Goal: Answer question/provide support: Share knowledge or assist other users

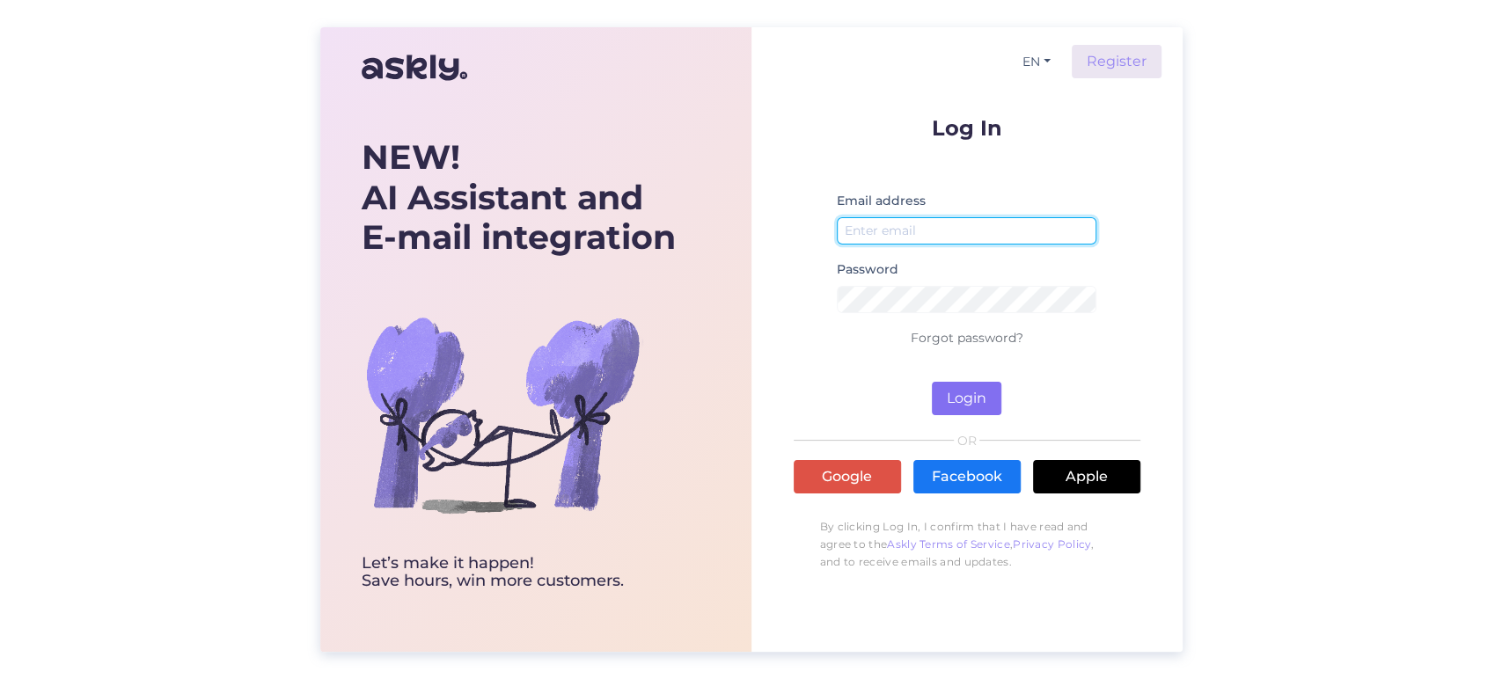
type input "[EMAIL_ADDRESS][DOMAIN_NAME]"
click at [977, 384] on button "Login" at bounding box center [966, 398] width 69 height 33
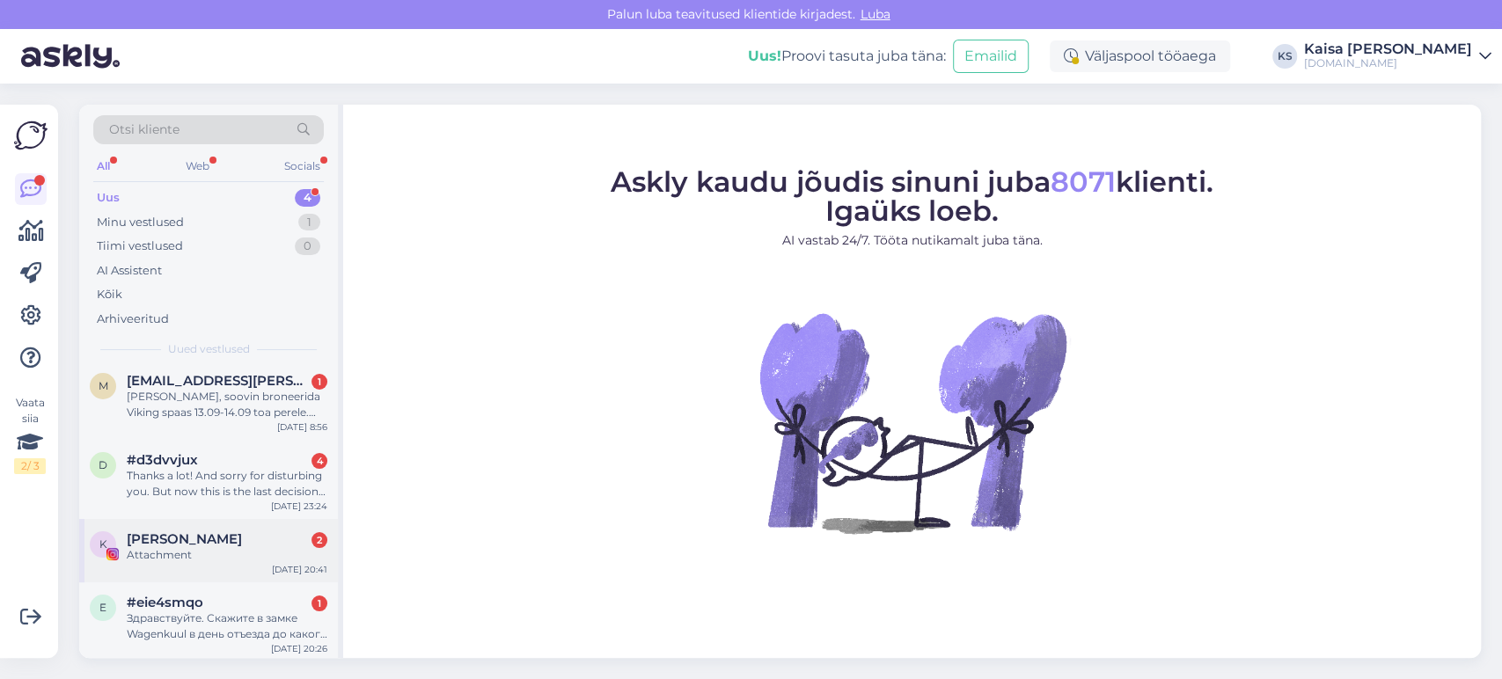
scroll to position [10, 0]
click at [214, 614] on div "Здравствуйте. Скажите в замке Wagenkuul в день отъезда до какого времени можно …" at bounding box center [227, 624] width 201 height 32
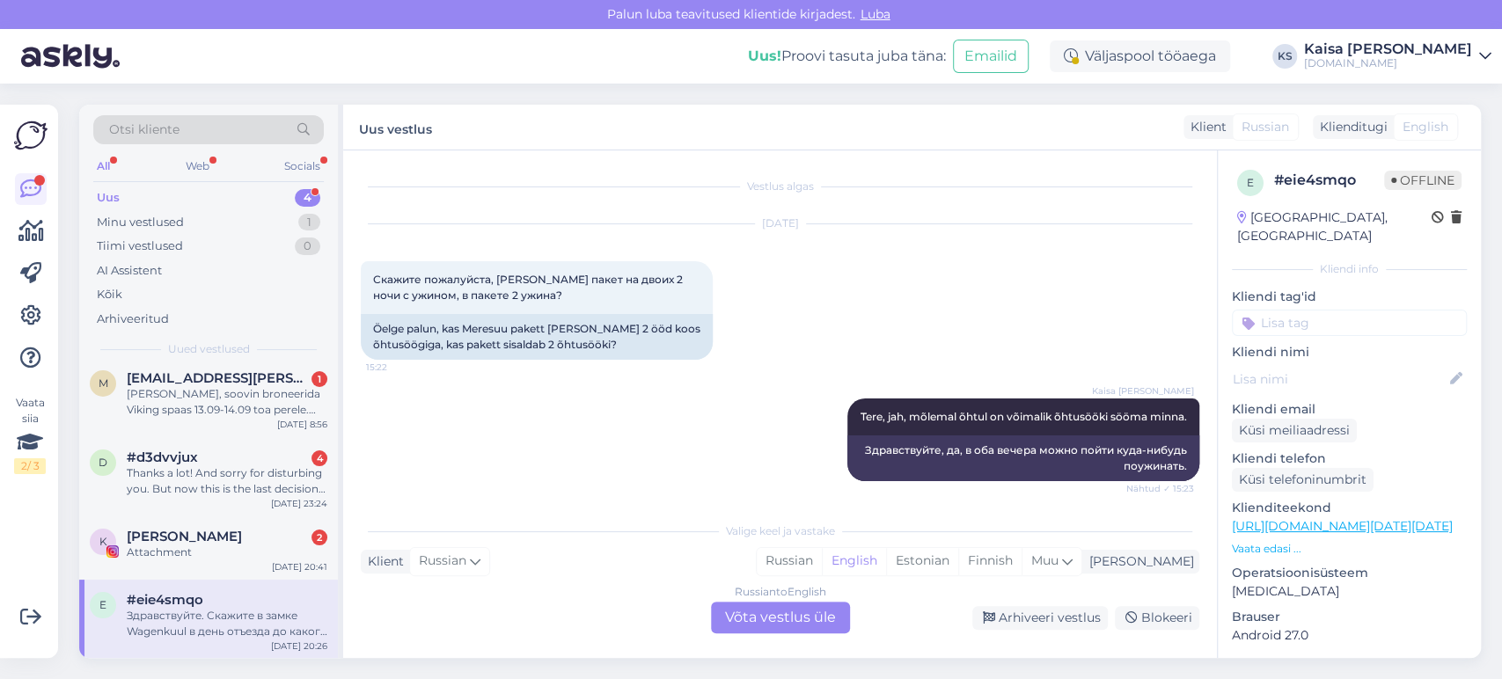
scroll to position [2856, 0]
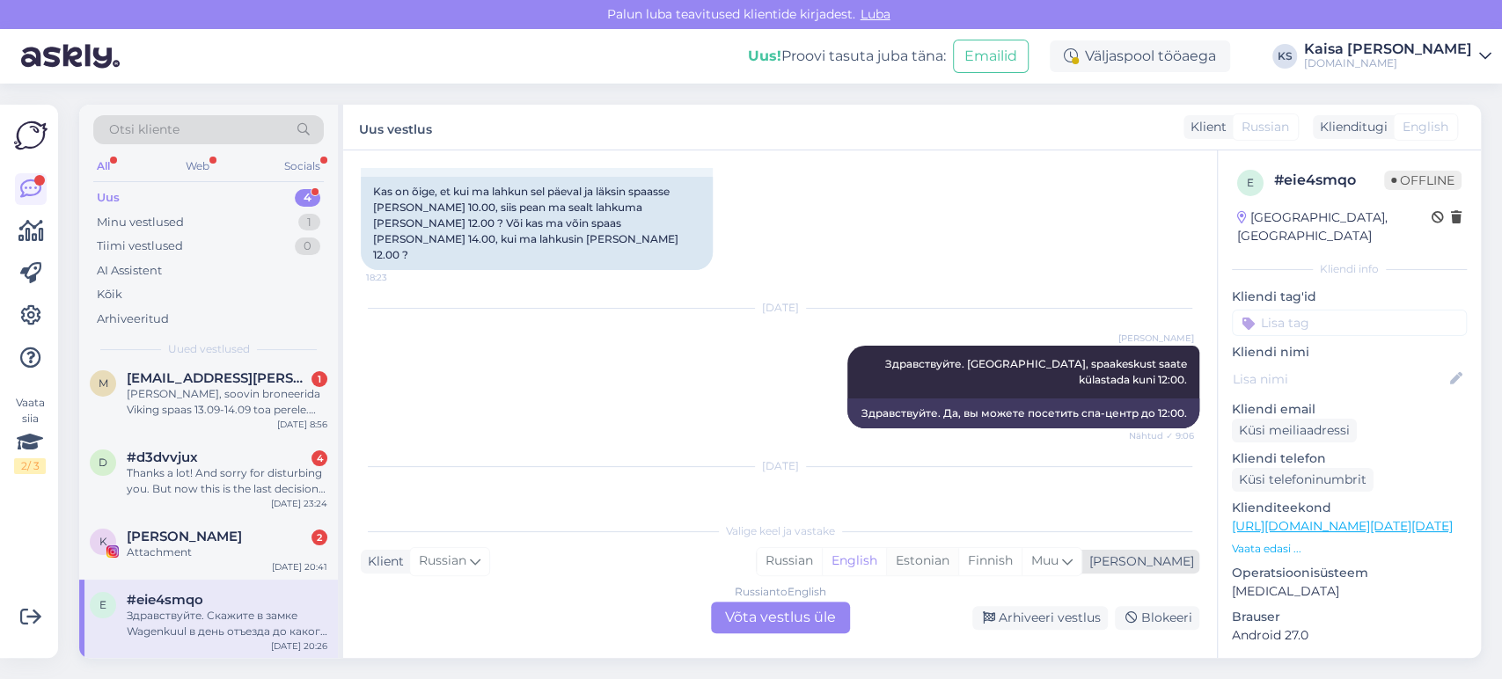
click at [958, 562] on div "Estonian" at bounding box center [922, 561] width 72 height 26
click at [823, 618] on div "Russian to Estonian Võta vestlus üle" at bounding box center [780, 618] width 139 height 32
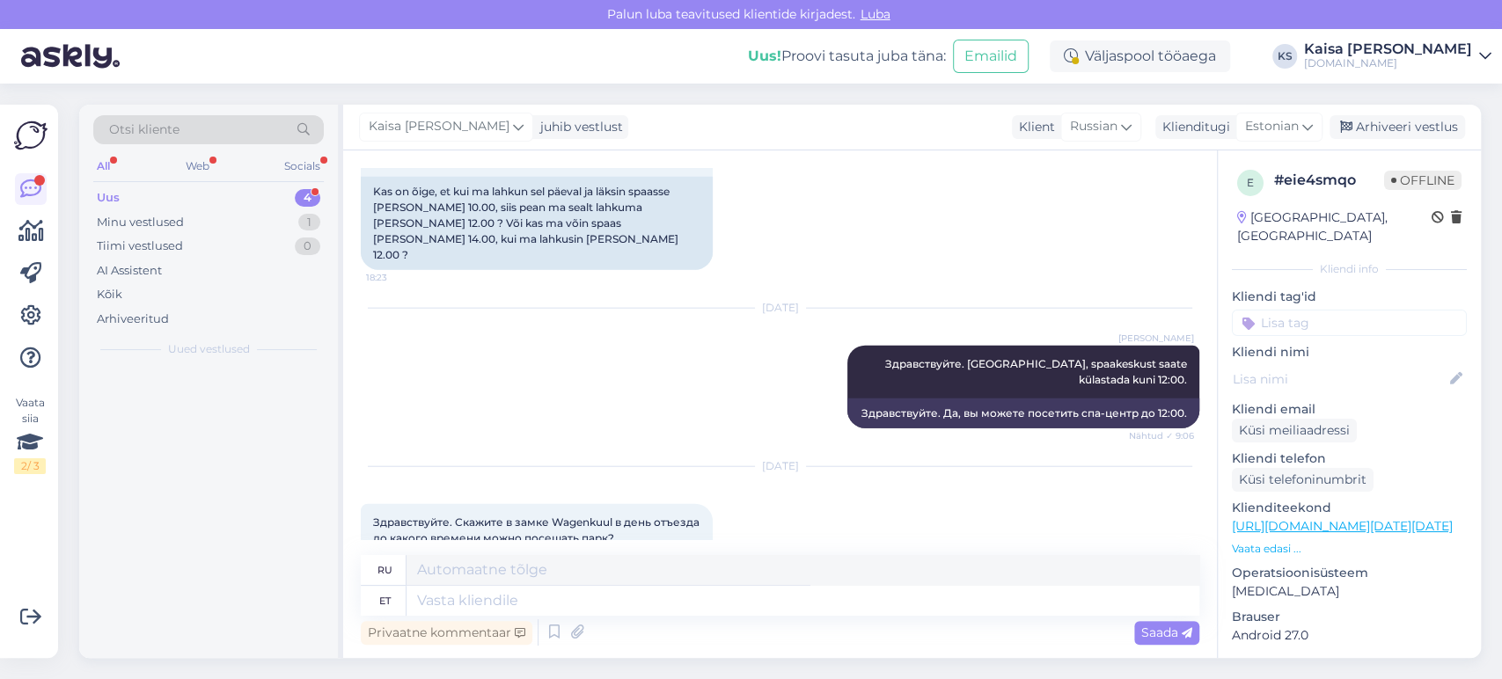
scroll to position [0, 0]
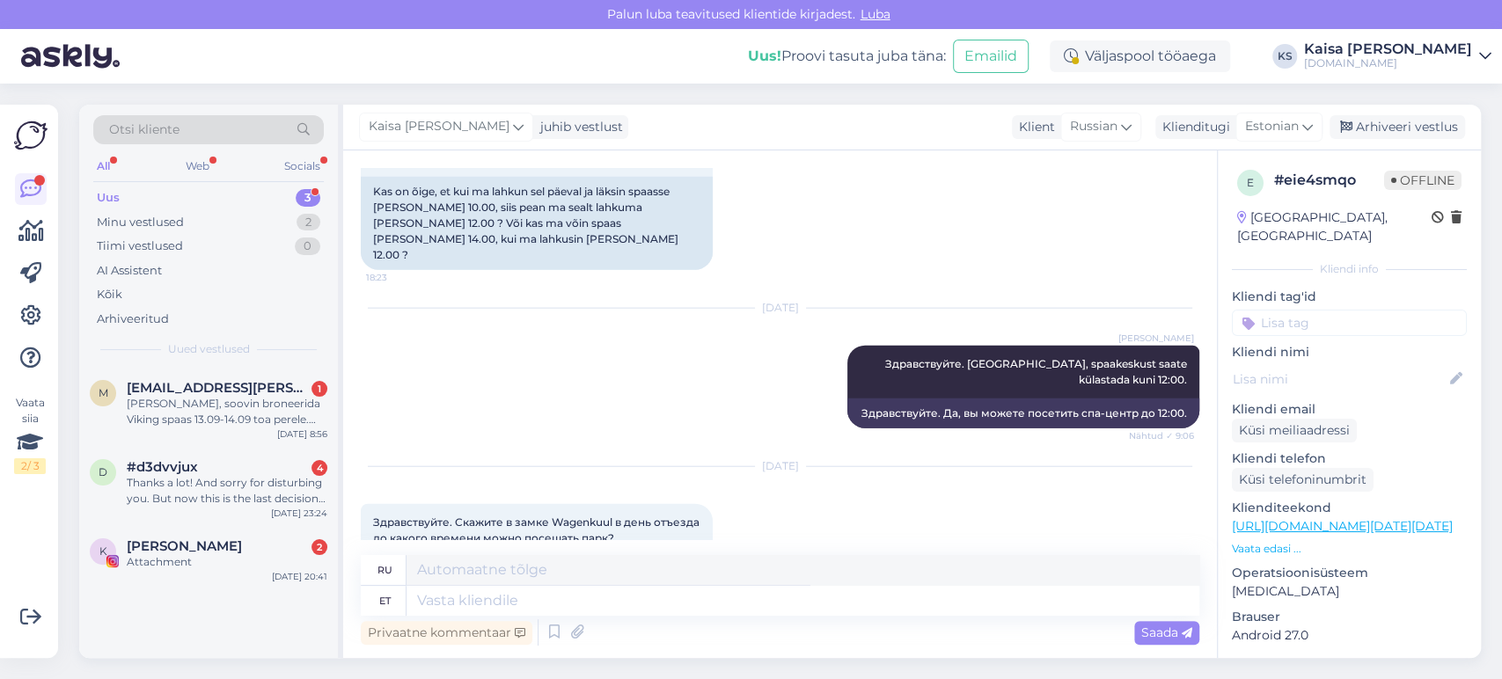
click at [1261, 541] on p "Vaata edasi ..." at bounding box center [1349, 549] width 235 height 16
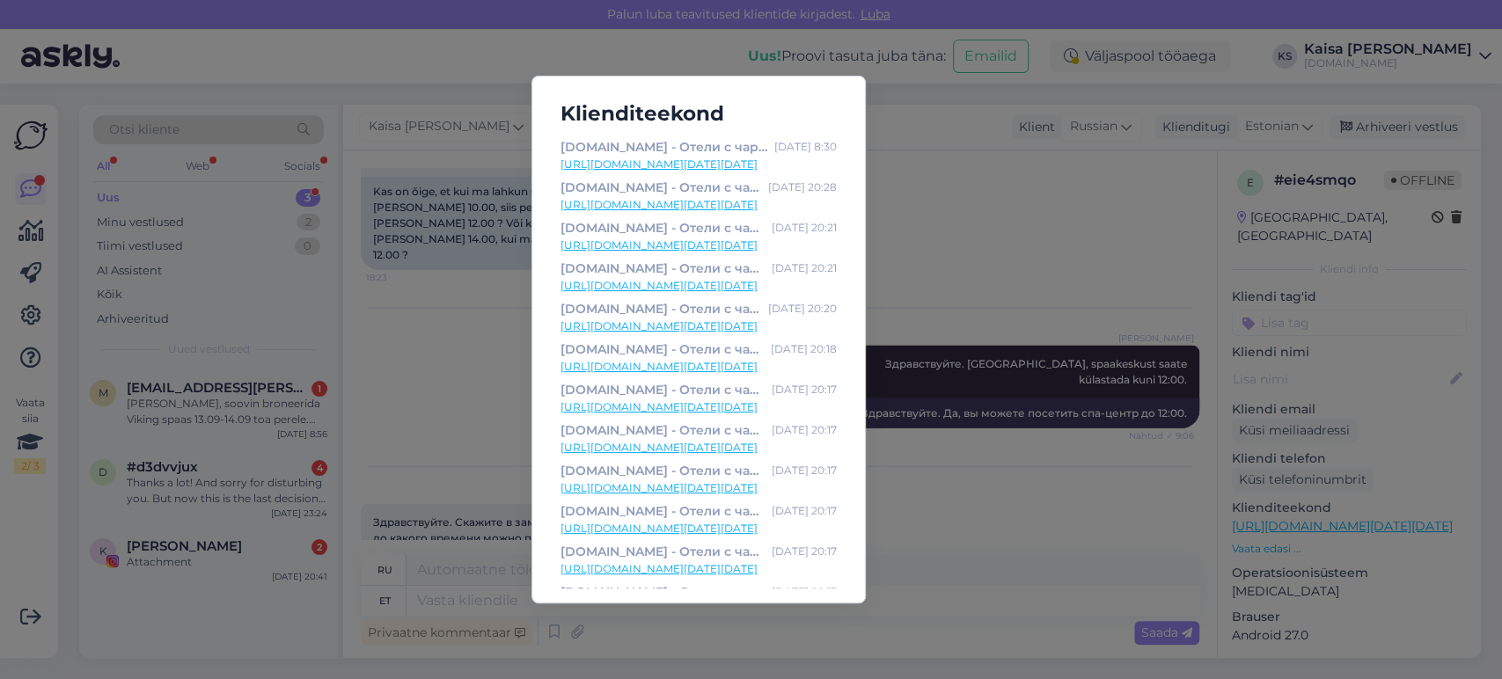
click at [739, 162] on link "[URL][DOMAIN_NAME][DATE][DATE]" at bounding box center [698, 165] width 276 height 16
click at [428, 583] on div "Klienditeekond [DOMAIN_NAME] - Отели с чарующими дополнениями [DATE] 8:30 [URL]…" at bounding box center [751, 339] width 1502 height 679
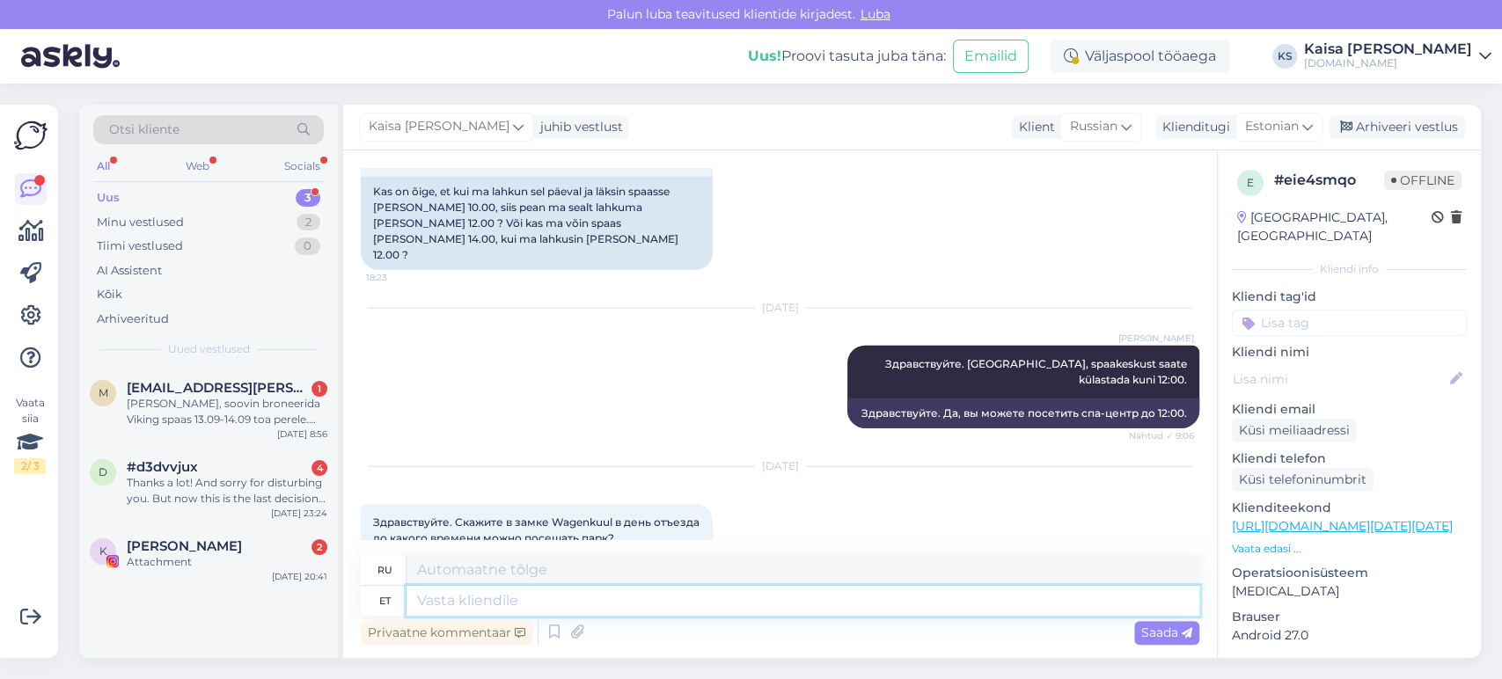
click at [451, 606] on textarea at bounding box center [802, 601] width 793 height 30
type textarea "Tere, v"
type textarea "Привет,"
type textarea "Tere, võlupark o"
type textarea "Привет, волшебный парк"
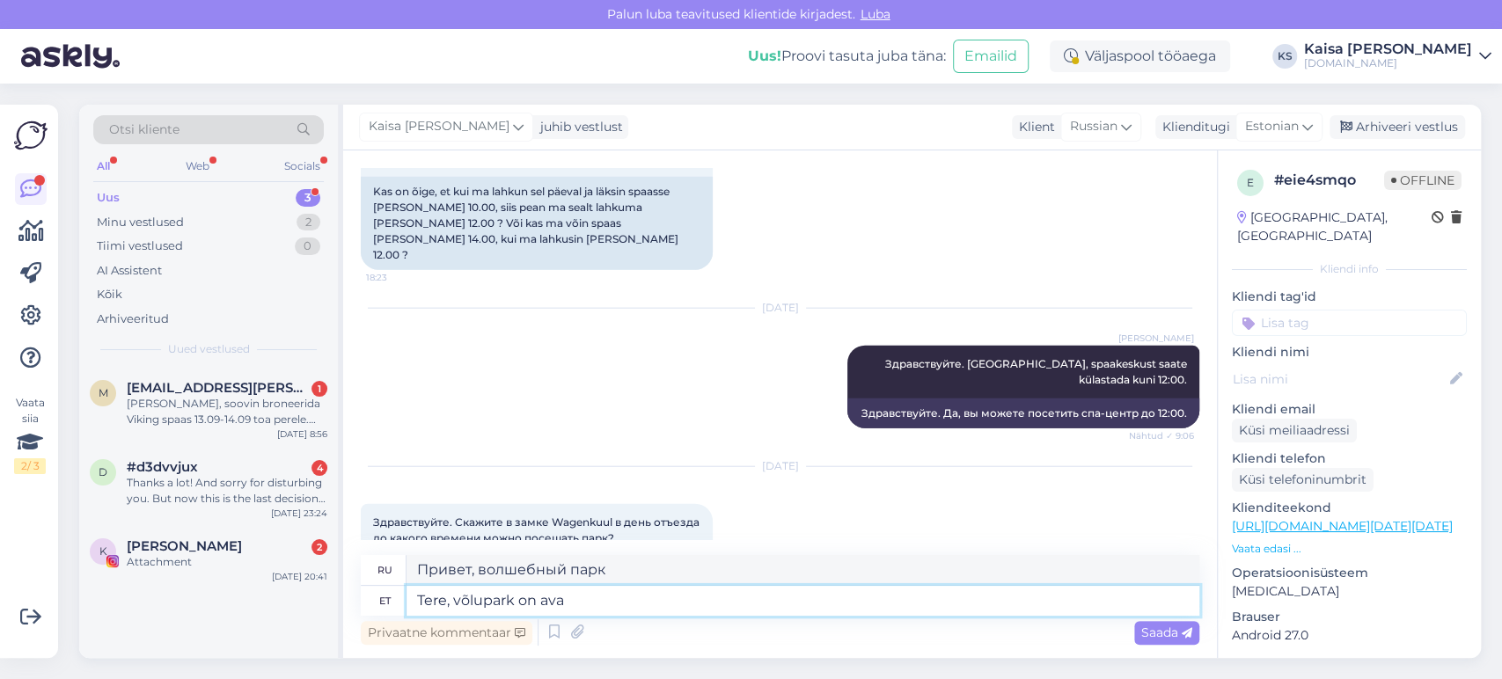
type textarea "Tere, võlupark on avat"
type textarea "Привет, волшебный парк - это"
paste textarea "10:00-20:00."
type textarea "Tere, võlupark on avatud 10:00-20:00."
type textarea "Здравствуйте, волшебный парк открыт с 10:00 до 20:00."
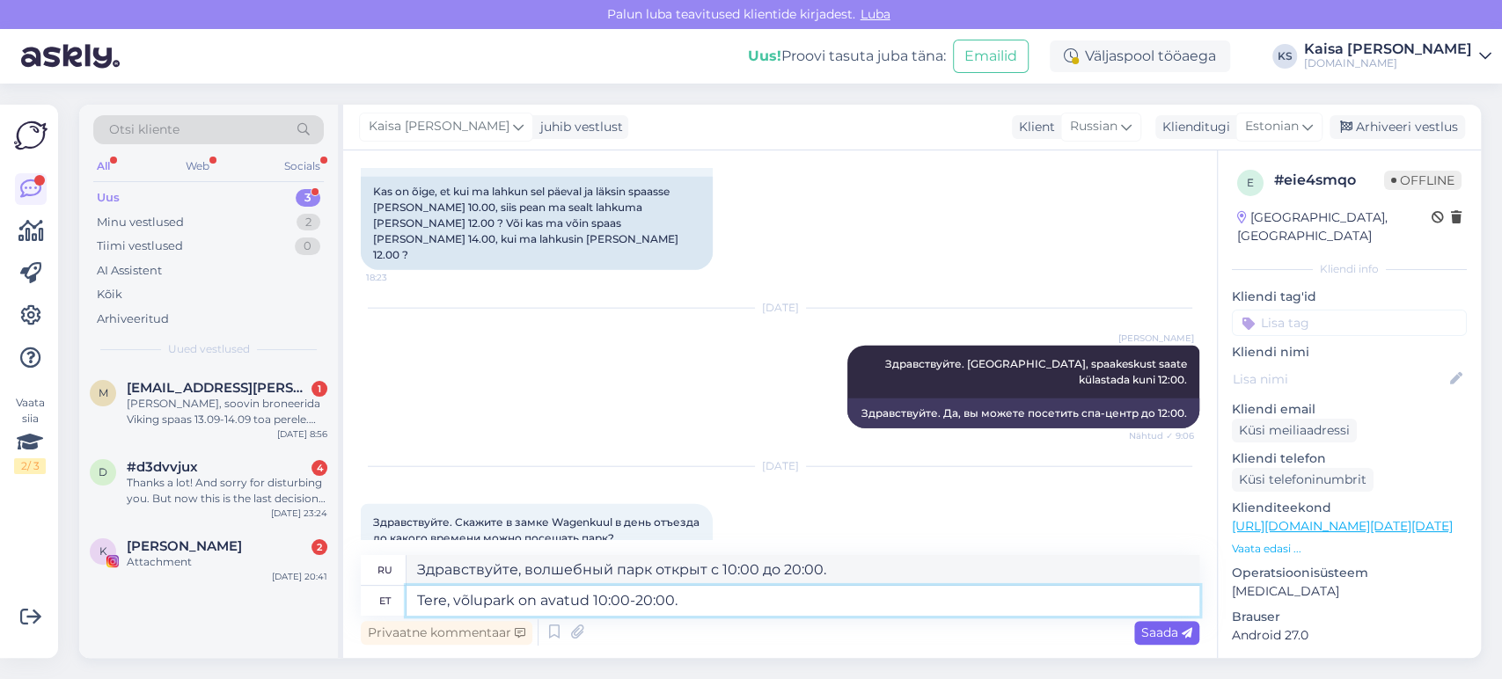
type textarea "Tere, võlupark on avatud 10:00-20:00."
click at [1185, 632] on icon at bounding box center [1186, 633] width 11 height 11
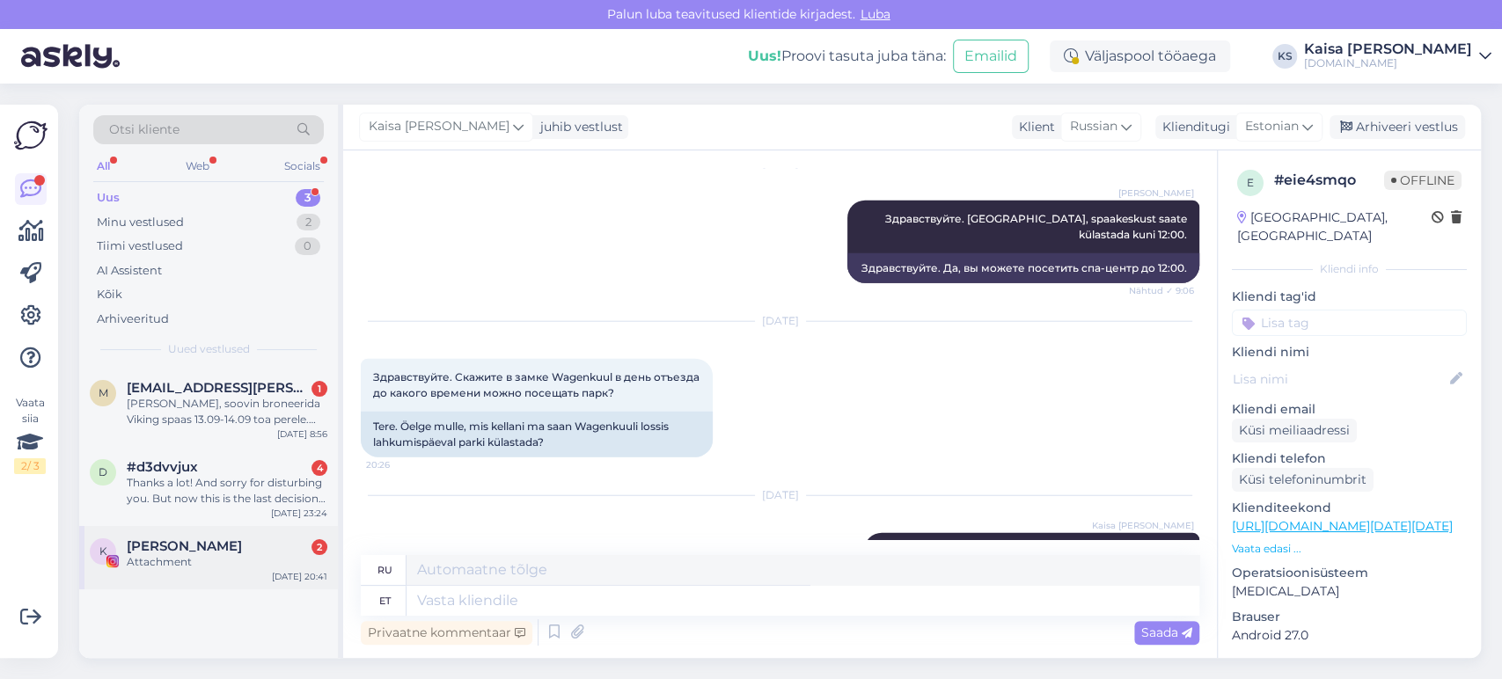
click at [260, 561] on div "Attachment" at bounding box center [227, 562] width 201 height 16
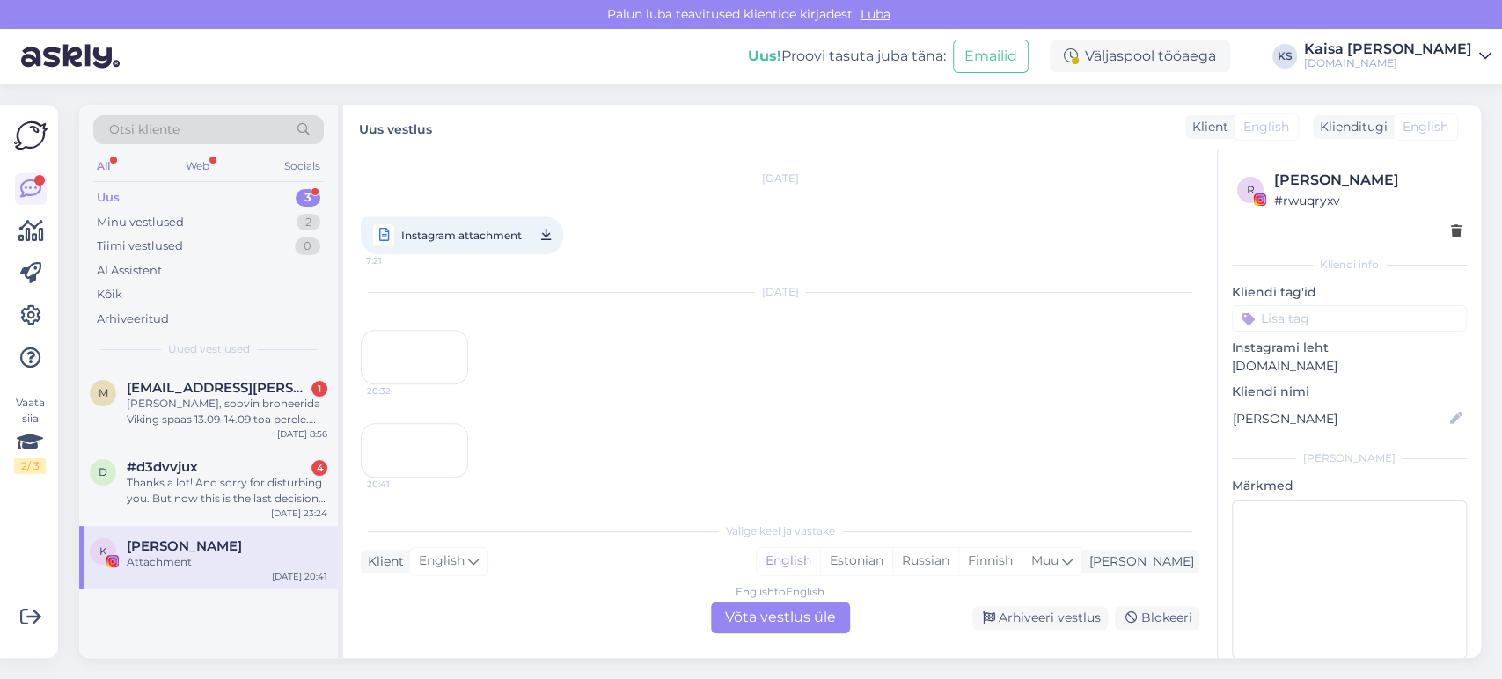
scroll to position [1445, 0]
click at [1070, 620] on div "Arhiveeri vestlus" at bounding box center [1039, 618] width 135 height 24
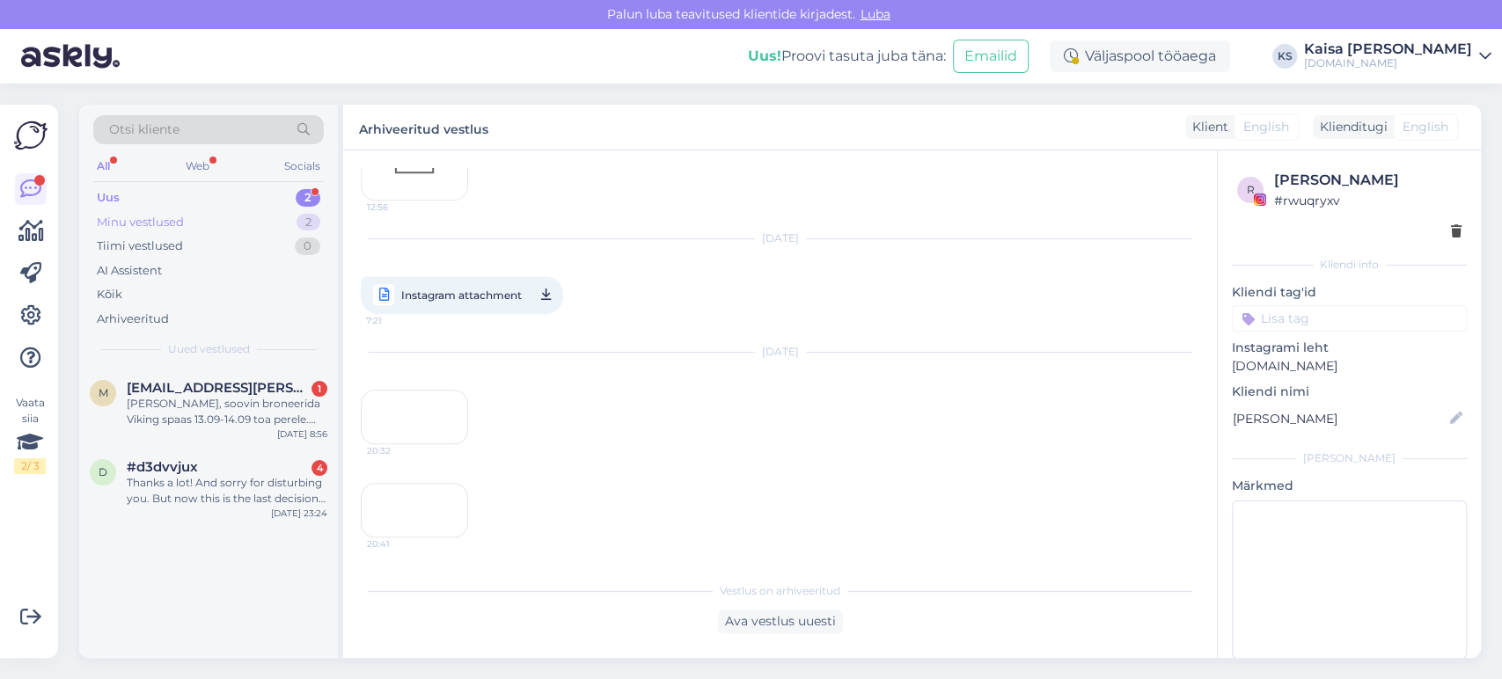
click at [274, 220] on div "Minu vestlused 2" at bounding box center [208, 222] width 230 height 25
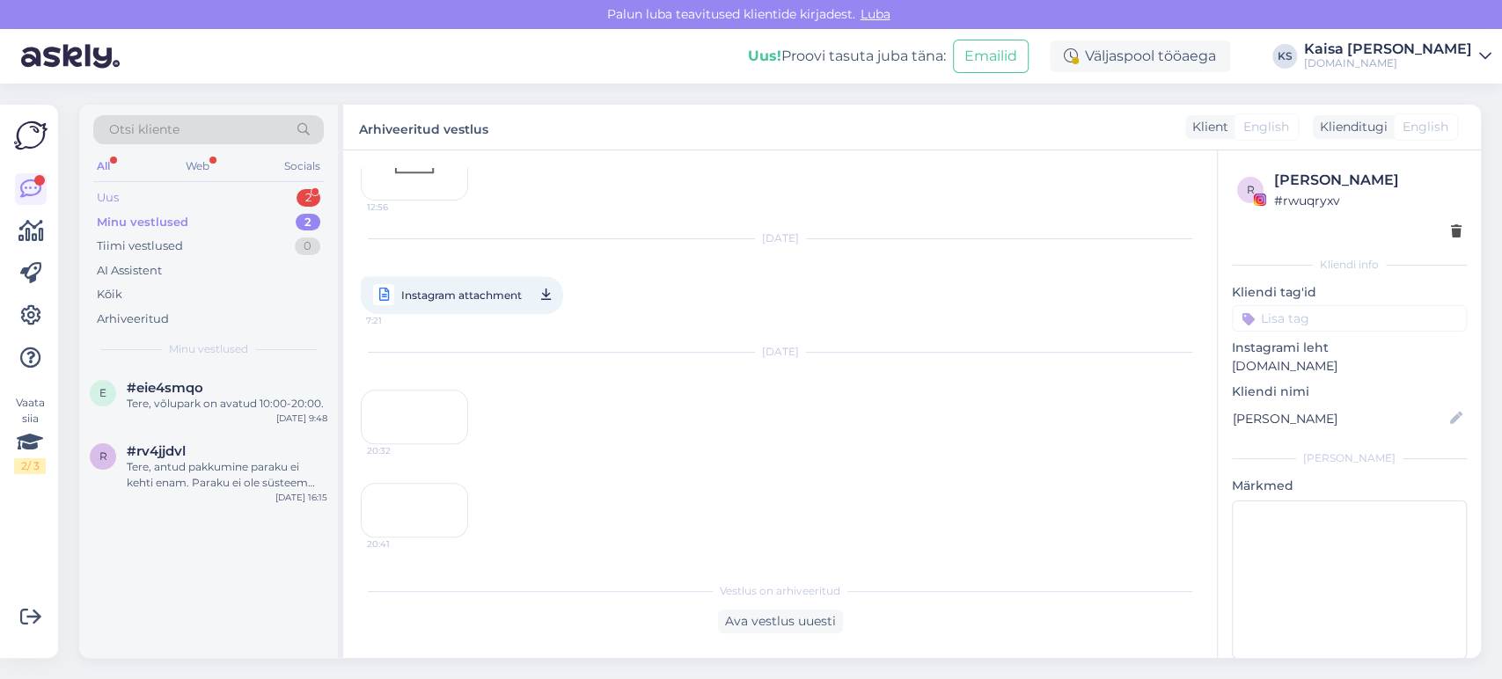
click at [268, 203] on div "Uus 2" at bounding box center [208, 198] width 230 height 25
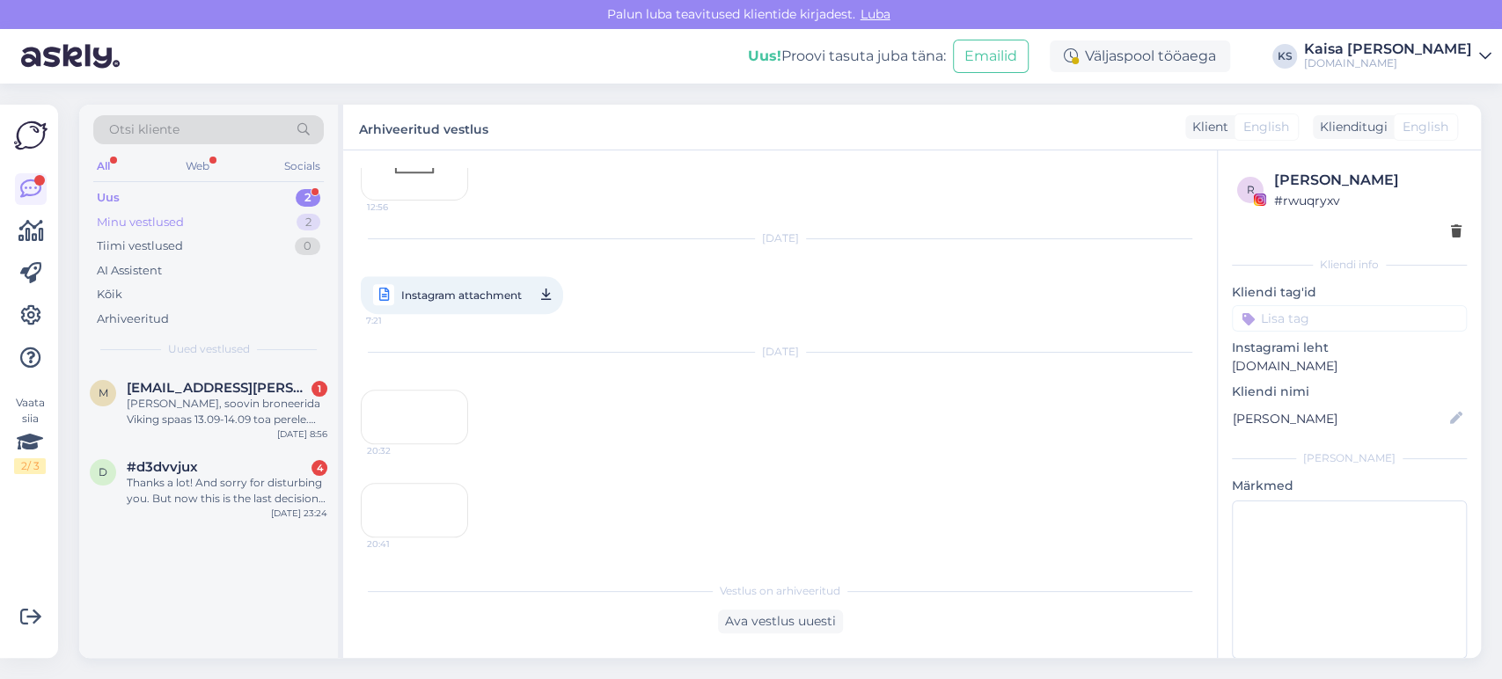
click at [259, 224] on div "Minu vestlused 2" at bounding box center [208, 222] width 230 height 25
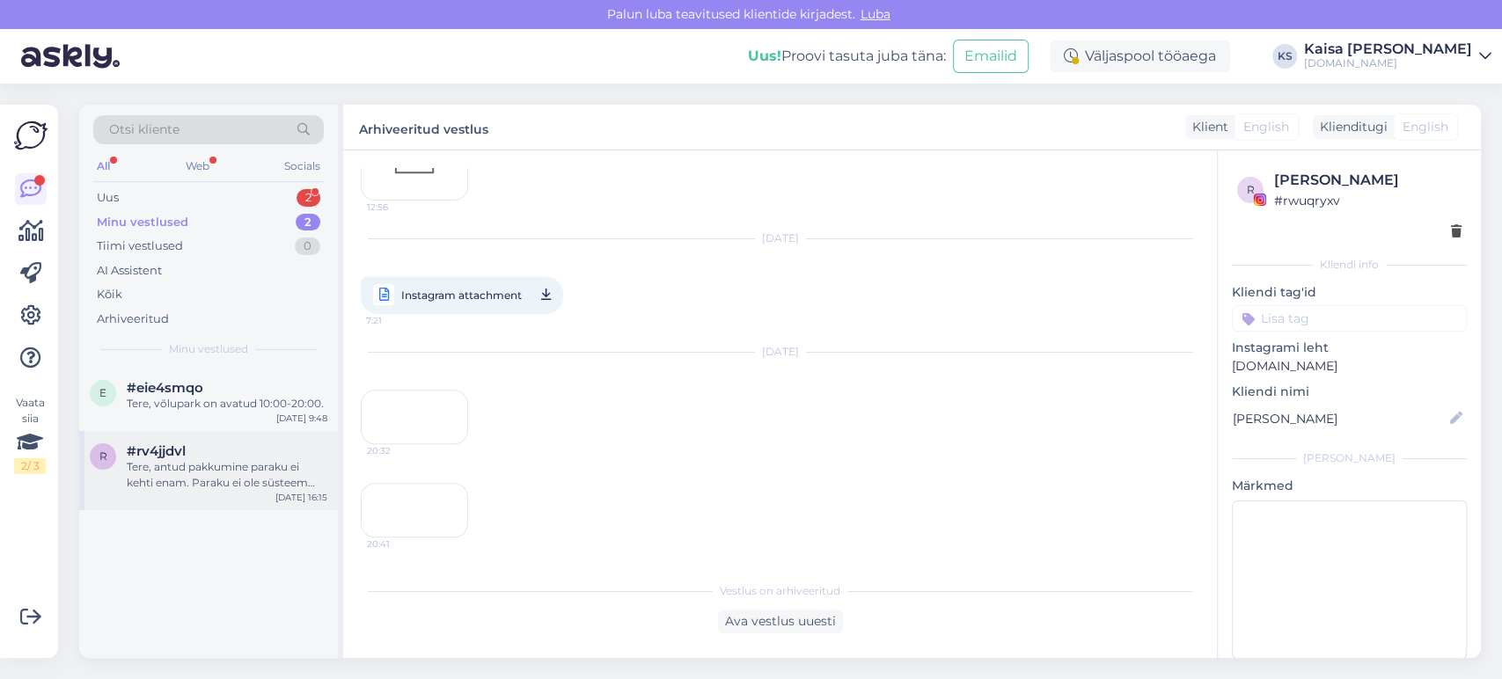
click at [216, 477] on div "Tere, antud pakkumine paraku ei kehti enam. Paraku ei ole süsteem veel [PERSON_…" at bounding box center [227, 475] width 201 height 32
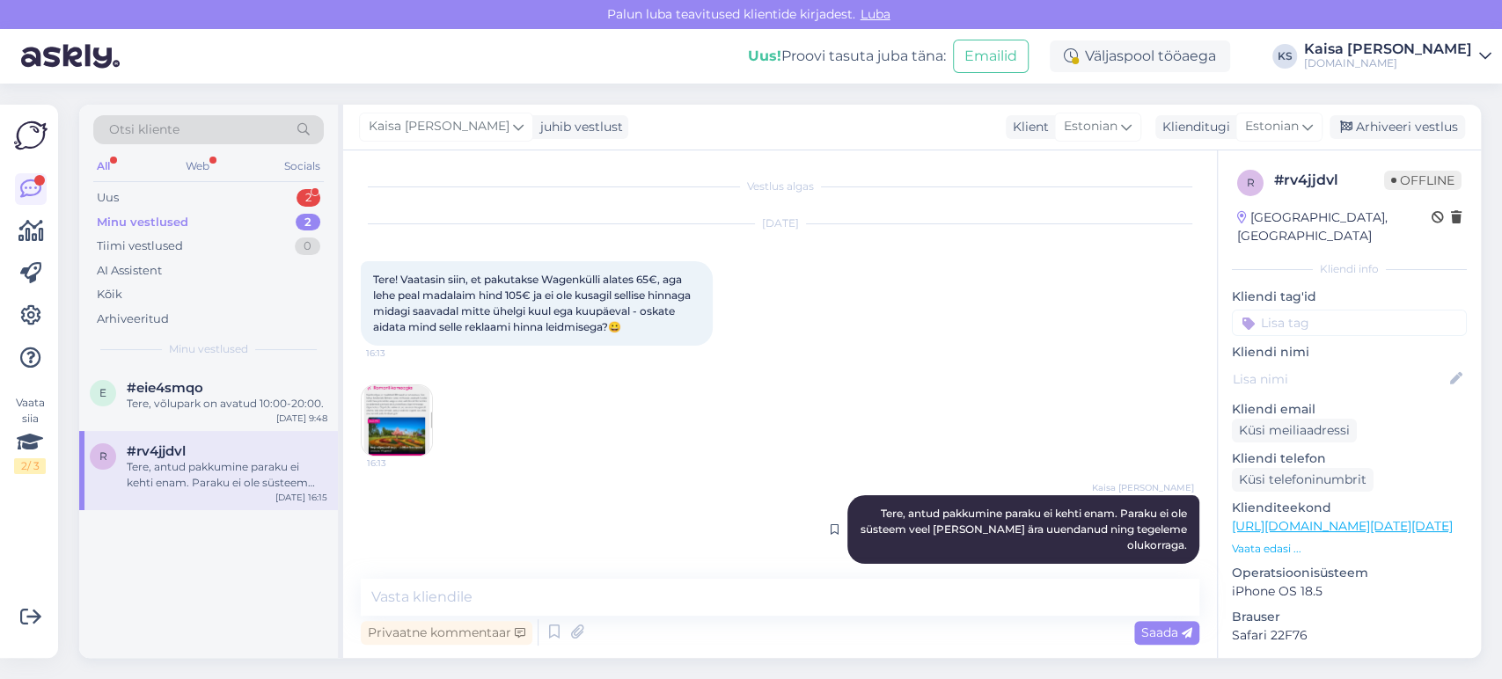
scroll to position [19, 0]
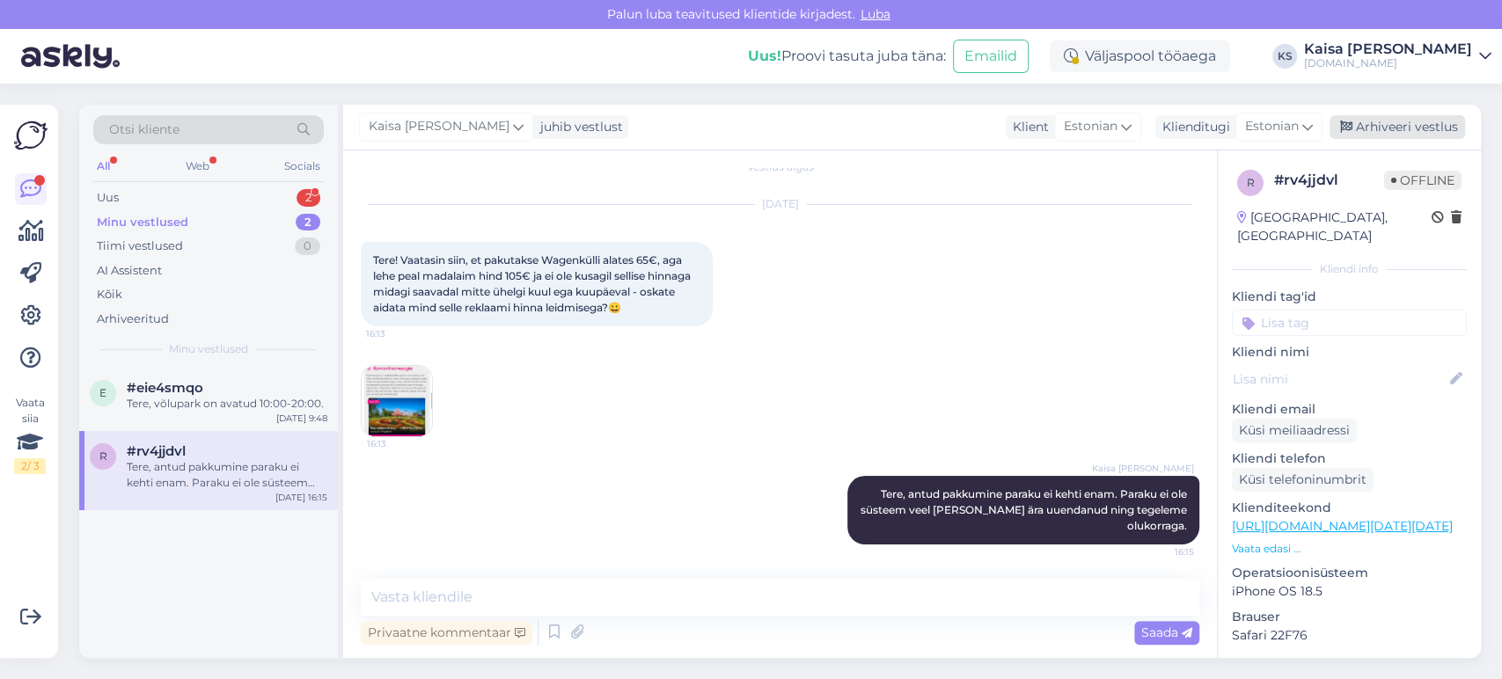
click at [1388, 134] on div "Arhiveeri vestlus" at bounding box center [1396, 127] width 135 height 24
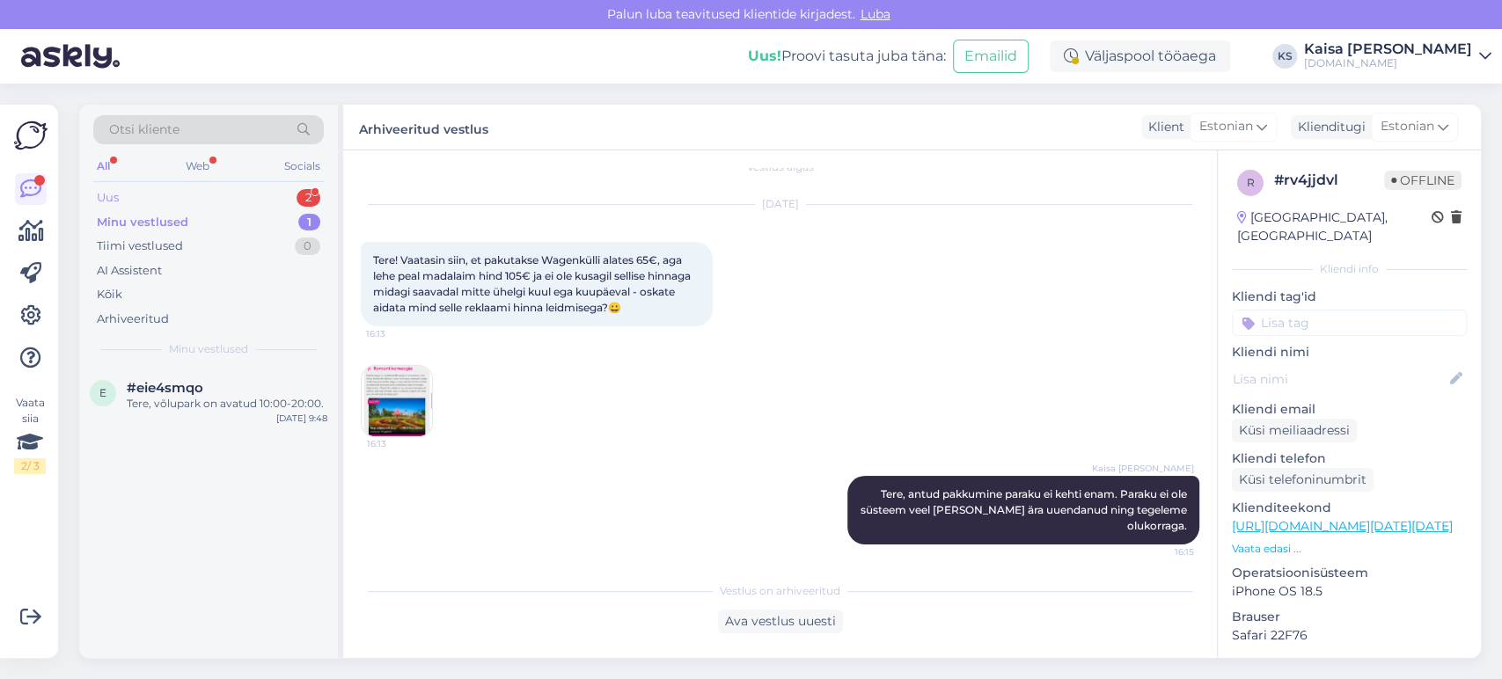
click at [264, 202] on div "Uus 2" at bounding box center [208, 198] width 230 height 25
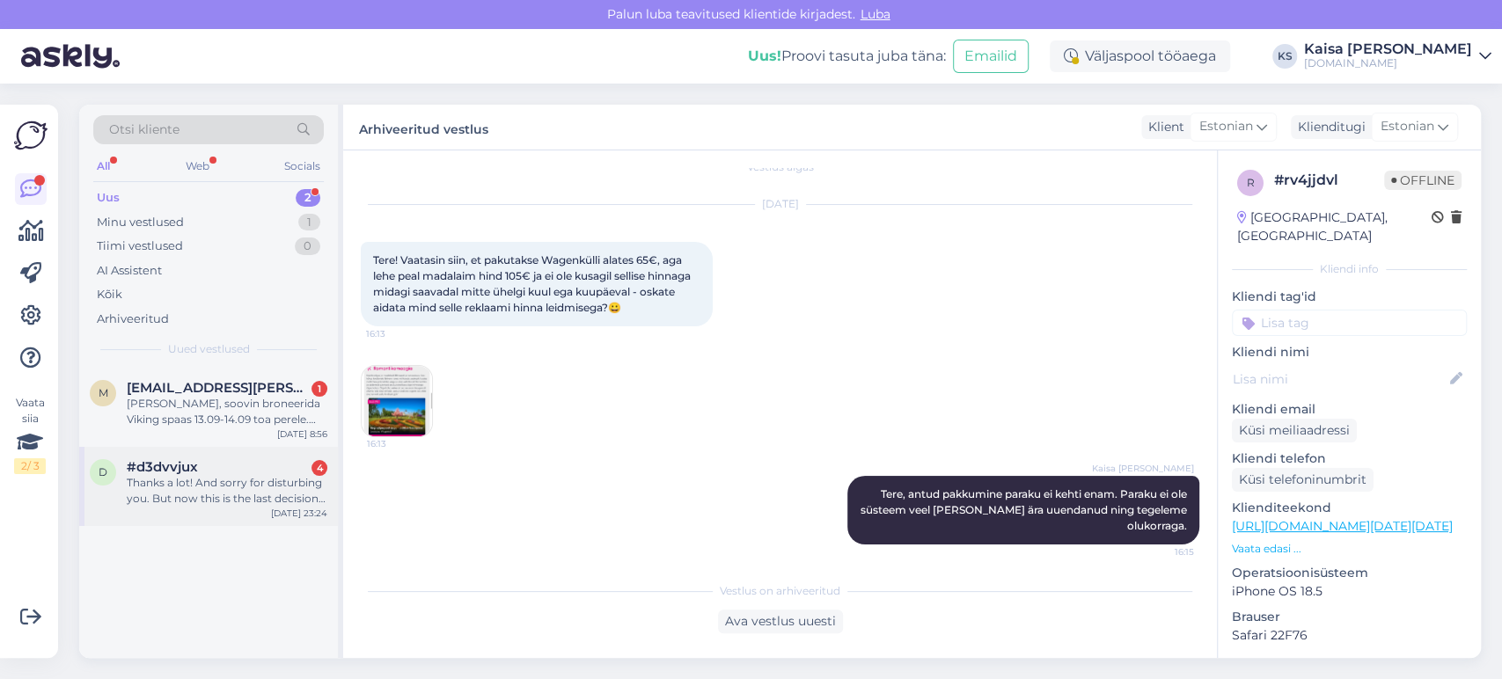
click at [209, 484] on div "Thanks a lot! And sorry for disturbing you. But now this is the last decision b…" at bounding box center [227, 491] width 201 height 32
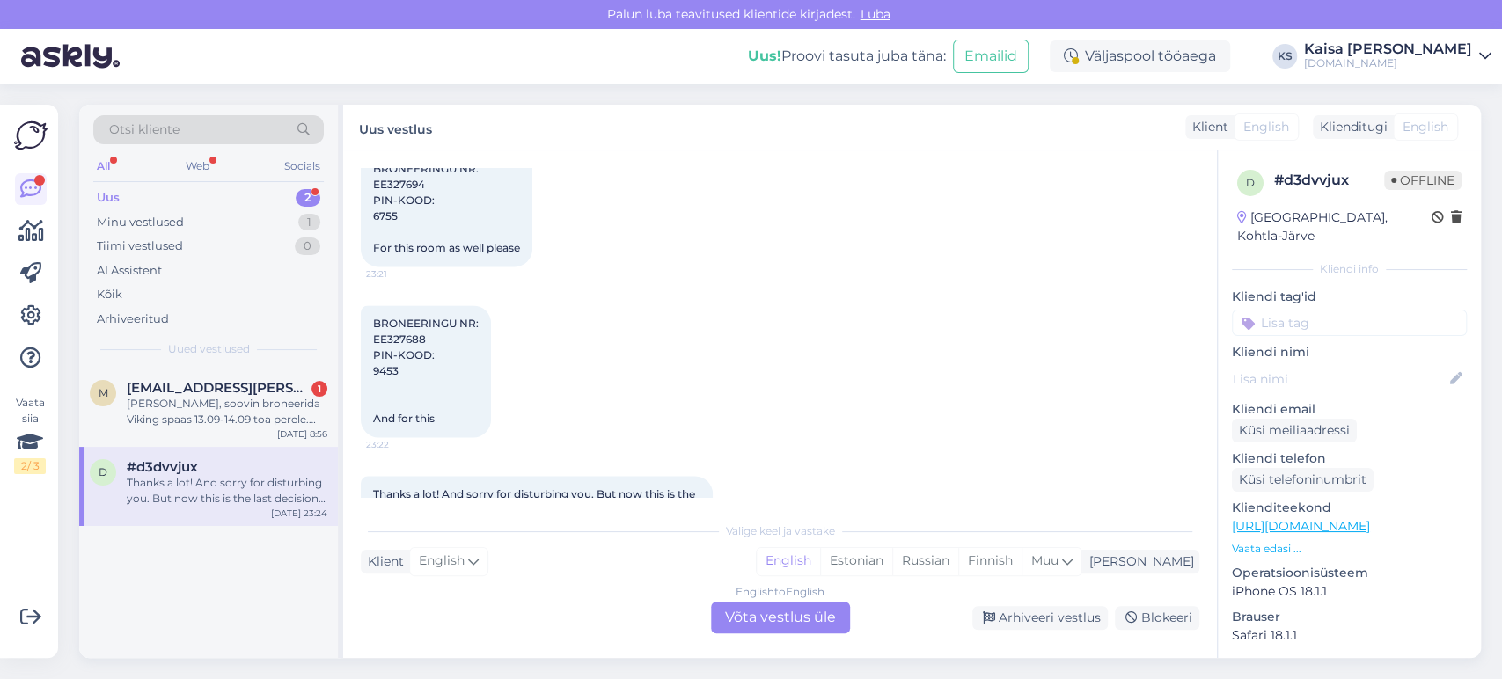
scroll to position [1535, 0]
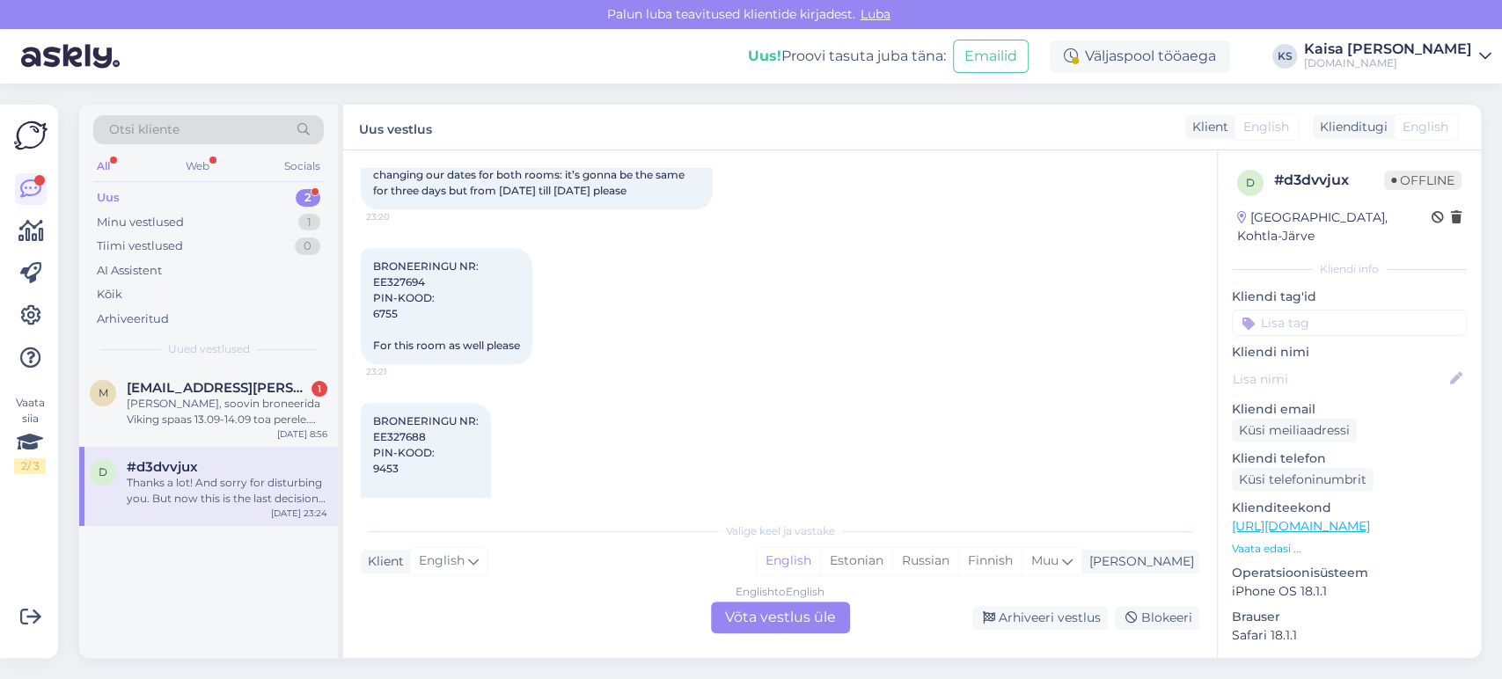
click at [404, 312] on span "BRONEERINGU NR: EE327694 PIN-KOOD: 6755 For this room as well please" at bounding box center [446, 306] width 147 height 92
copy span "EE327694"
click at [408, 468] on span "BRONEERINGU NR: EE327688 PIN-KOOD: 9453 And for this" at bounding box center [426, 468] width 106 height 108
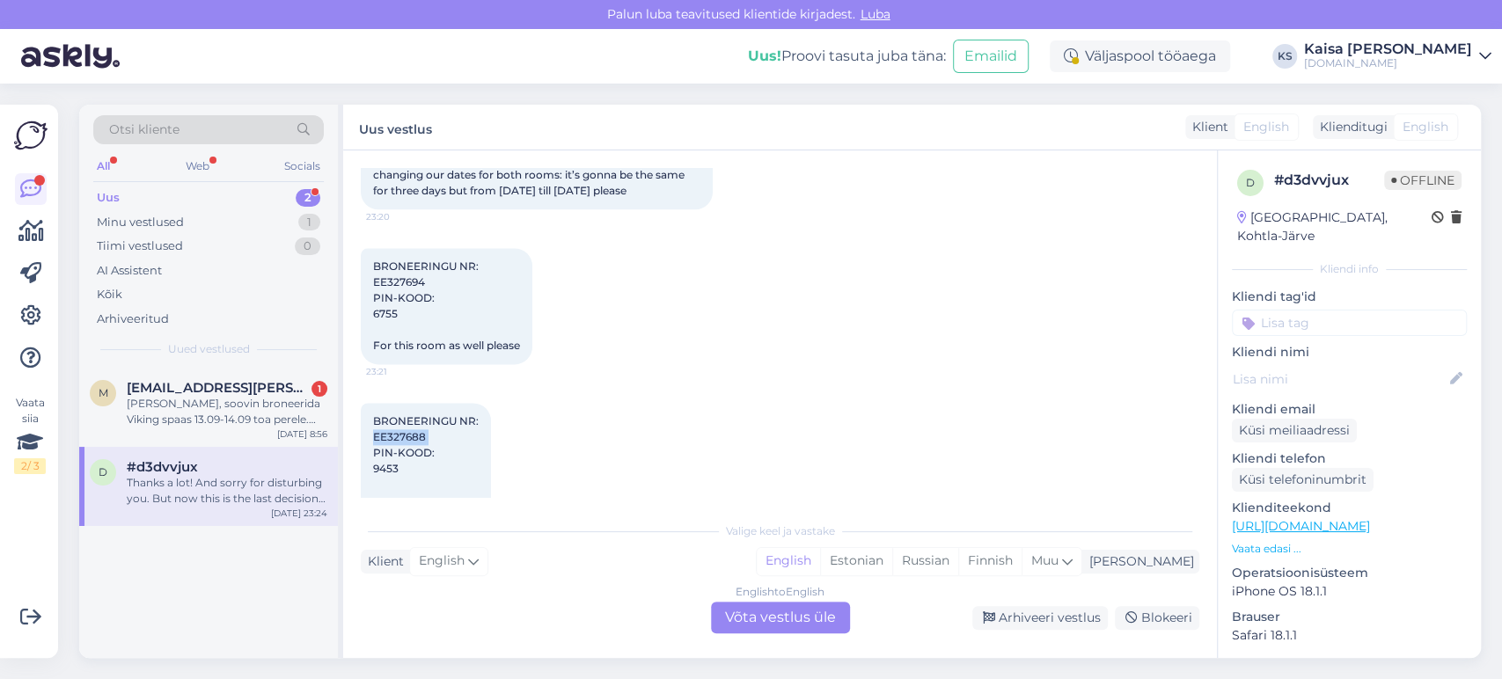
copy span "EE327688"
click at [892, 568] on div "Estonian" at bounding box center [856, 561] width 72 height 26
click at [813, 620] on div "English to Estonian Võta vestlus üle" at bounding box center [780, 618] width 139 height 32
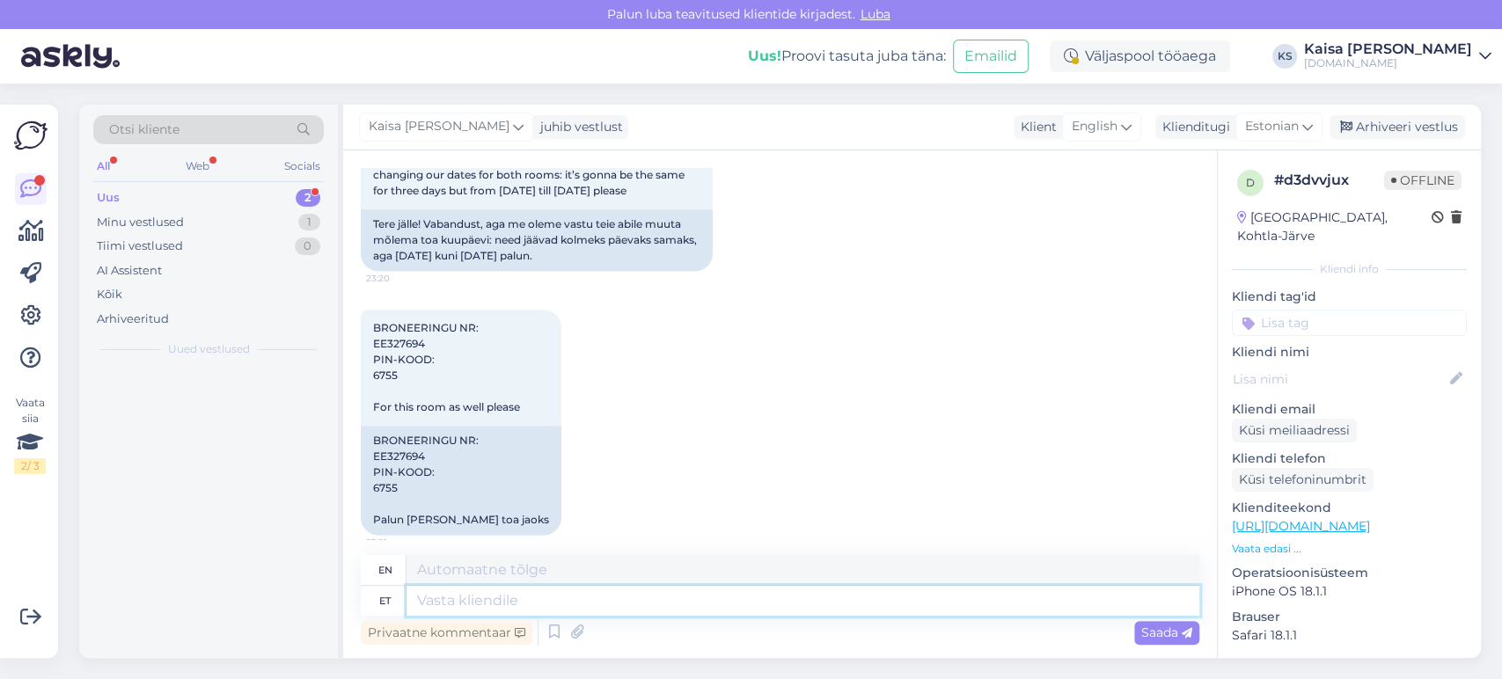
click at [805, 604] on textarea at bounding box center [802, 601] width 793 height 30
type textarea "Tere,"
paste textarea "Broneeringu kuupäevi on võimalik muuta broneeringu kinnituskirjas oleva otselin…"
type textarea "Hello,"
type textarea "Tere, Broneeringu kuupäevi on võimalik muuta broneeringu kinnituskirjas oleva o…"
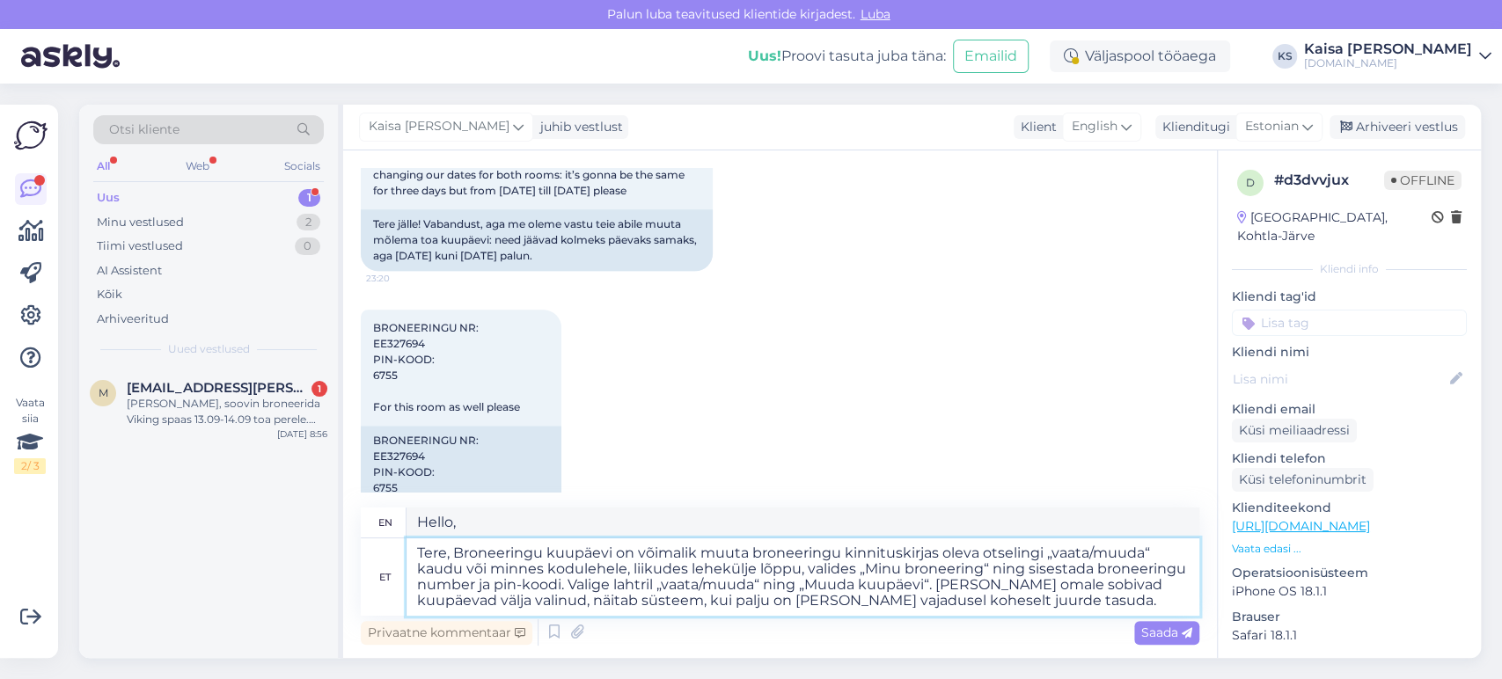
type textarea "Hello, You can change the dates of your reservation via the direct link "view/c…"
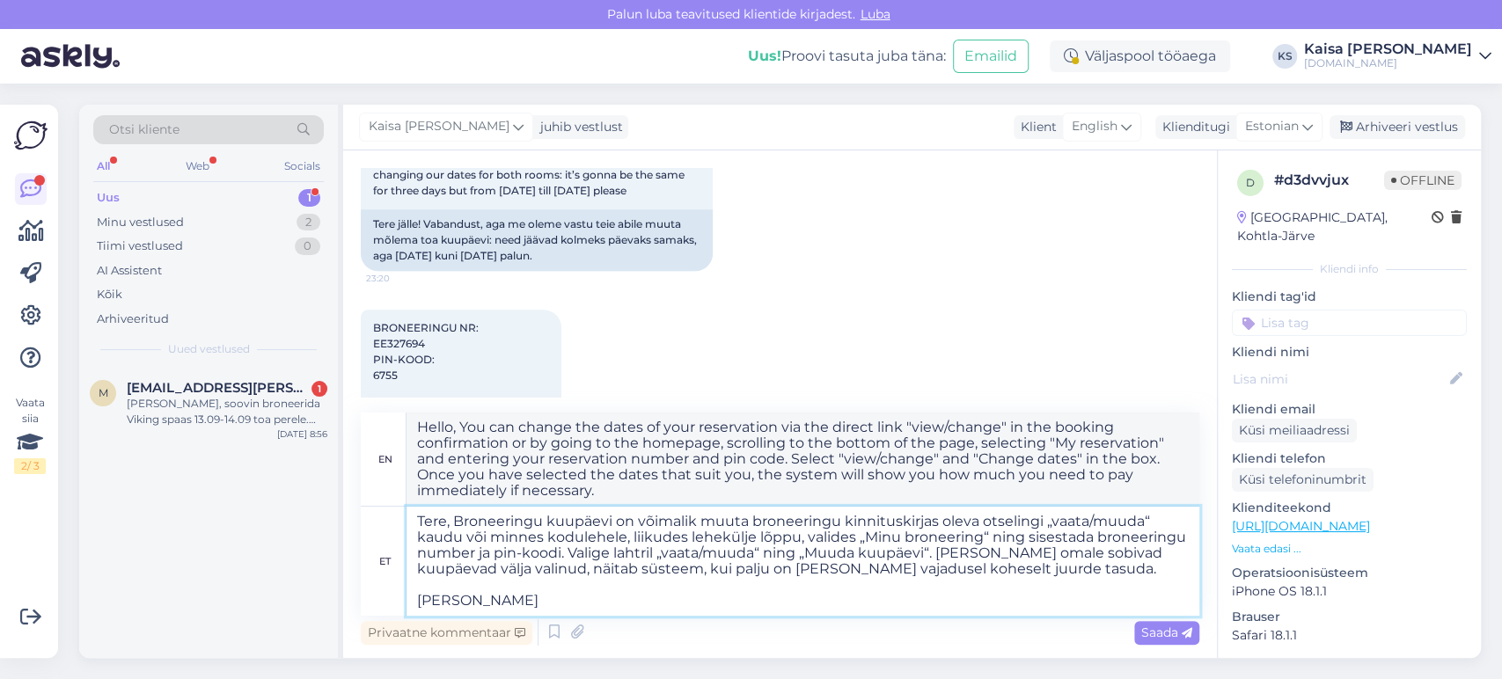
type textarea "Tere, Broneeringu kuupäevi on võimalik muuta broneeringu kinnituskirjas oleva o…"
type textarea "Hello, You can change the dates of your reservation via the direct link "view/c…"
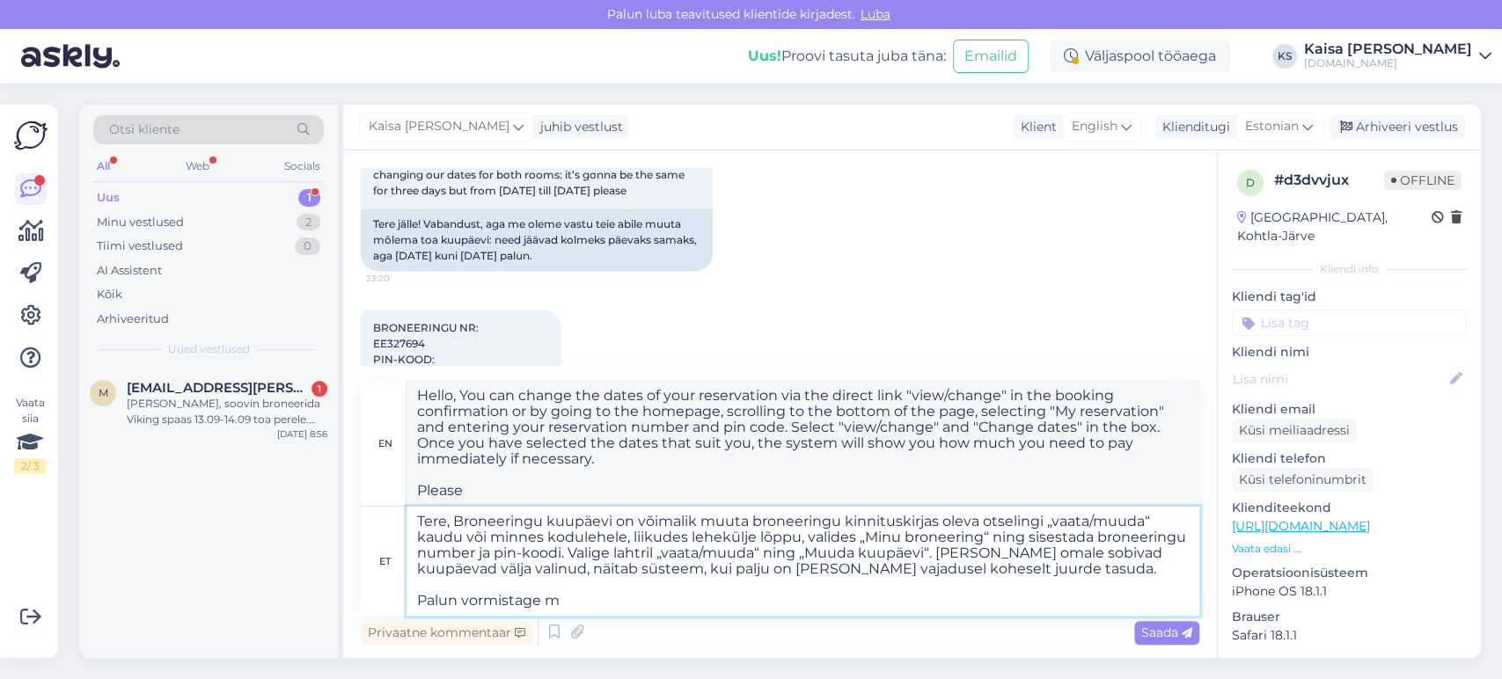
type textarea "Tere, Broneeringu kuupäevi on võimalik muuta broneeringu kinnituskirjas oleva o…"
type textarea "Hello, You can change the dates of your reservation via the direct link "view/c…"
type textarea "Tere, Broneeringu kuupäevi on võimalik muuta broneeringu kinnituskirjas oleva o…"
type textarea "Hello, You can change the dates of your reservation via the direct link "view/c…"
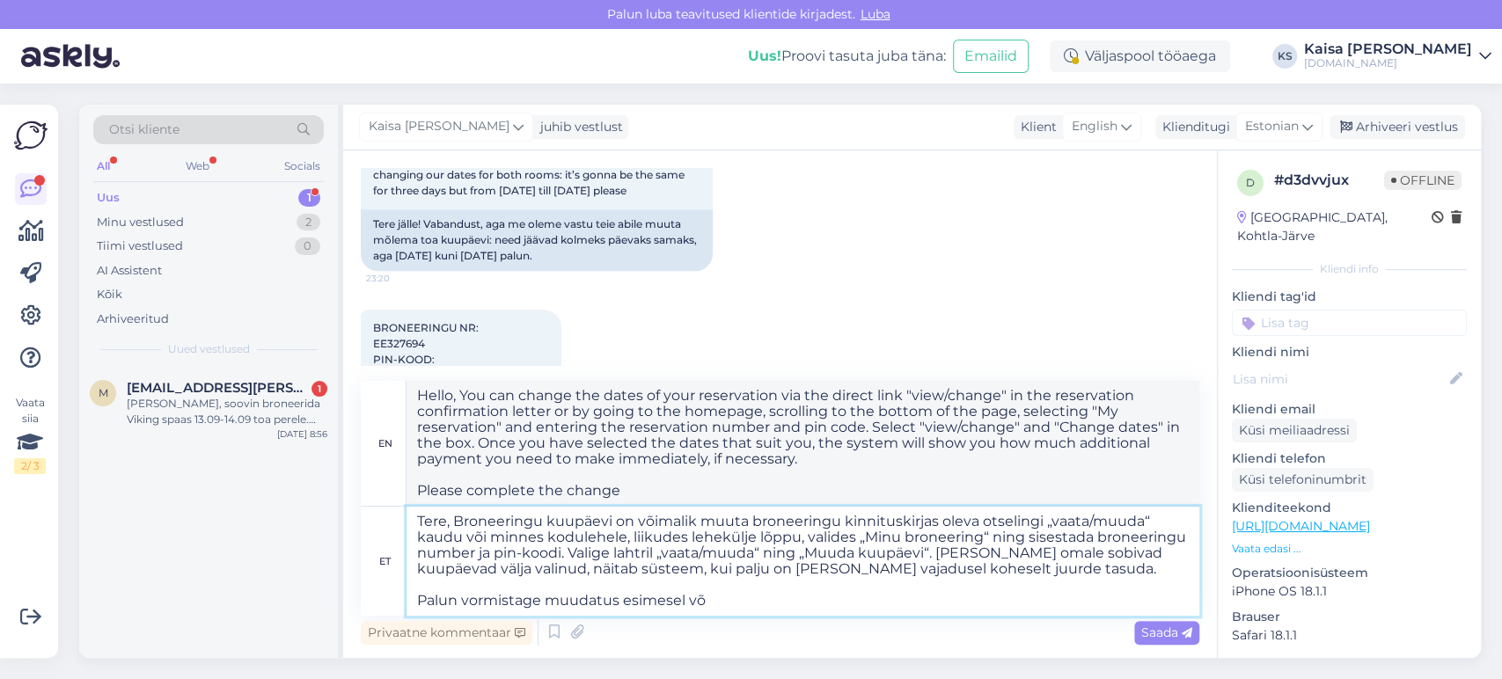
type textarea "Tere, Broneeringu kuupäevi on võimalik muuta broneeringu kinnituskirjas oleva o…"
type textarea "Hello, You can change the dates of your reservation via the direct link “view/c…"
type textarea "Tere, Broneeringu kuupäevi on võimalik muuta broneeringu kinnituskirjas oleva o…"
type textarea "Hello, You can change the dates of your reservation via the direct link "view/c…"
type textarea "Tere, Broneeringu kuupäevi on võimalik muuta broneeringu kinnituskirjas oleva o…"
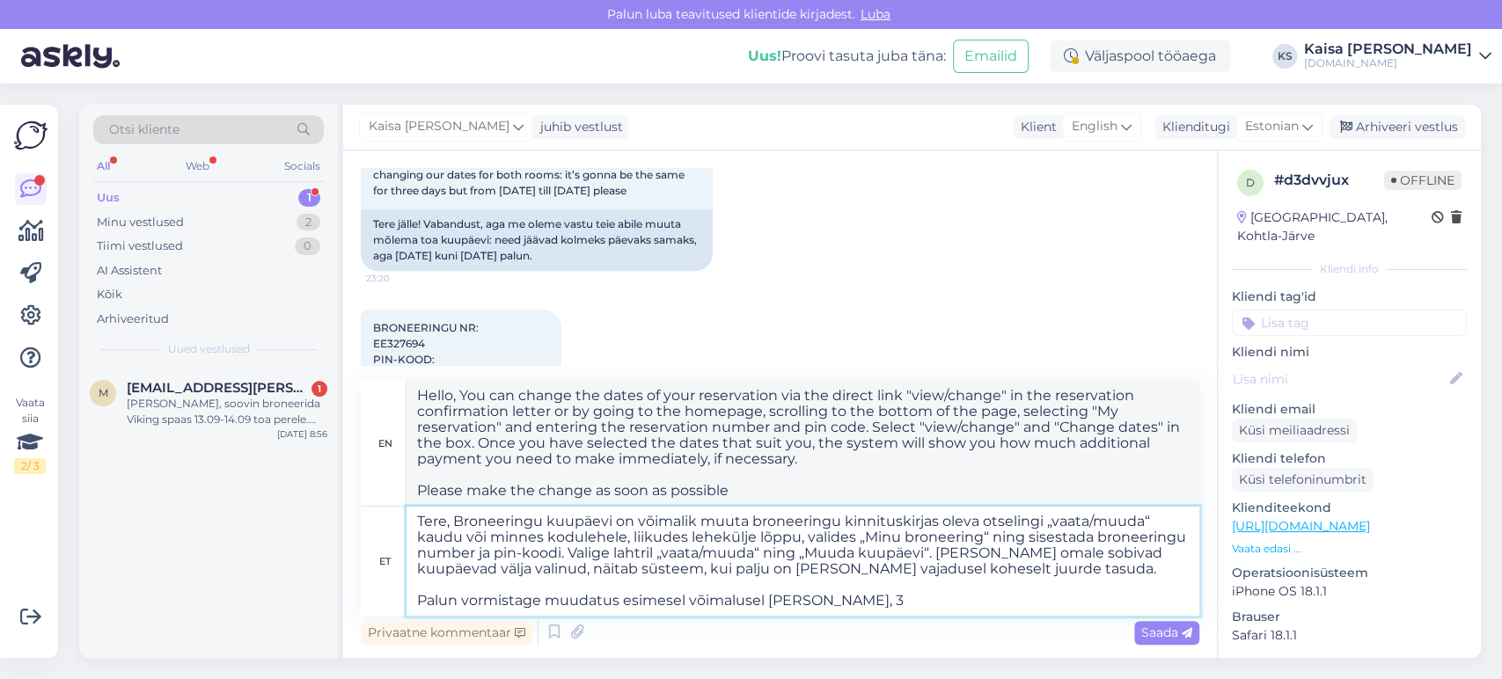
type textarea "Hello, You can change the dates of your reservation via the direct link "view/c…"
type textarea "Tere, Broneeringu kuupäevi on võimalik muuta broneeringu kinnituskirjas oleva o…"
type textarea "Hello, You can change the dates of your reservation via the direct link "view/c…"
type textarea "Tere, Broneeringu kuupäevi on võimalik muuta broneeringu kinnituskirjas oleva o…"
type textarea "Hello, You can change the dates of your reservation via the direct link “view/c…"
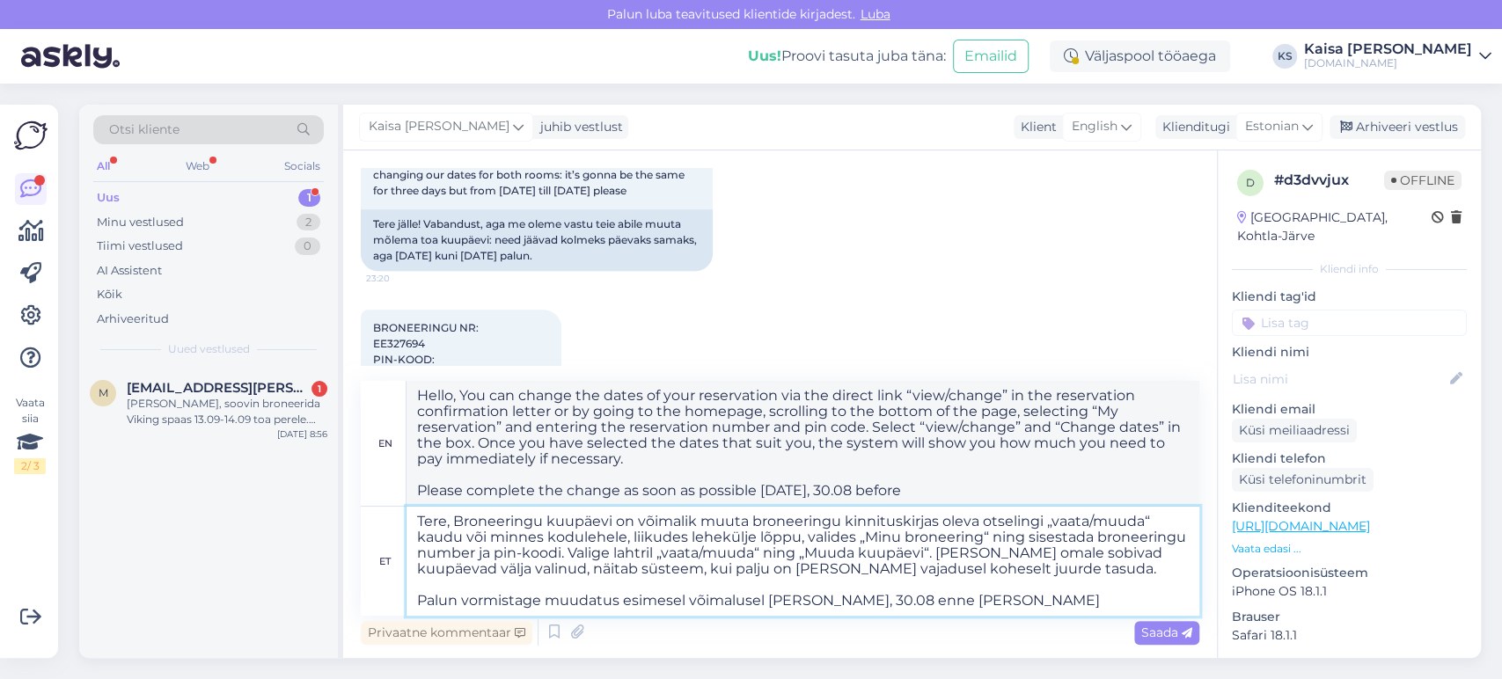
type textarea "Tere, Broneeringu kuupäevi on võimalik muuta broneeringu kinnituskirjas oleva o…"
type textarea "Hello, You can change the dates of your reservation via the direct link "view/c…"
type textarea "Tere, Broneeringu kuupäevi on võimalik muuta broneeringu kinnituskirjas oleva o…"
type textarea "Hello, You can change the dates of your reservation via the direct link "view/c…"
click at [455, 524] on textarea "Tere, Broneeringu kuupäevi on võimalik muuta broneeringu kinnituskirjas oleva o…" at bounding box center [802, 561] width 793 height 109
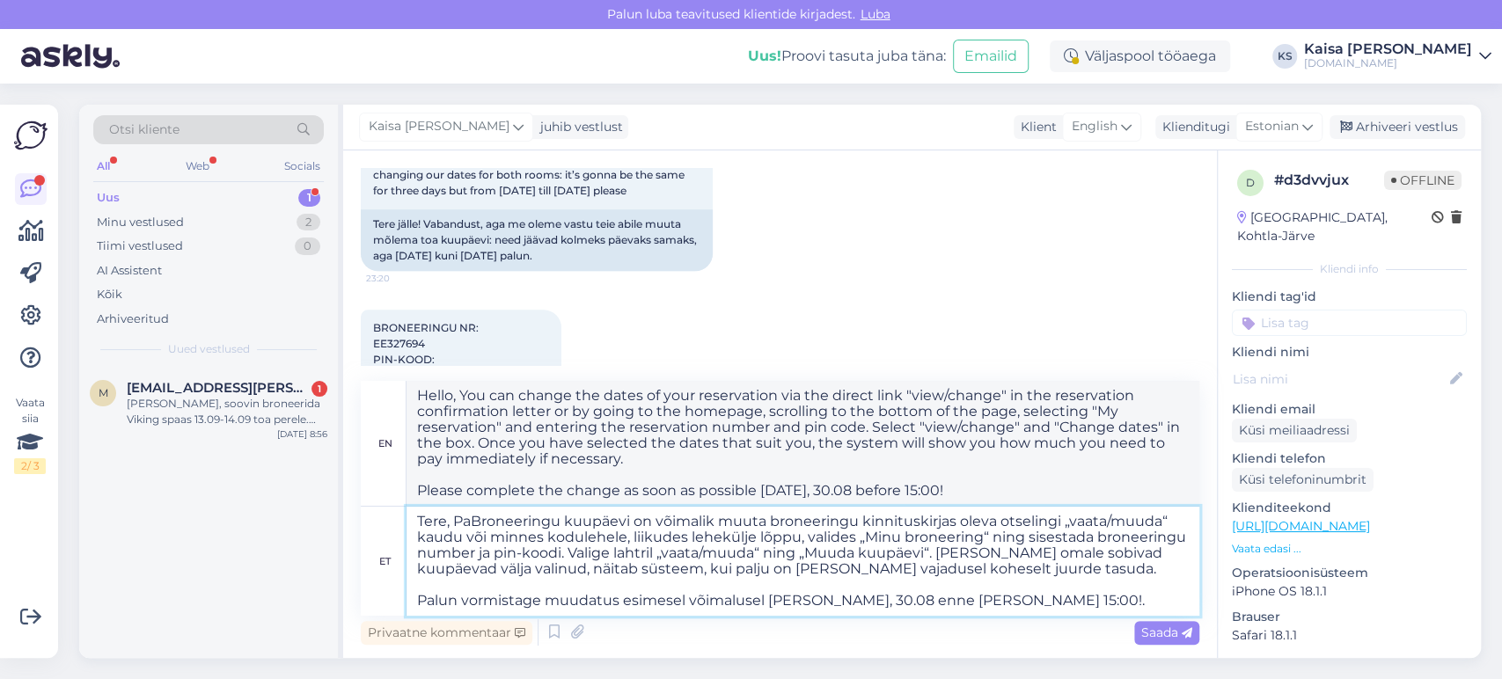
type textarea "Tere, ParBroneeringu kuupäevi on võimalik muuta broneeringu kinnituskirjas olev…"
type textarea "Hello, You can change the dates of your booking via the direct link "view/chang…"
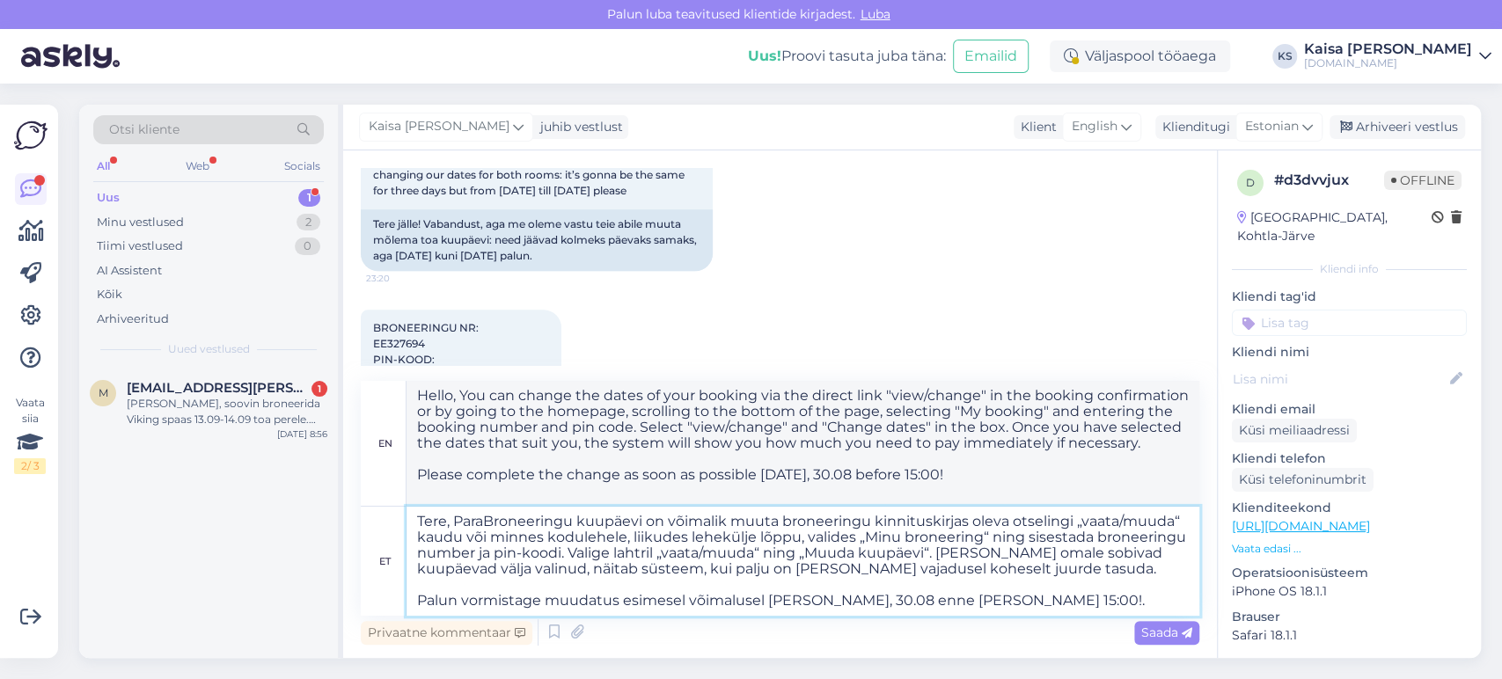
type textarea "Tere, ParakBroneeringu kuupäevi on võimalik muuta broneeringu kinnituskirjas ol…"
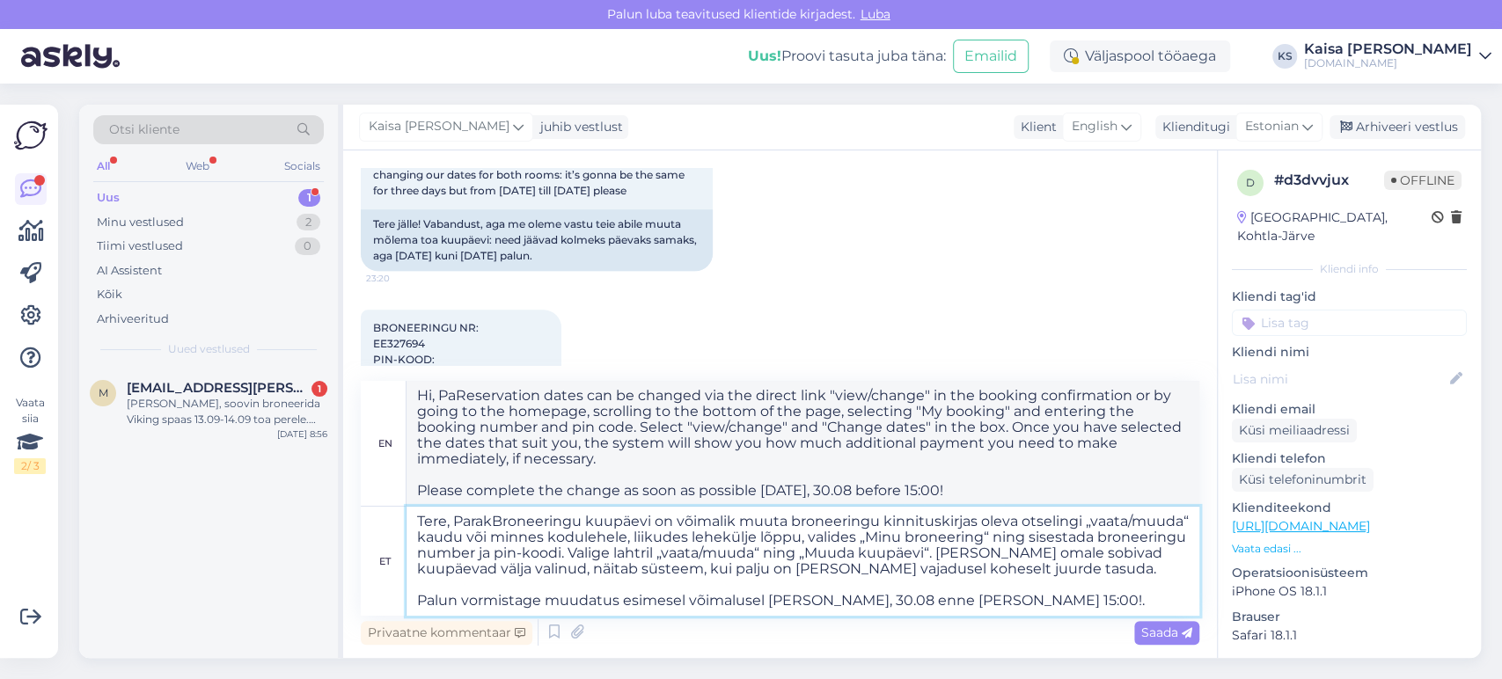
type textarea "Hello, ParBroneering dates can be changed via the direct link "view/change" in …"
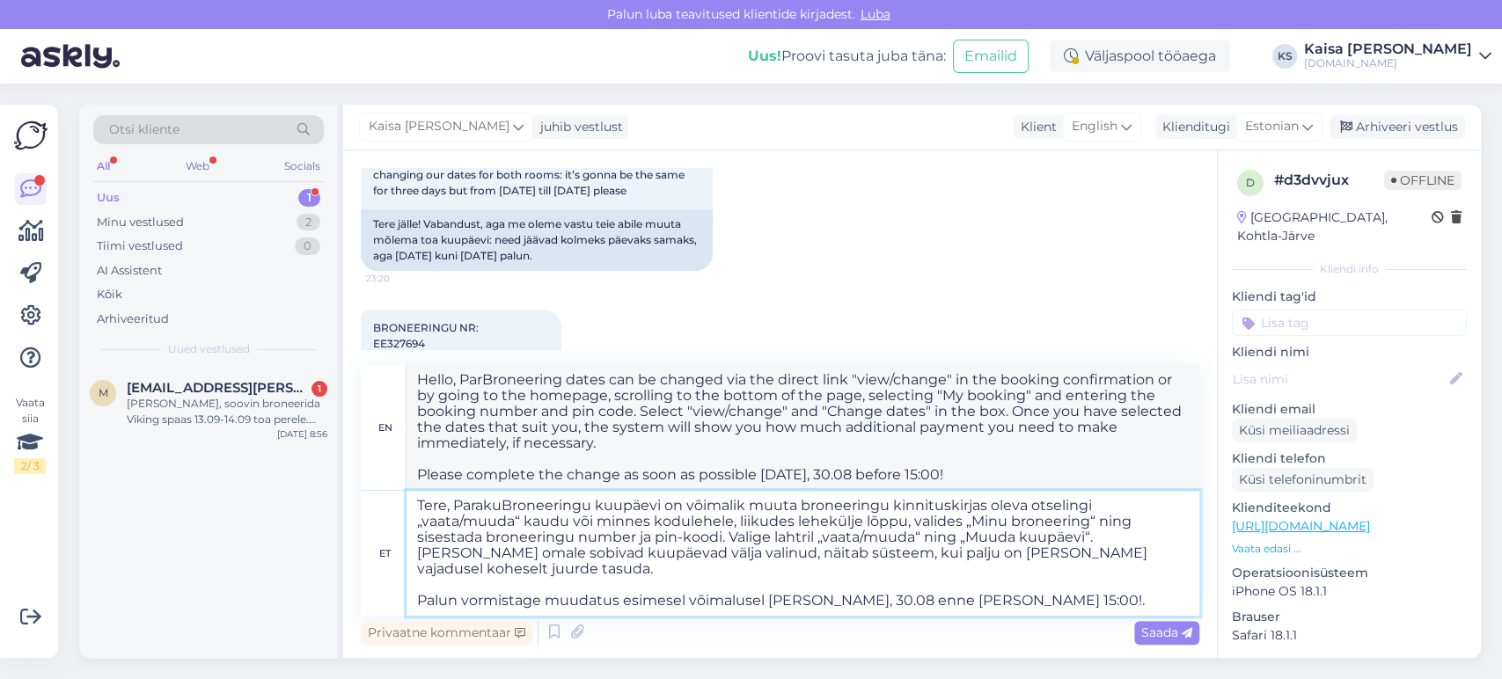
type textarea "Tere, Paraku Broneeringu kuupäevi on võimalik muuta broneeringu kinnituskirjas …"
type textarea "Hello, Unfortunately, you can change the dates of your reservation via the dire…"
type textarea "Tere, Paraku broneBroneeringu kuupäevi on võimalik muuta broneeringu kinnituski…"
type textarea "Hello, Unfortunately, you can change the dates of your reservation via the dire…"
type textarea "Tere, Paraku broneeBroneeringu kuupäevi on võimalik muuta broneeringu kinnitusk…"
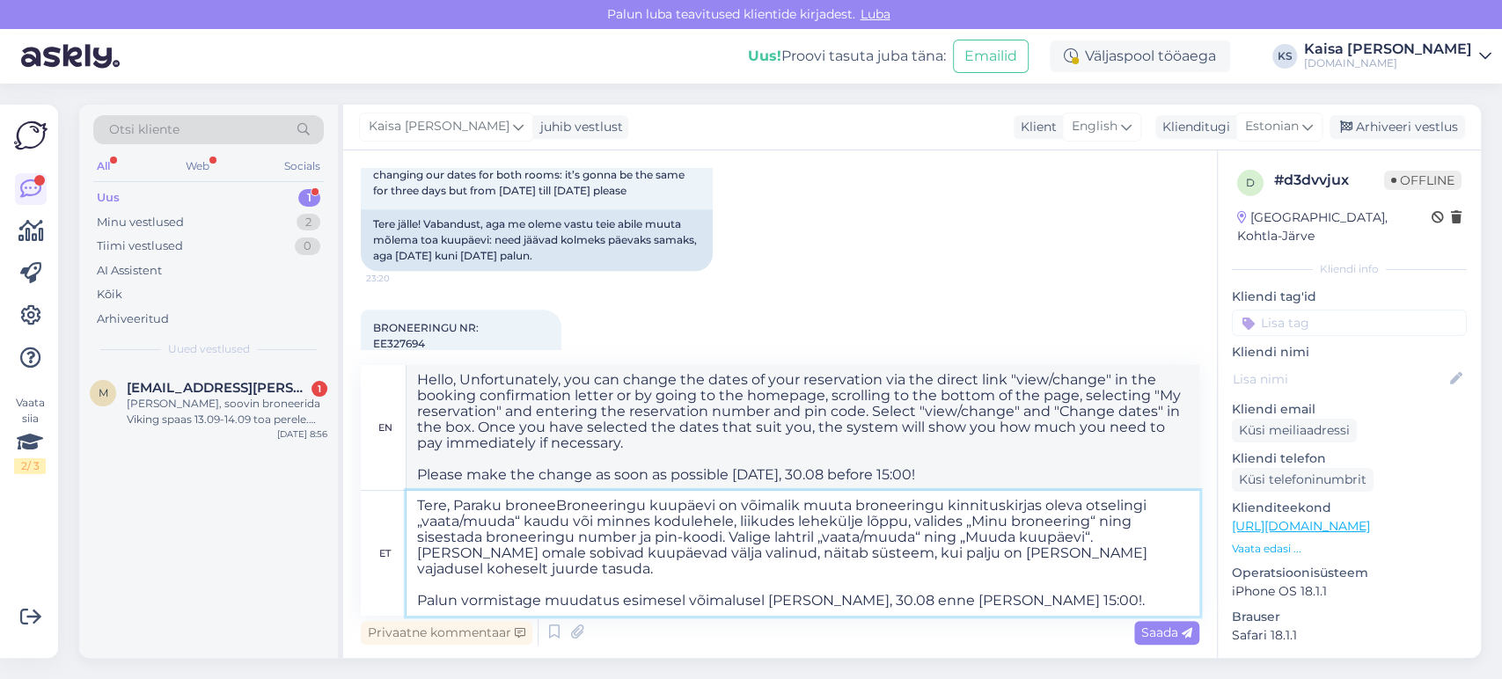
type textarea "Hello, Unfortunately, the dates of your reservation can be changed via the dire…"
type textarea "Tere, Paraku broneerBroneeringu kuupäevi on võimalik muuta broneeringu kinnitus…"
type textarea "Hello, Unfortunately, the dates of your reservation can be changed via the dire…"
type textarea "Tere, Paraku broneerinBroneeringu kuupäevi on võimalik muuta broneeringu kinnit…"
type textarea "Hello, Unfortunately, the booking date can be changed via the direct link "view…"
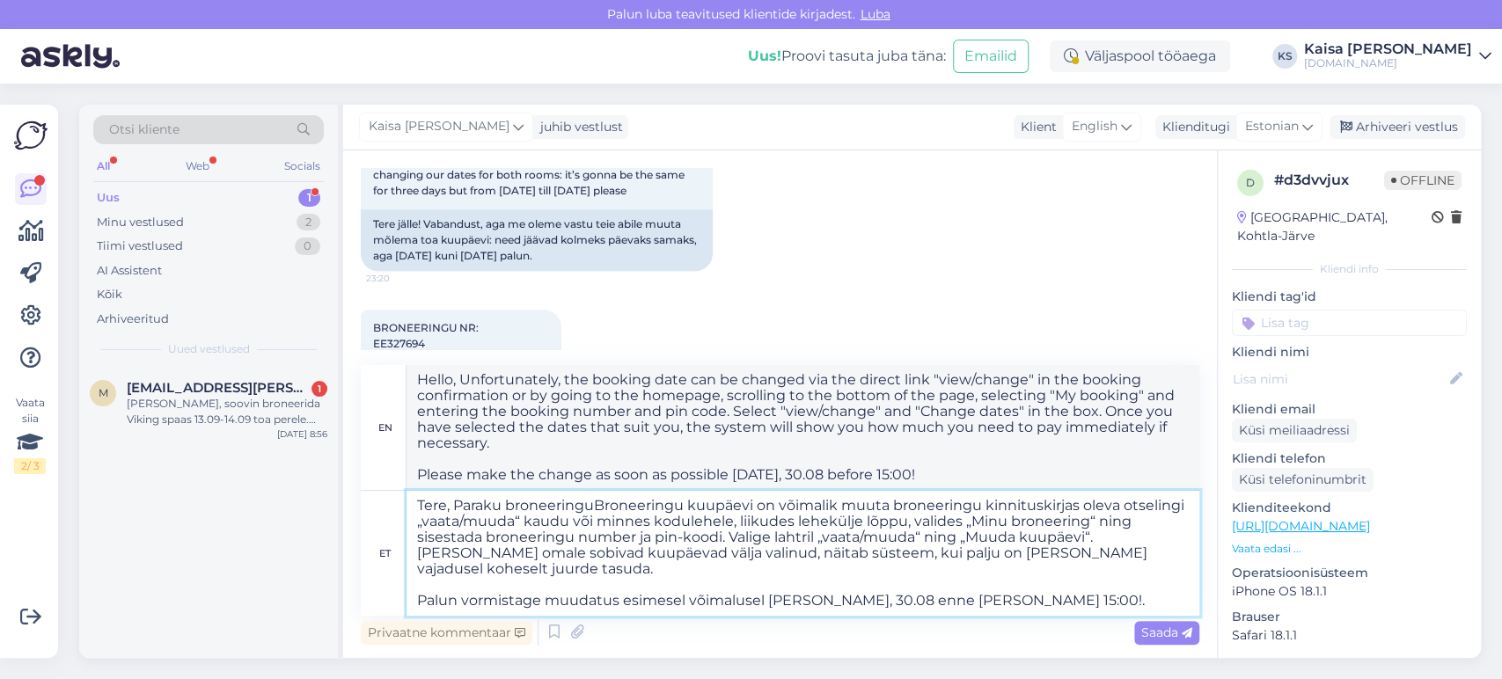
type textarea "Tere, Paraku broneeringu Broneeringu kuupäevi on võimalik muuta broneeringu kin…"
type textarea "Hello, Unfortunately, the dates of your reservation can be changed via the dire…"
paste textarea "EE327694"
type textarea "Tere, Paraku broneeringu EE327694Broneeringu kuupäevi on võimalik muuta broneer…"
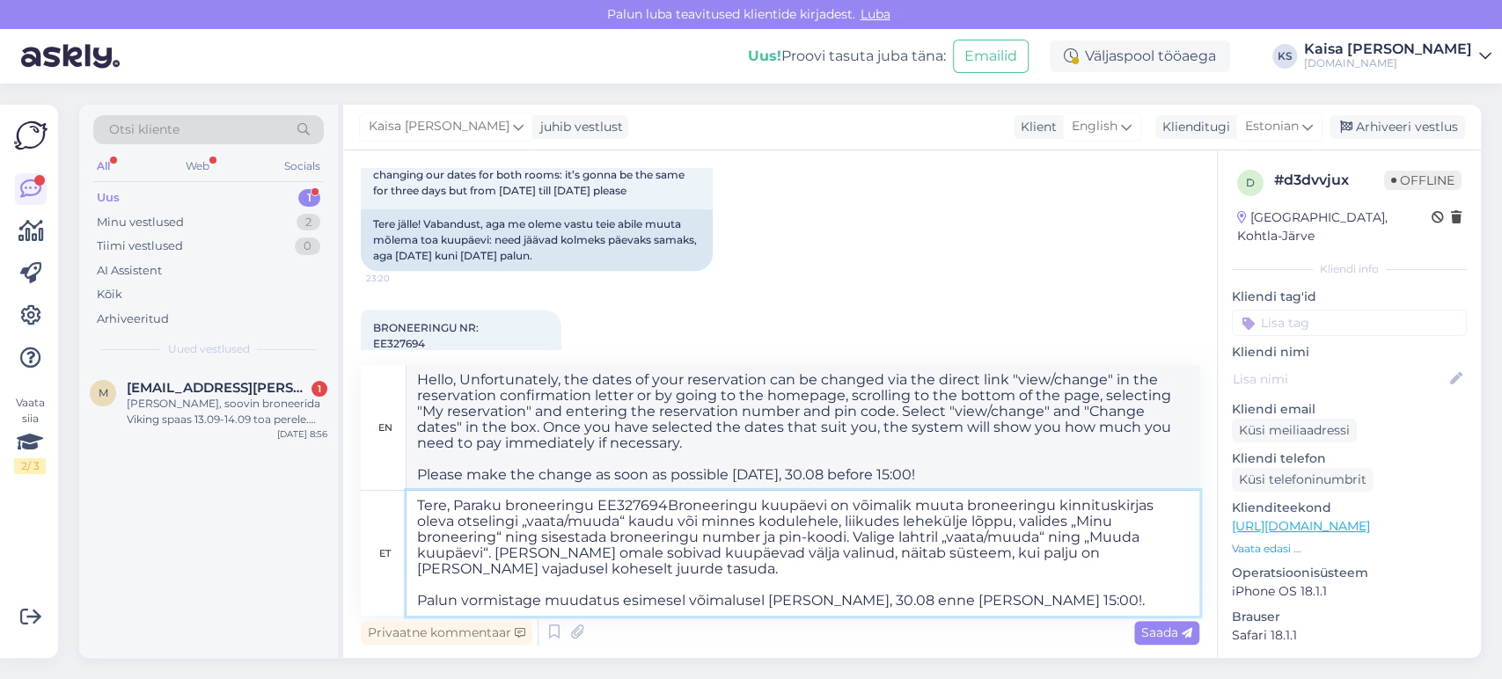
type textarea "Hello, Unfortunately, the dates of the reservation EE327694 can be changed via …"
type textarea "Tere, Paraku broneeringu EE327694 kuBroneeringu kuupäevi on võimalik muuta bron…"
type textarea "Hello, Unfortunately, reservation EE327694 The dates of the reservation can be …"
type textarea "Tere, Paraku broneeringu EE327694 kuuBroneeringu kuupäevi on võimalik muuta bro…"
type textarea "Hello, Unfortunately, the dates of reservation EE327694 can be changed via the …"
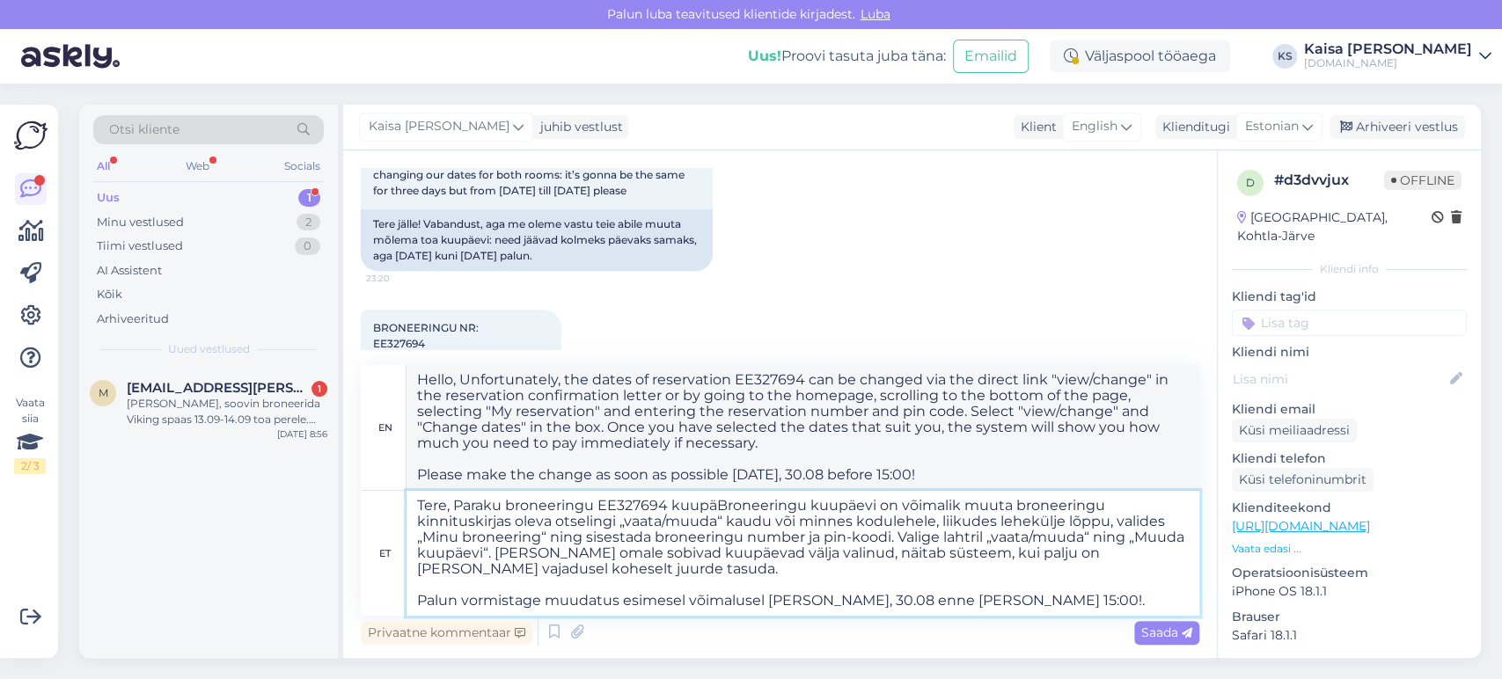
type textarea "Tere, Paraku broneeringu EE327694 kuupäeBroneeringu kuupäevi on võimalik muuta …"
type textarea "Hello, Unfortunately, the dates of the reservation EE327694 monthly can be chan…"
type textarea "Tere, Paraku broneeringu EE327694 kuupäevBroneeringu kuupäevi on võimalik muuta…"
type textarea "Hello, Unfortunately, the dates of the reservation EE327694 can be changed via …"
type textarea "Tere, Paraku broneeringu EE327694 kuupäeviBroneeringu kuupäevi on võimalik muut…"
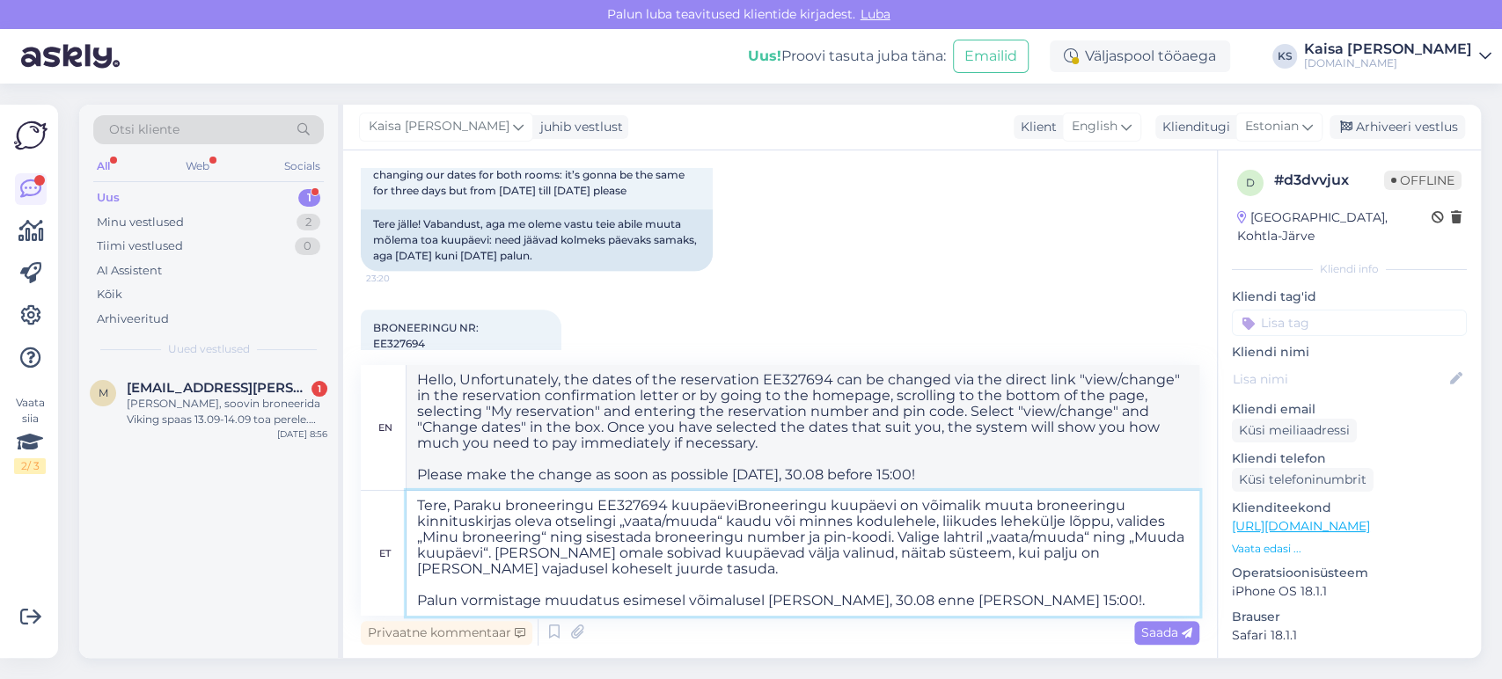
type textarea "Hello, Unfortunately, the dates of the reservation EE327694 cubic reservation c…"
type textarea "Tere, Paraku broneeringu EE327694 kuupäevi Broneeringu kuupäevi on võimalik muu…"
type textarea "Hello, Unfortunately, the date of reservation EE327694. The dates of the reserv…"
type textarea "Tere, Paraku broneeringu EE327694 kuupäevi eiBroneeringu kuupäevi on võimalik m…"
type textarea "Hello, Unfortunately, the dates of reservation EE327694 can be changed via the …"
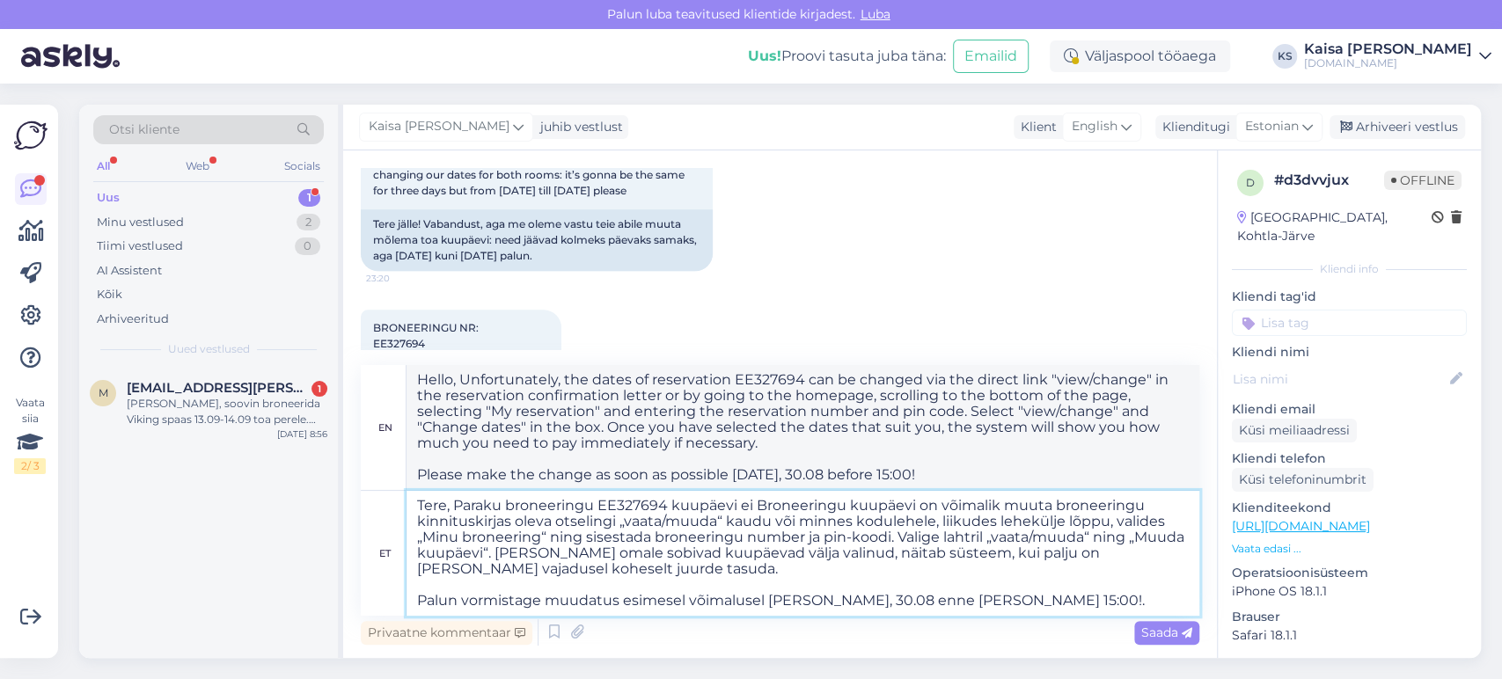
type textarea "Tere, Paraku broneeringu EE327694 kuupäevi ei oBroneeringu kuupäevi on võimalik…"
type textarea "Hello, Unfortunately, the dates of reservation EE327694 are not available. The …"
type textarea "Tere, Paraku broneeringu EE327694 kuupäevi ei olnBroneeringu kuupäevi on võimal…"
type textarea "Hello, Unfortunately, the dates of reservation EE327694 are not available. You …"
type textarea "Tere, Paraku broneeringu EE327694 kuupäevi ei olnud Broneeringu kuupäevi on või…"
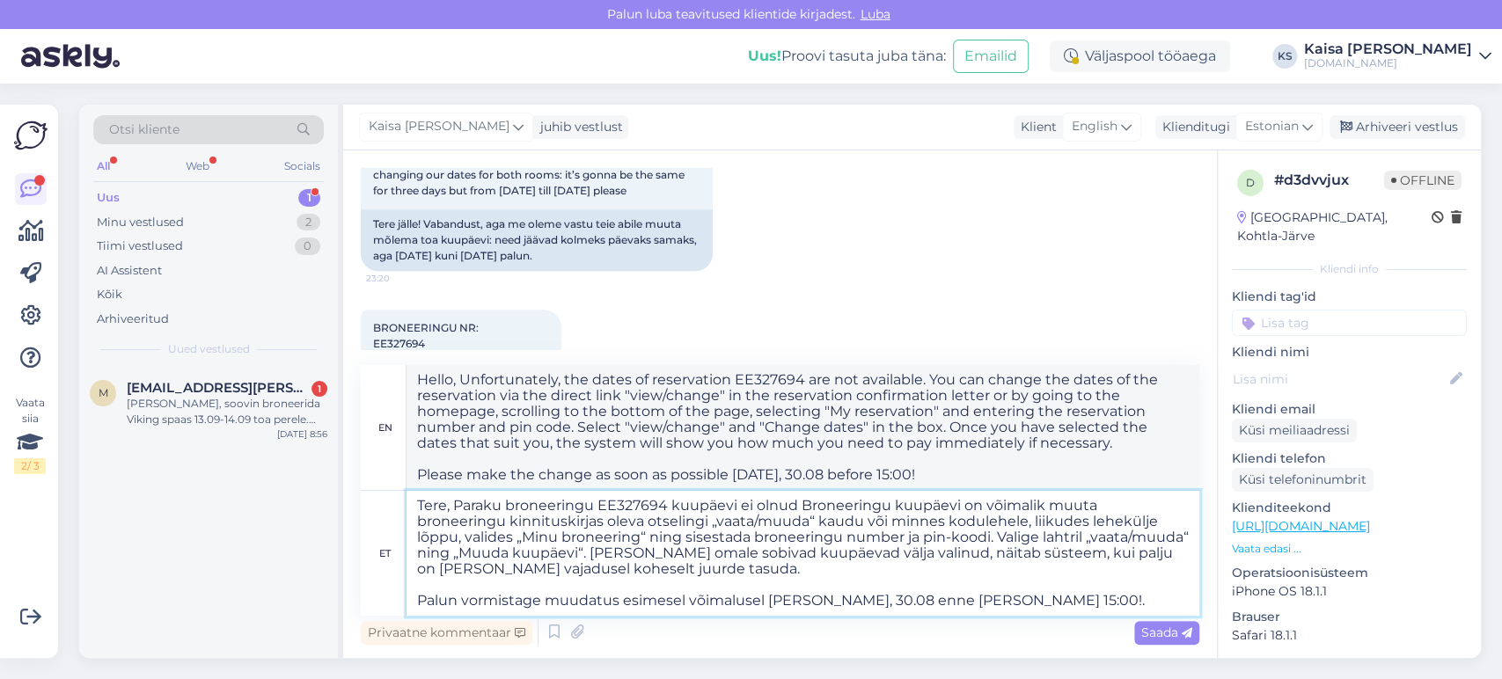
type textarea "Hello, Unfortunately, there are no dates for reservation EE327694. You can chan…"
type textarea "Tere, Paraku broneeringu EE327694 kuupäevi ei olnud vBroneeringu kuupäevi on võ…"
type textarea "Hello, Unfortunately, there were no dates for reservation EE327694. You can cha…"
type textarea "Tere, Paraku broneeringu EE327694 kuupäevi ei olnud võBroneeringu kuupäevi on v…"
type textarea "Hello, Unfortunately, there were no dates for reservation EE327694. The dates o…"
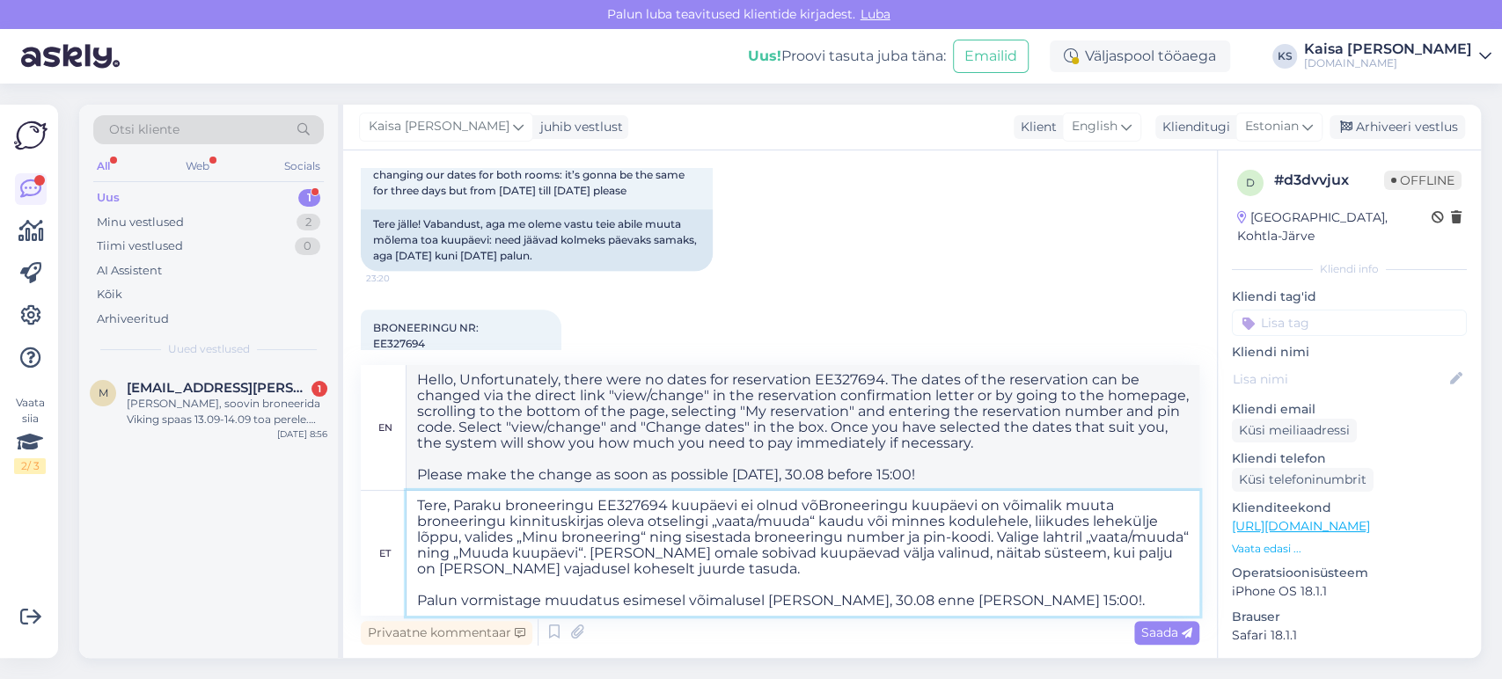
type textarea "Tere, Paraku broneeringu EE327694 kuupäevi ei olnud võiBroneeringu kuupäevi on …"
type textarea "Hello, Unfortunately, the dates for reservation EE327694 were not available. Yo…"
type textarea "Tere, Paraku broneeringu EE327694 kuupäevi ei olnud võimaliBroneeringu kuupäevi…"
type textarea "Hello, Unfortunately, the dates of reservation EE327694 were not available. The…"
type textarea "Tere, Paraku broneeringu EE327694 kuupäevi ei olnud võimalikBroneeringu kuupäev…"
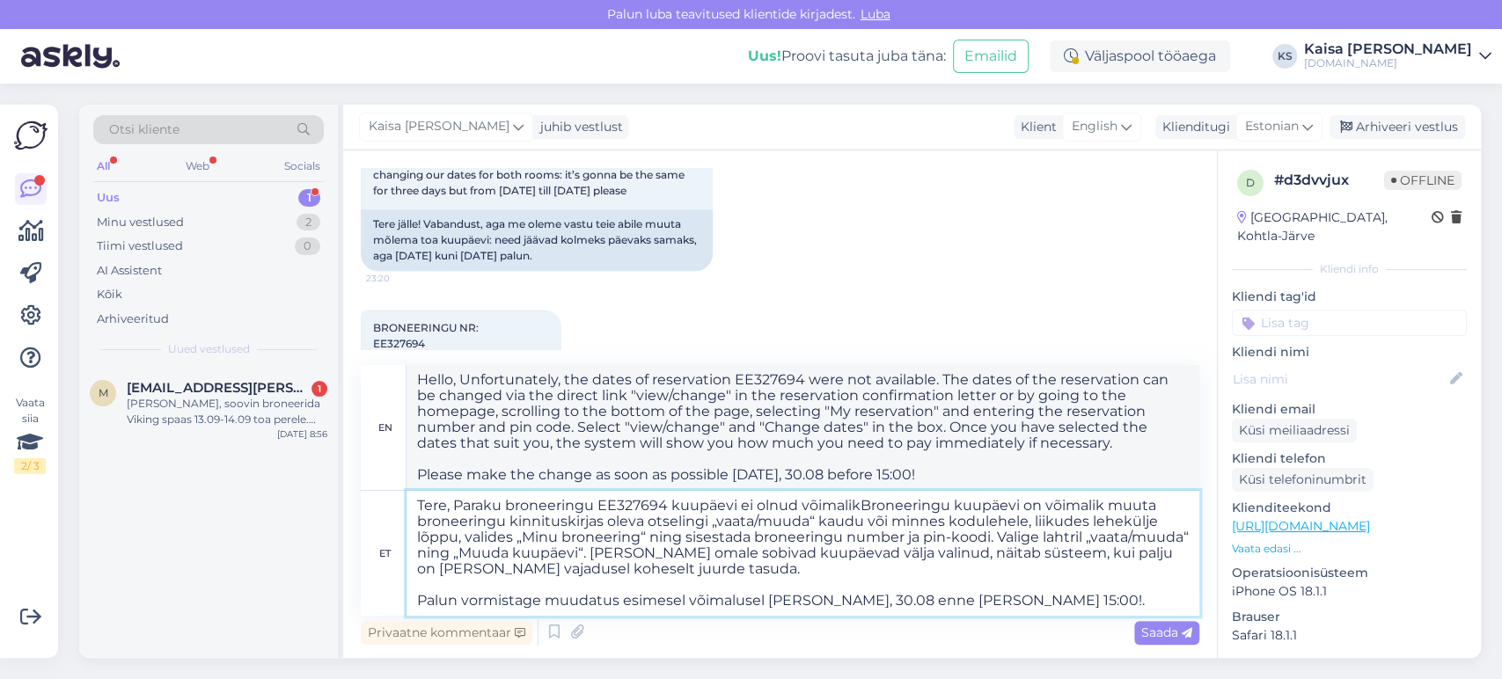
type textarea "Hello, Unfortunately, the dates of reservation EE327694 were not possible. The …"
drag, startPoint x: 860, startPoint y: 504, endPoint x: 457, endPoint y: 501, distance: 402.9
click at [457, 501] on textarea "Tere, Paraku broneeringu EE327694 kuupäevi ei olnud võimalikBroneeringu kuupäev…" at bounding box center [802, 553] width 793 height 125
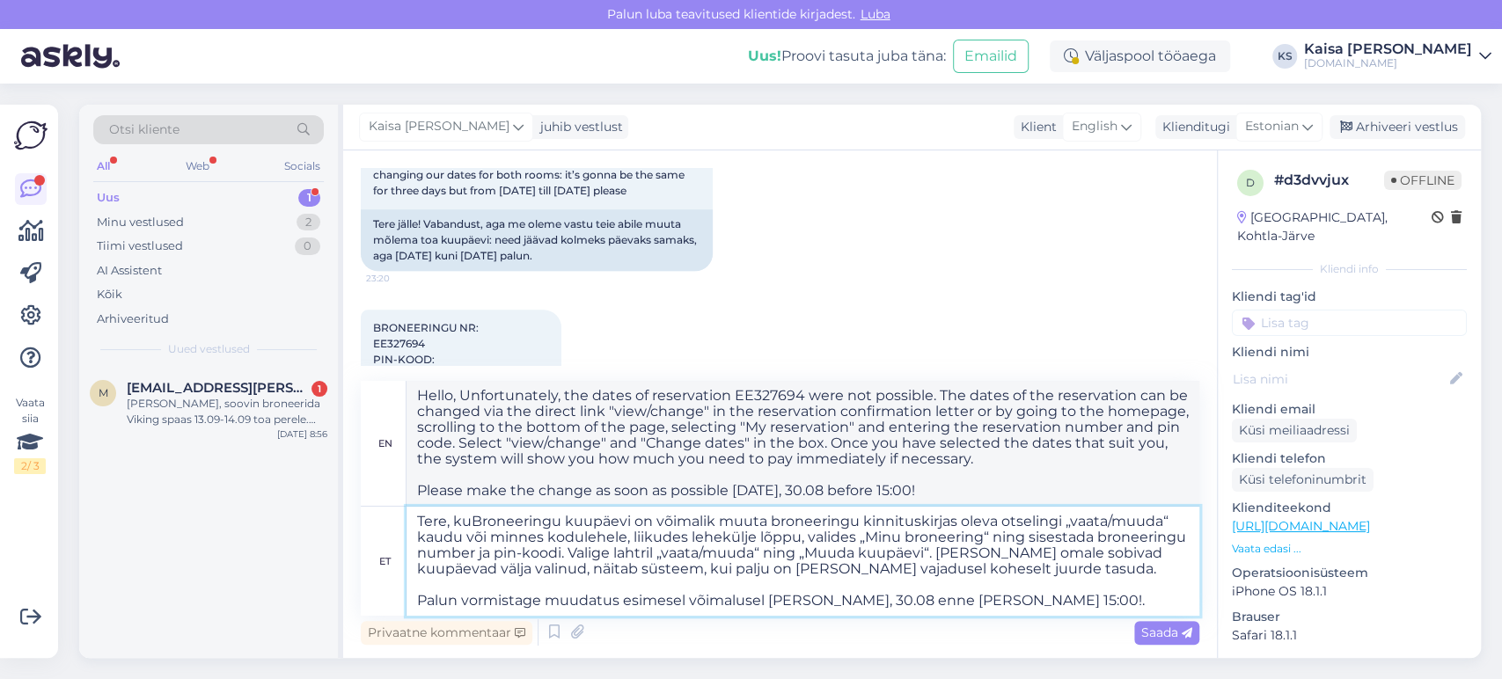
type textarea "Tere, kunBroneeringu kuupäevi on võimalik muuta broneeringu kinnituskirjas olev…"
type textarea "Hello, you can change the dates of your booking via the direct link "view/chang…"
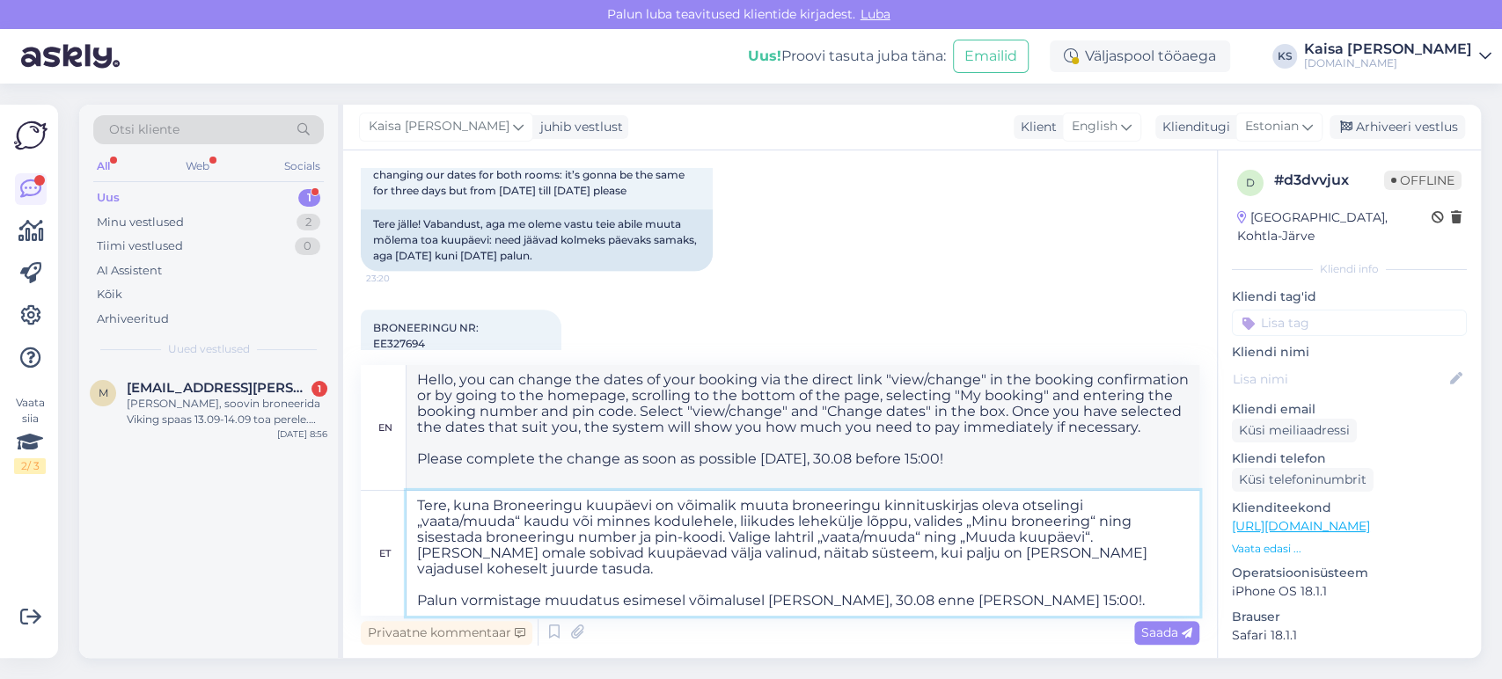
type textarea "Tere, kuna bBroneeringu kuupäevi on võimalik muuta broneeringu kinnituskirjas o…"
type textarea "Hello, you can change the dates of your reservation via the direct link "view/c…"
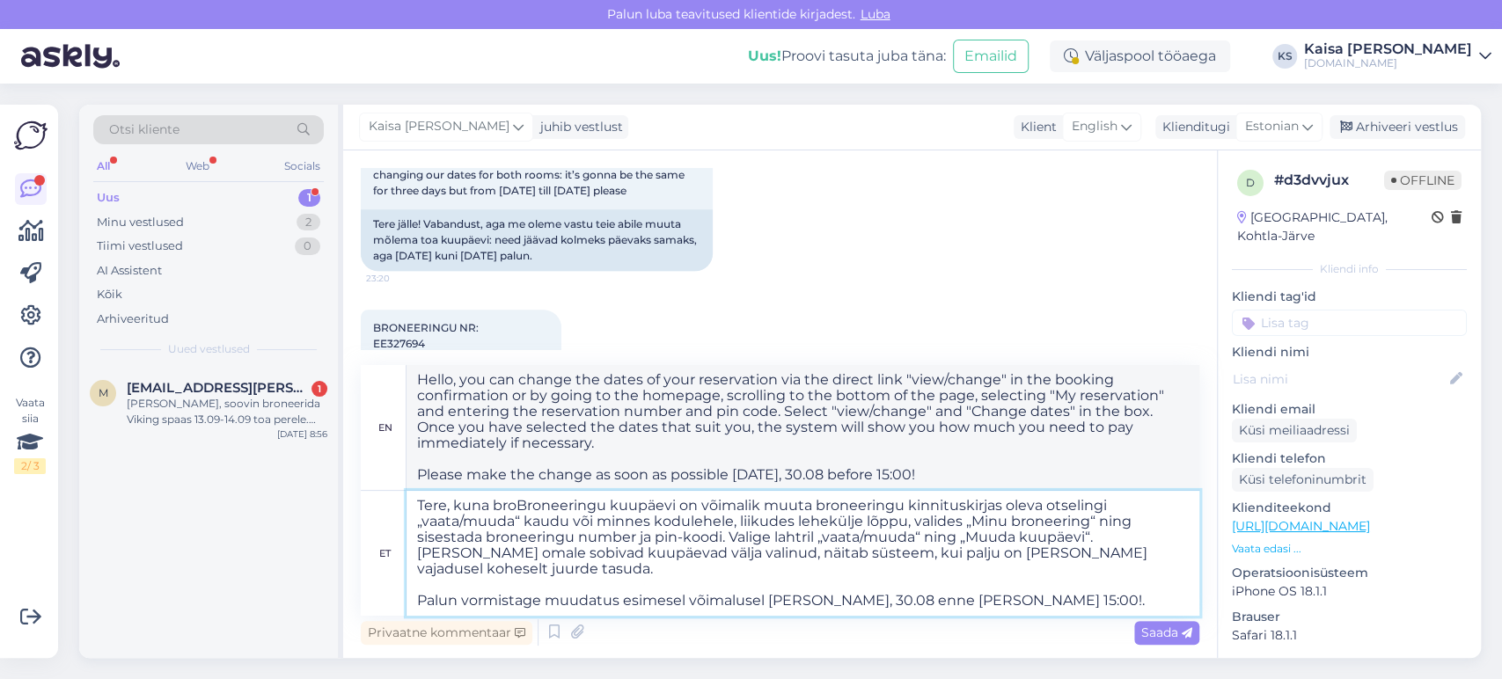
type textarea "Tere, kuna bronBroneeringu kuupäevi on võimalik muuta broneeringu kinnituskirja…"
type textarea "Hello, because you can change the dates of your reservation via the direct link…"
type textarea "Tere, kuna broneBroneeringu kuupäevi on võimalik muuta broneeringu kinnituskirj…"
type textarea "Hello, because the dates of the reservation can be changed via the direct link …"
type textarea "Tere, kuna broneeBroneeringu kuupäevi on võimalik muuta broneeringu kinnituskir…"
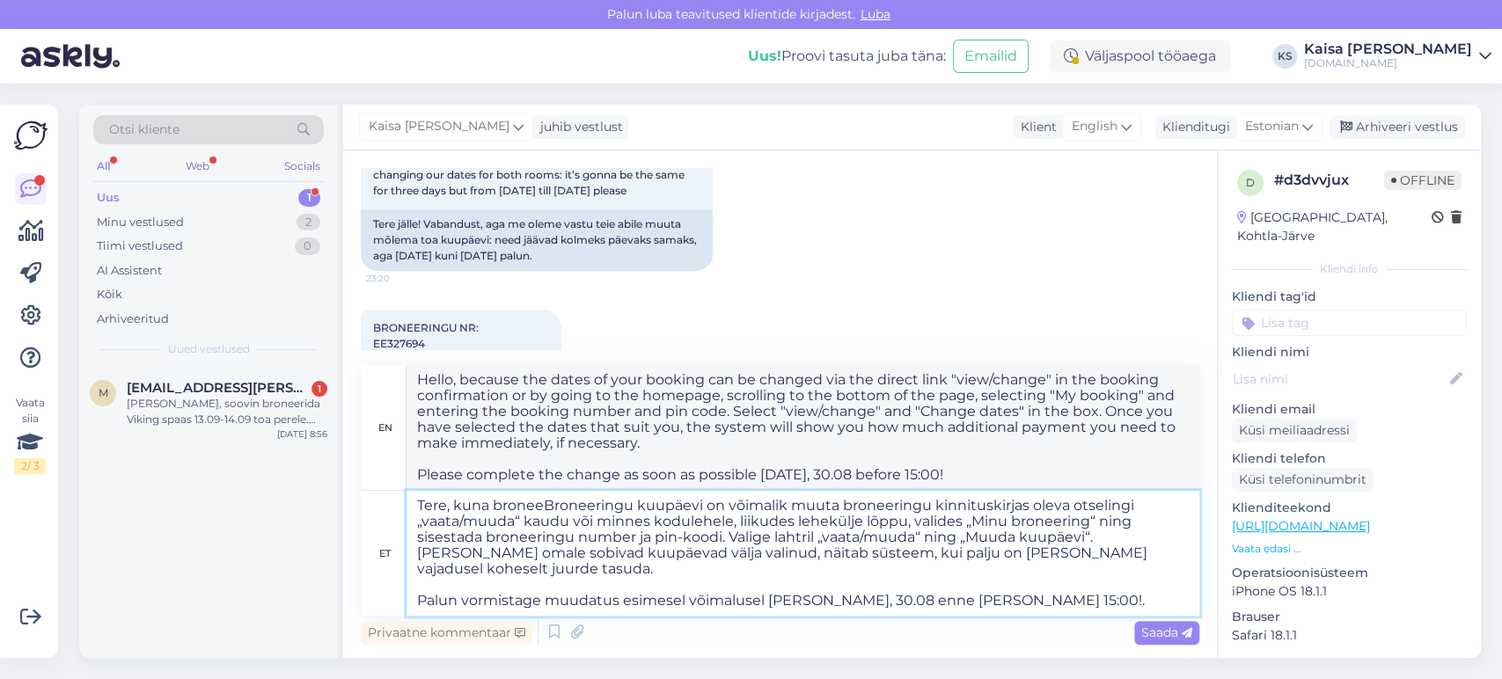
type textarea "Hello, because brThe dates of your reservation can be changed via the direct li…"
type textarea "Tere, kuna broneeriBroneeringu kuupäevi on võimalik muuta broneeringu kinnitusk…"
type textarea "Hello, because the dates of your reservation can be changed via the direct link…"
type textarea "Tere, kuna broneerinBroneeringu kuupäevi on võimalik muuta broneeringu kinnitus…"
type textarea "Hello, because the dates of your booking can be changed via the direct link "vi…"
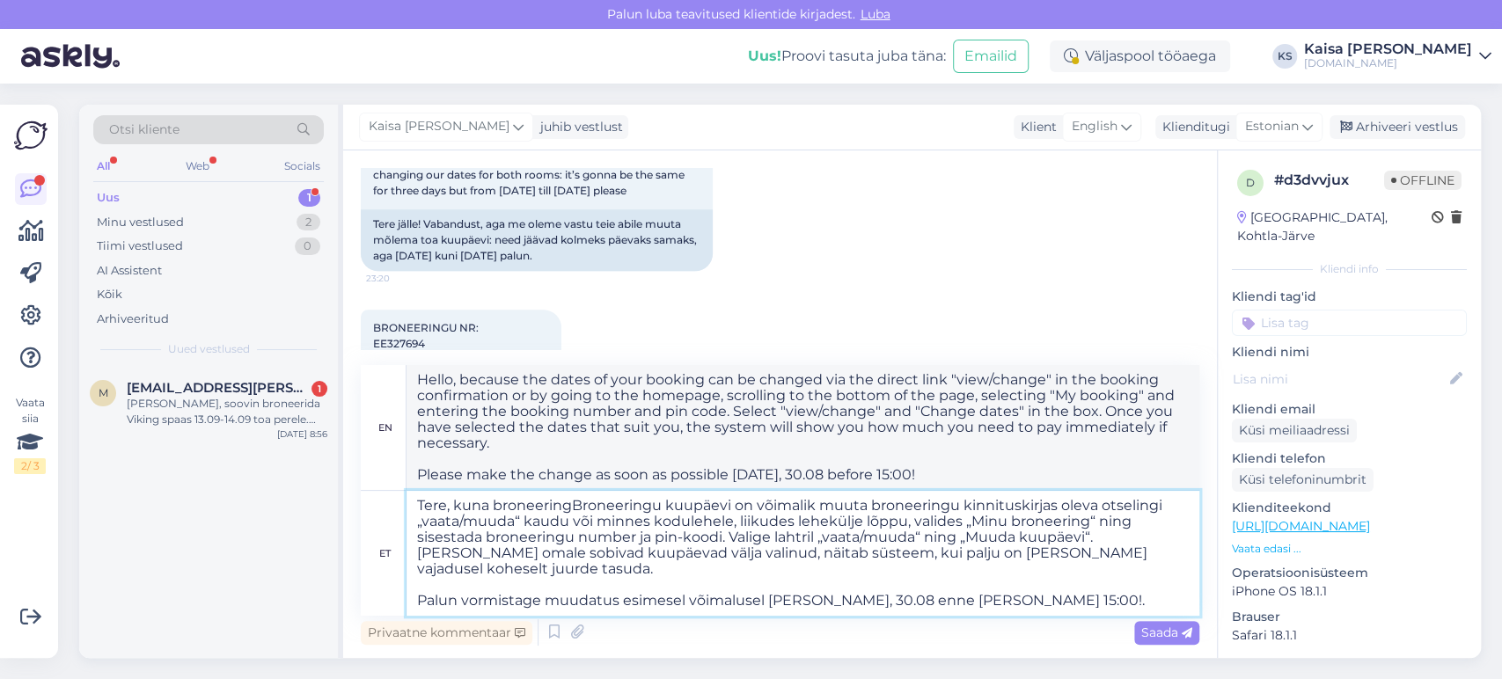
type textarea "Tere, kuna broneeringuBroneeringu kuupäevi on võimalik muuta broneeringu kinnit…"
type textarea "Hello, because bookingThe dates of your booking can be changed via the direct l…"
type textarea "Tere, kuna broneeringutBroneeringu kuupäevi on võimalik muuta broneeringu kinni…"
type textarea "Hello, since I am booking, the dates of the booking can be changed via the dire…"
type textarea "Tere, kuna broneeringuteBroneeringu kuupäevi on võimalik muuta broneeringu kinn…"
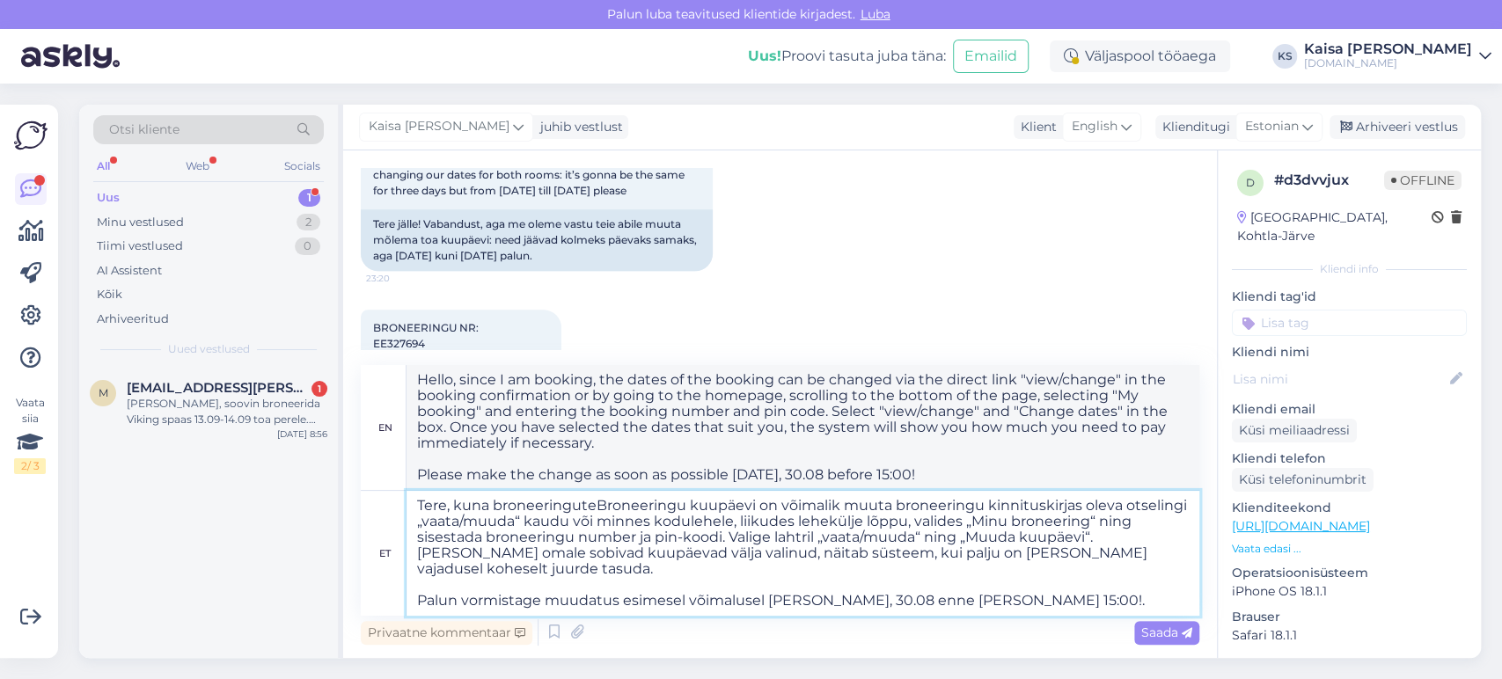
type textarea "Hello, since the reservationThe dates of the reservation can be changed via the…"
type textarea "Tere, kuna broneeringute Broneeringu kuupäevi on võimalik muuta broneeringu kin…"
type textarea "Hello, since the reservationThe dates of the reservation can be changed via the…"
type textarea "Tere, kuna broneeringute hiBroneeringu kuupäevi on võimalik muuta broneeringu k…"
type textarea "Hello, because the dates of your reservation can be changed via the direct link…"
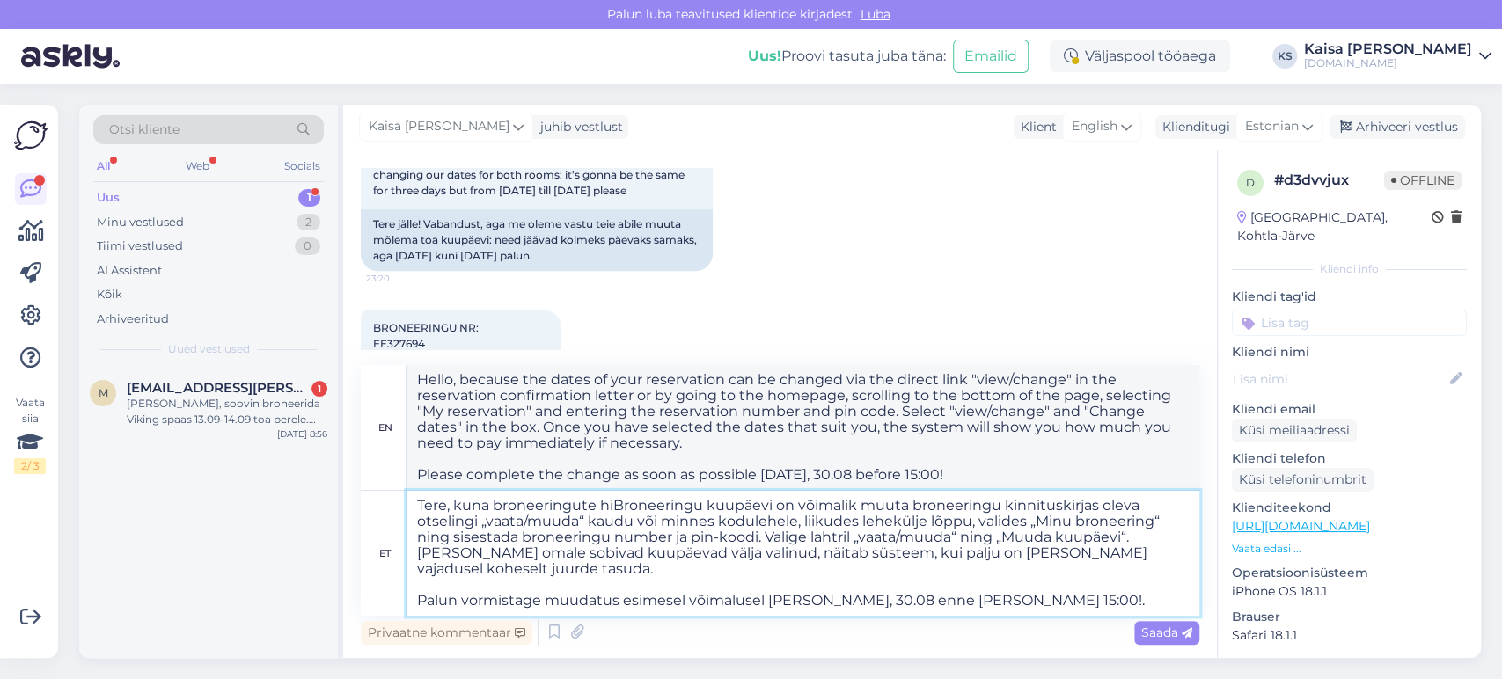
type textarea "Tere, kuna broneeringute hinBroneeringu kuupäevi on võimalik muuta broneeringu …"
type textarea "Hello, because the dates of your bookings can be changed via the direct link "v…"
type textarea "Tere, kuna broneeringute hinnBroneeringu kuupäevi on võimalik muuta broneeringu…"
type textarea "Hello, since the dates of your bookings can be changed via the direct link "vie…"
type textarea "Tere, kuna broneeringute hinnad Broneeringu kuupäevi on võimalik muuta broneeri…"
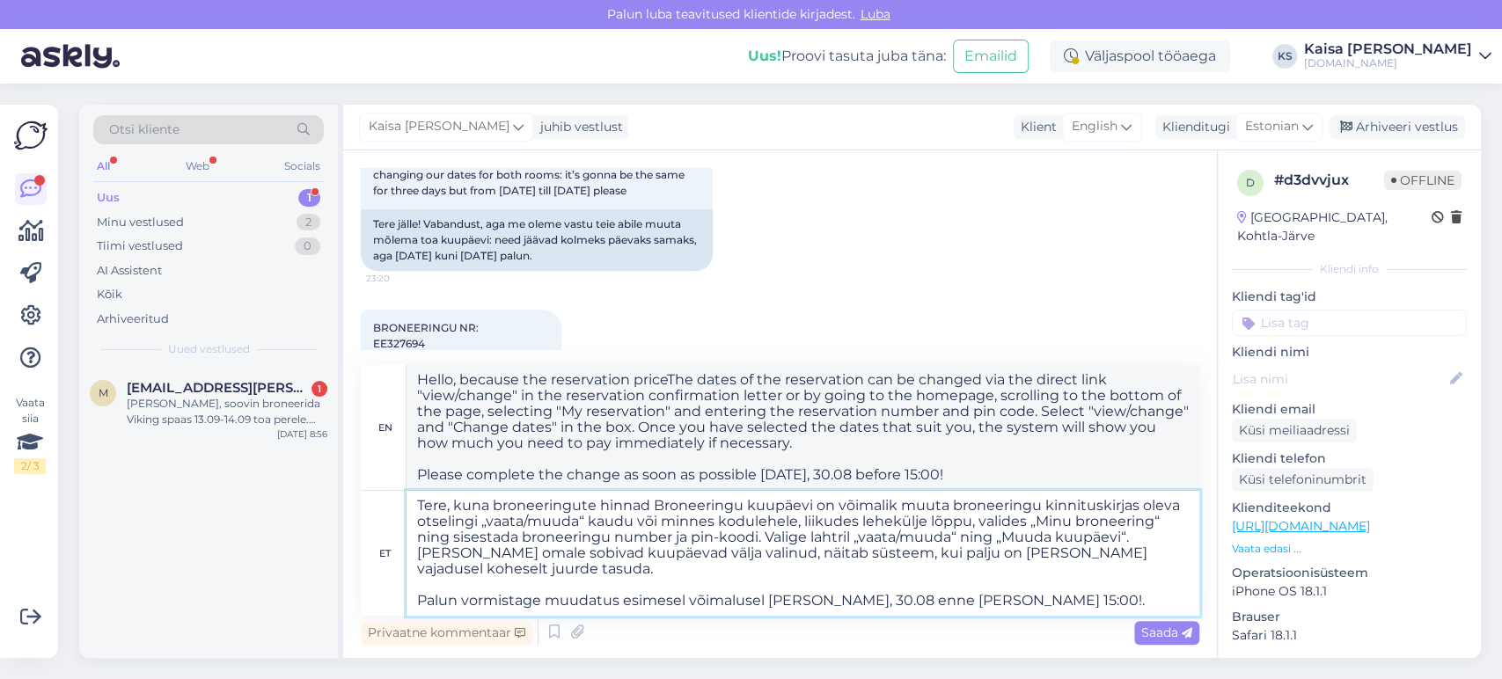
type textarea "Hello, because the prices of reservationsThe dates of the reservation can be ch…"
type textarea "Tere, kuna broneeringute hinnad mBroneeringu kuupäevi on võimalik muuta broneer…"
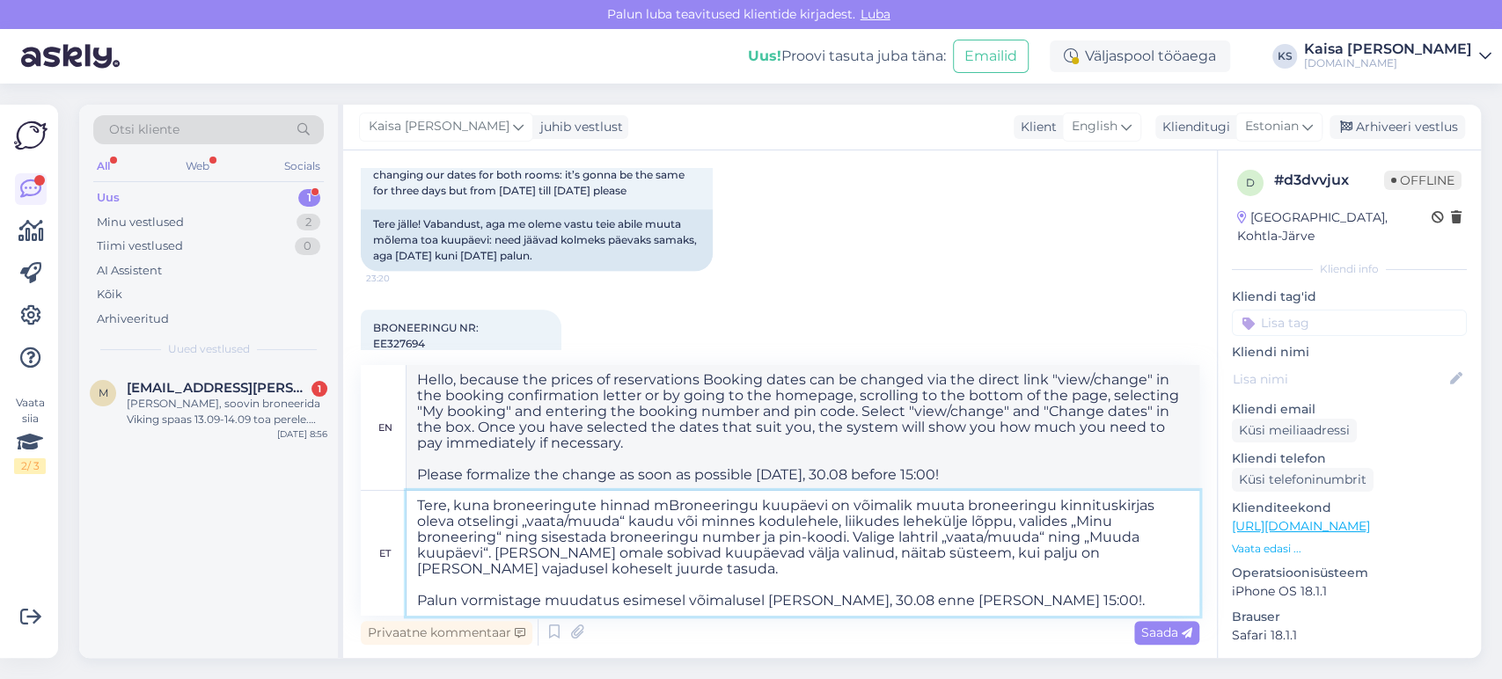
type textarea "Hello, because the price of reservations can be changed via the direct link "vi…"
type textarea "Tere, kuna broneeringute hinnad muuBroneeringu kuupäevi on võimalik muuta brone…"
type textarea "Hello, since the prices of reservations mReservation dates can be changed via t…"
type textarea "Tere, kuna broneeringute hinnad muutusBroneeringu kuupäevi on võimalik muuta br…"
type textarea "Hello, since the prices of reservations in myBooking can be changed via the dir…"
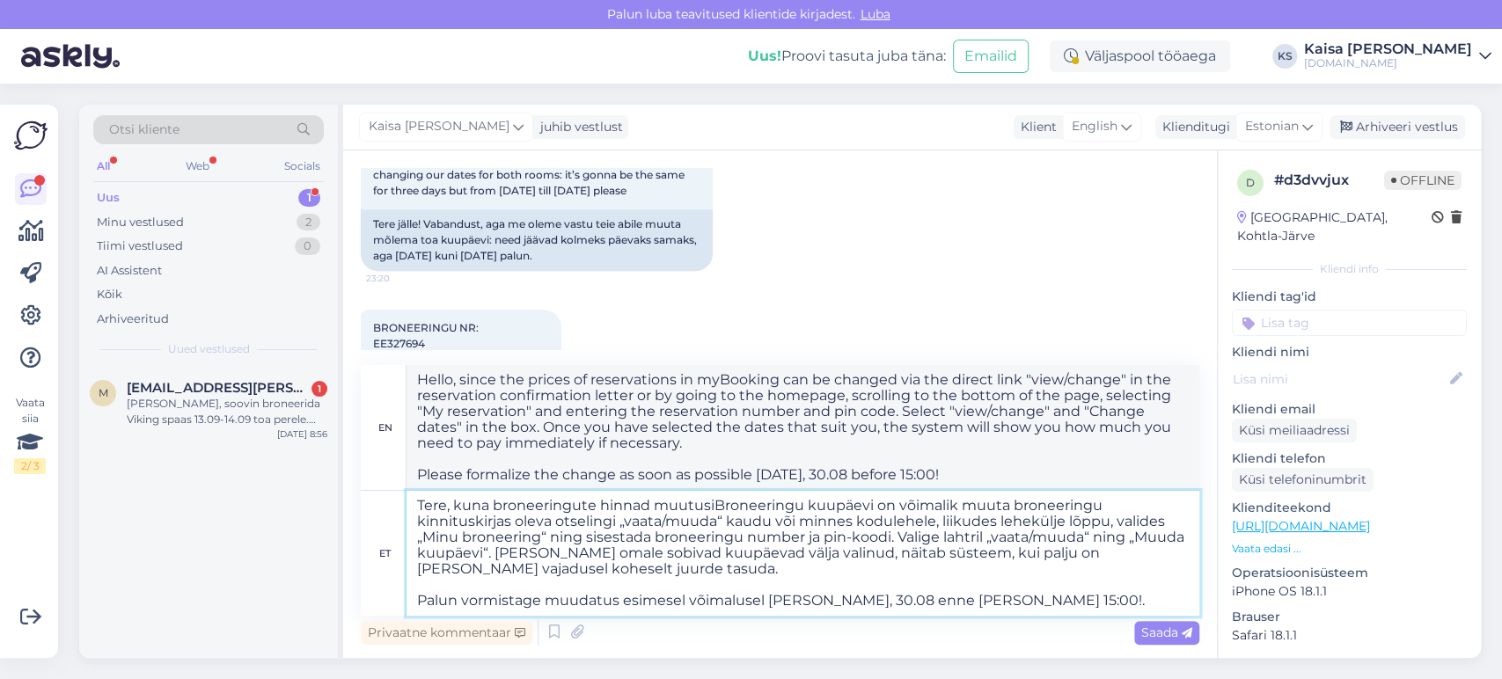
type textarea "Tere, kuna broneeringute hinnad muutusidBroneeringu kuupäevi on võimalik muuta …"
type textarea "Hello, since the prices of reservations change, the dates of the reservation ca…"
type textarea "Tere, kuna broneeringute hinnad muutusid, sBroneeringu kuupäevi on võimalik muu…"
type textarea "Hello, because the prices of reservations have changed, the dates of the reserv…"
type textarea "Tere, kuna broneeringute hinnad muutusid, siBroneeringu kuupäevi on võimalik mu…"
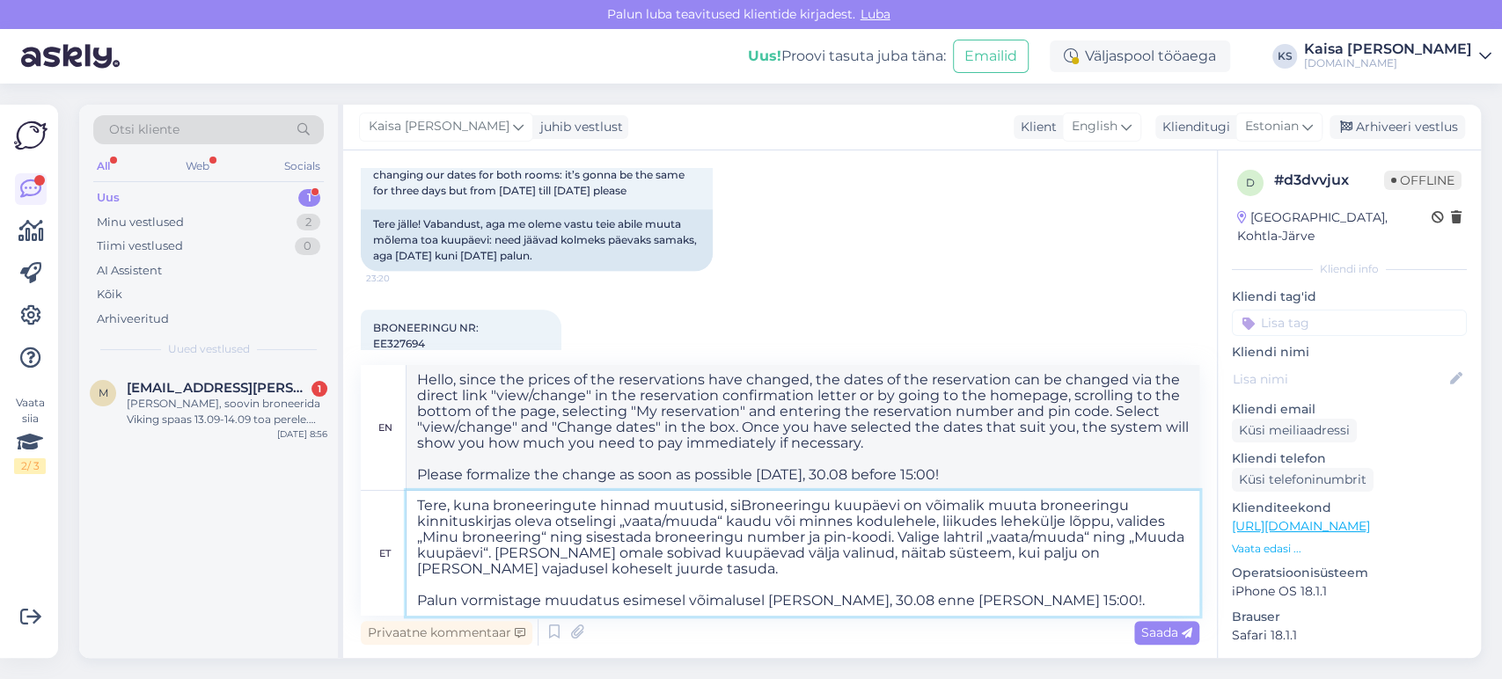
type textarea "Hello, since the prices of reservations have changed, you can change the dates …"
type textarea "Tere, kuna broneeringute hinnad muutusid, siiBroneeringu kuupäevi on võimalik m…"
type textarea "Hello, since the prices of the reservations have changed, the dates of the rese…"
type textarea "Tere, kuna broneeringute hinnad muutusid, siis eBroneeringu kuupäevi on võimali…"
type textarea "Hello, since the prices of the reservations have changed, you can change the da…"
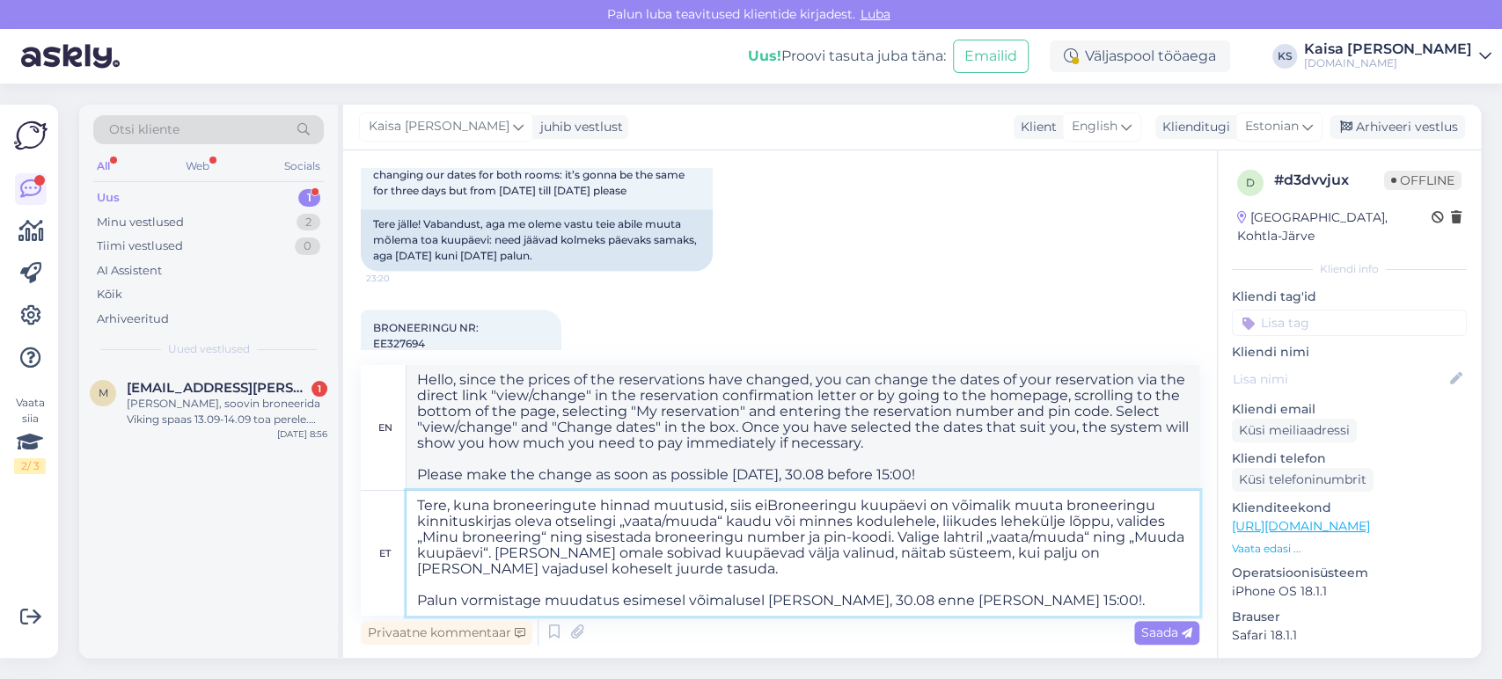
type textarea "Tere, kuna broneeringute hinnad muutusid, siis ei Broneeringu kuupäevi on võima…"
type textarea "Hello, since the reservation prices have changed, the reservation dates can be …"
type textarea "Tere, kuna broneeringute hinnad muutusid, siis ei oBroneeringu kuupäevi on võim…"
type textarea "Hello, since the booking prices have changed, you can change the dates of your …"
type textarea "Tere, kuna broneeringute hinnad muutusid, siis ei olBroneeringu kuupäevi on või…"
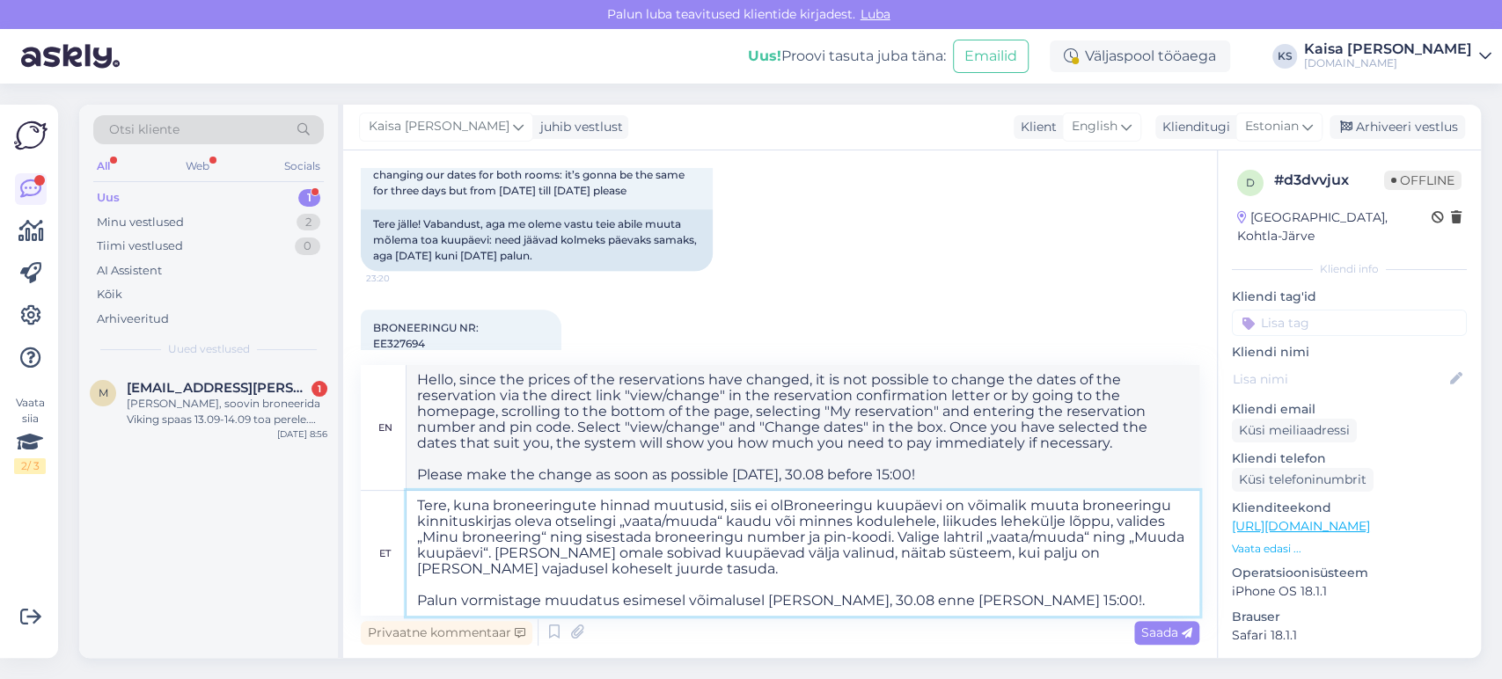
type textarea "Hello, since the prices of the reservations have changed, it is not possible to…"
type textarea "Tere, kuna broneeringute hinnad muutusid, siis ei olnBroneeringu kuupäevi on võ…"
type textarea "Hello, since the prices of the reservations have changed, it is not possible to…"
type textarea "Tere, kuna broneeringute hinnad muutusid, siis ei olnudBroneeringu kuupäevi on …"
type textarea "Hello, since the prices of the reservations changed, it was not possible to cha…"
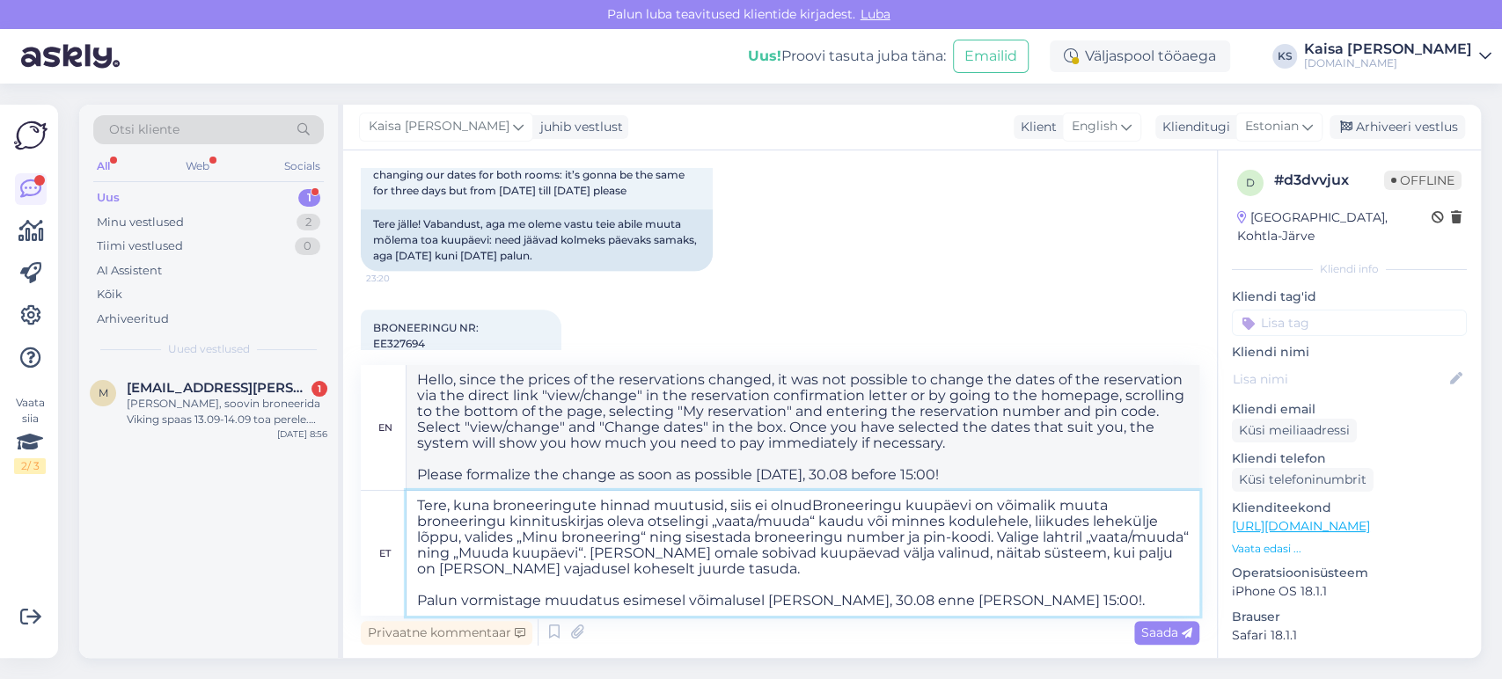
type textarea "Tere, kuna broneeringute hinnad muutusid, siis ei olnud Broneeringu kuupäevi on…"
type textarea "Hello, since the reservation prices changed, it was not possible to change the …"
type textarea "Tere, kuna broneeringute hinnad muutusid, siis ei olnud võBroneeringu kuupäevi …"
type textarea "Hello, since the reservation prices changed, it was not possible to change the …"
type textarea "Tere, kuna broneeringute hinnad muutusid, siis ei olnud võimaBroneeringu kuupäe…"
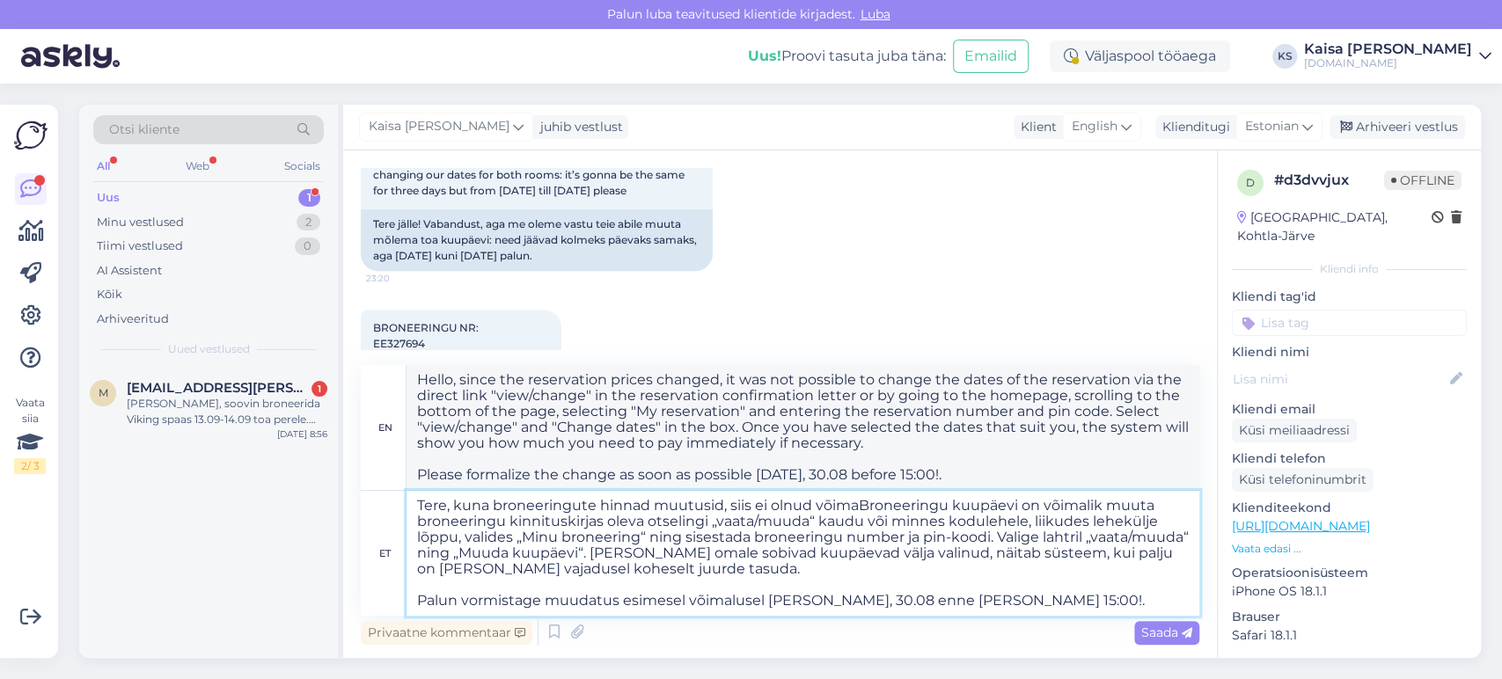
type textarea "Hello, since the prices of the reservations changed, it was not possible to cha…"
type textarea "Tere, kuna broneeringute hinnad muutusid, siis ei olnud võimaliBroneeringu kuup…"
type textarea "Hello, since the reservation prices changed, it was not possible to change the …"
type textarea "Tere, kuna broneeringute hinnad muutusid, siis ei olnud võimalikBroneeringu kuu…"
type textarea "Hello, since the reservation prices changed, it was not possible to change the …"
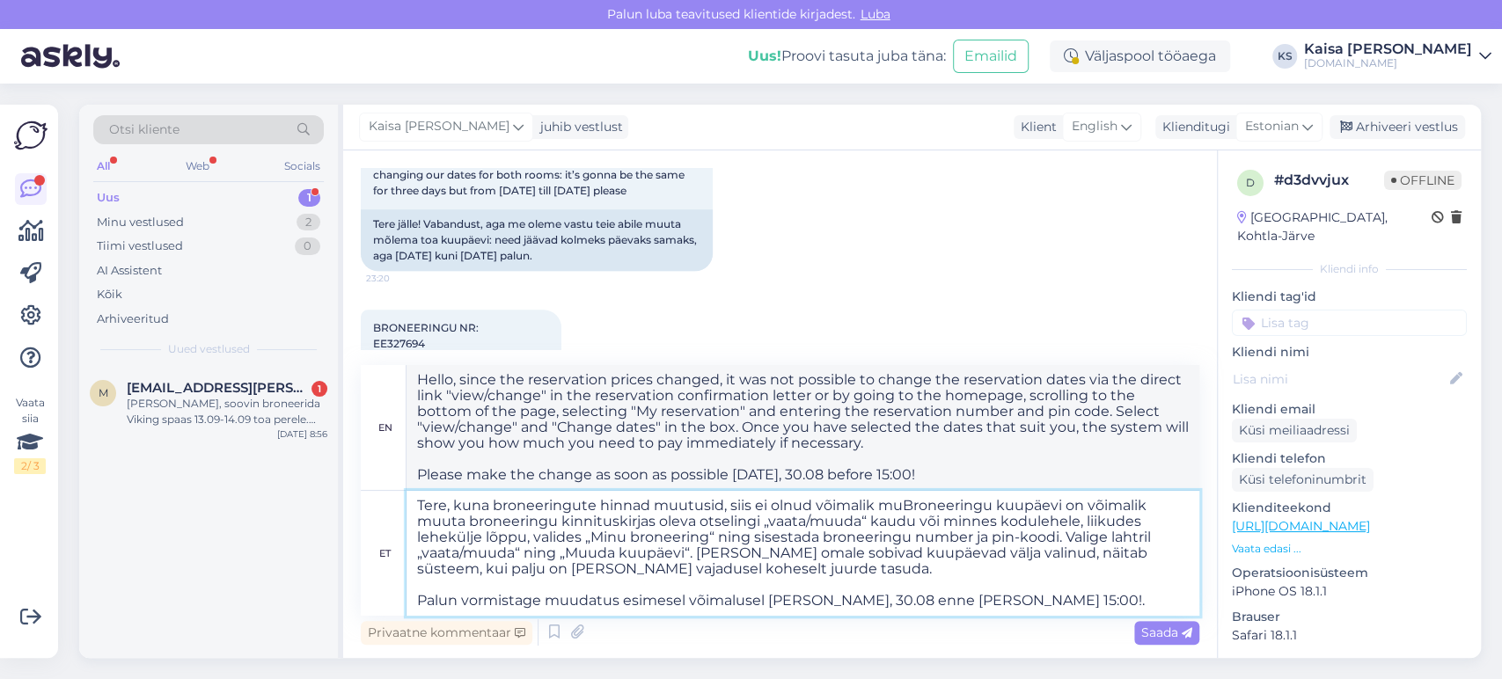
type textarea "Tere, kuna broneeringute hinnad muutusid, siis ei olnud võimalik muuBroneeringu…"
type textarea "Hello, since the prices of the reservations changed, it was not possible to cha…"
type textarea "Tere, kuna broneeringute hinnad muutusid, siis ei olnud võimalik muudBroneering…"
type textarea "Hello, since the reservation prices changed, it was not possible to change the …"
type textarea "Tere, kuna broneeringute hinnad muutusid, siis ei olnud võimalik muudatBroneeri…"
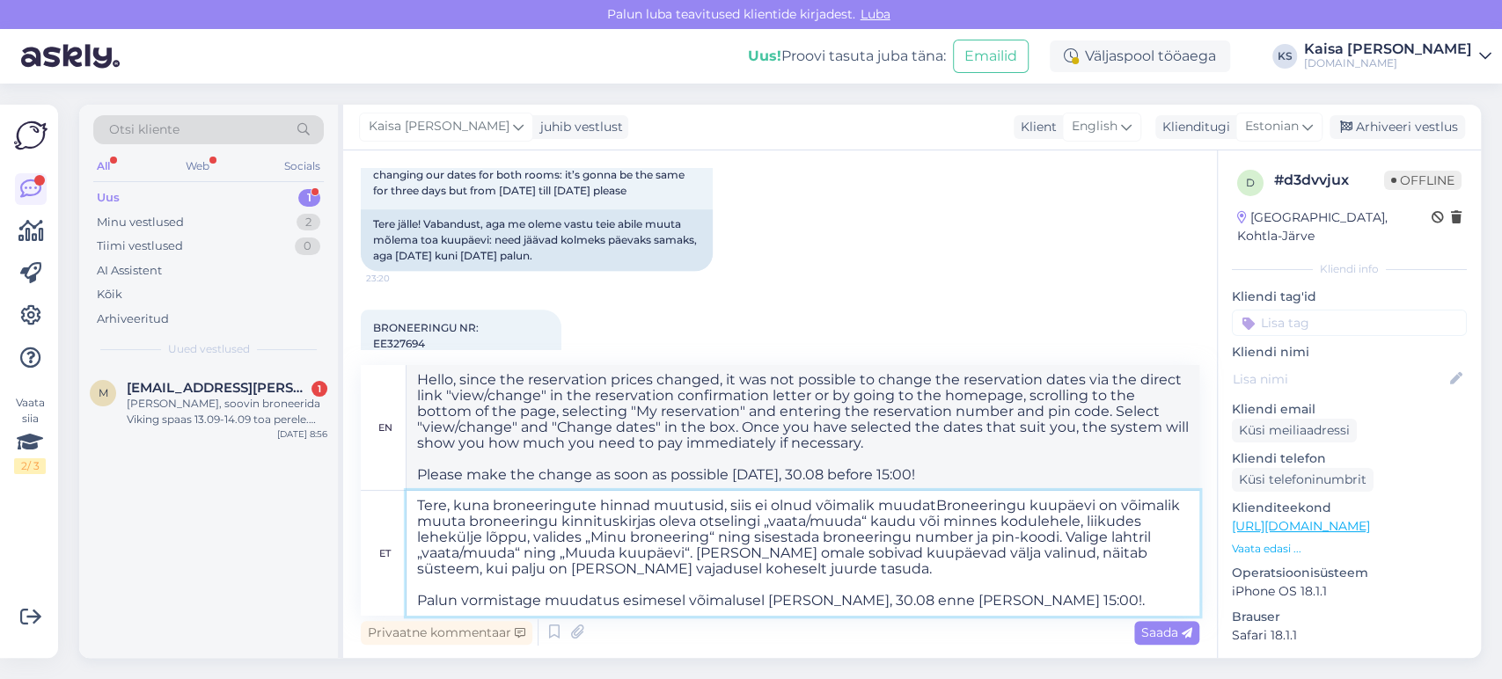
type textarea "Hello, since the prices of the reservations changed, it was not possible to cha…"
type textarea "Tere, kuna broneeringute hinnad muutusid, siis ei olnud võimalik muudatusBronee…"
type textarea "Hello, since the reservation prices changed, it was not possible to change the …"
type textarea "Tere, kuna broneeringute hinnad muutusid, siis ei olnud võimalik muudatus Brone…"
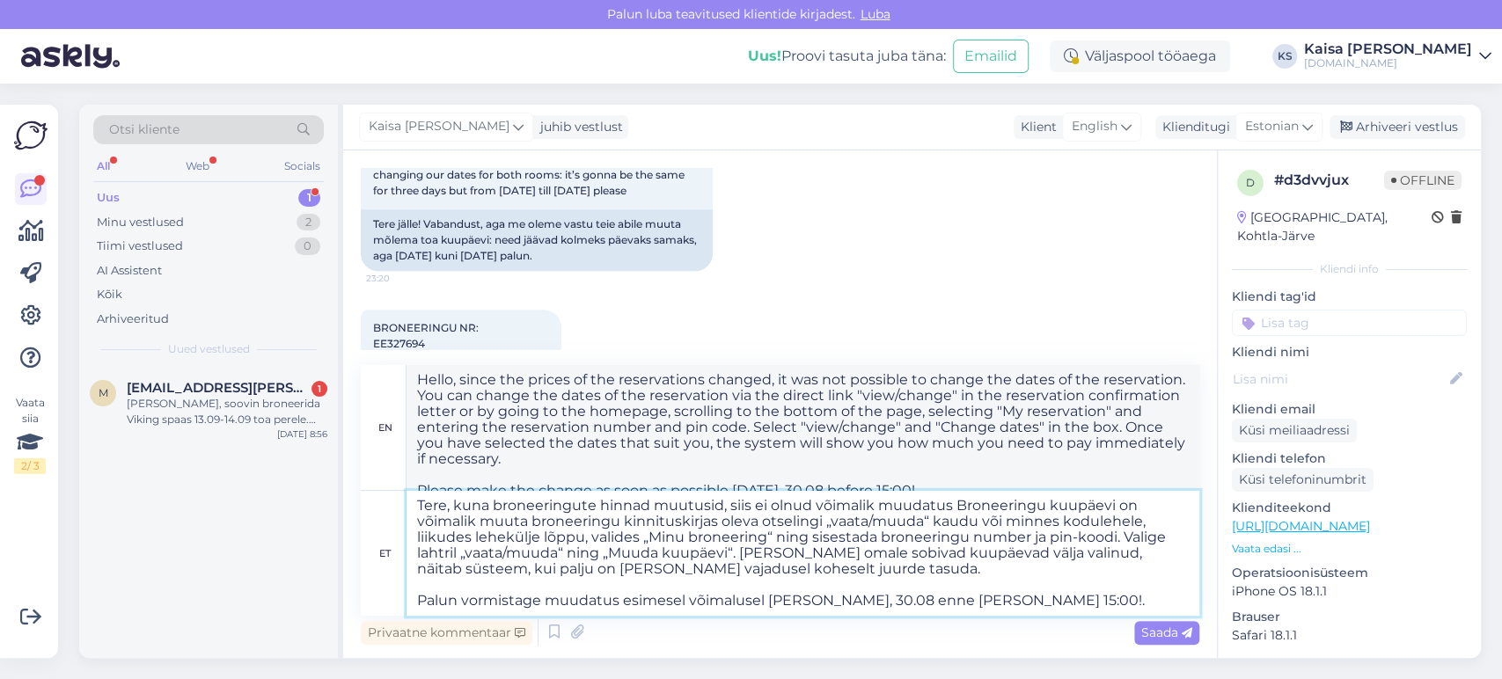
type textarea "Hello, since the booking prices changed, it was not possible to change the date…"
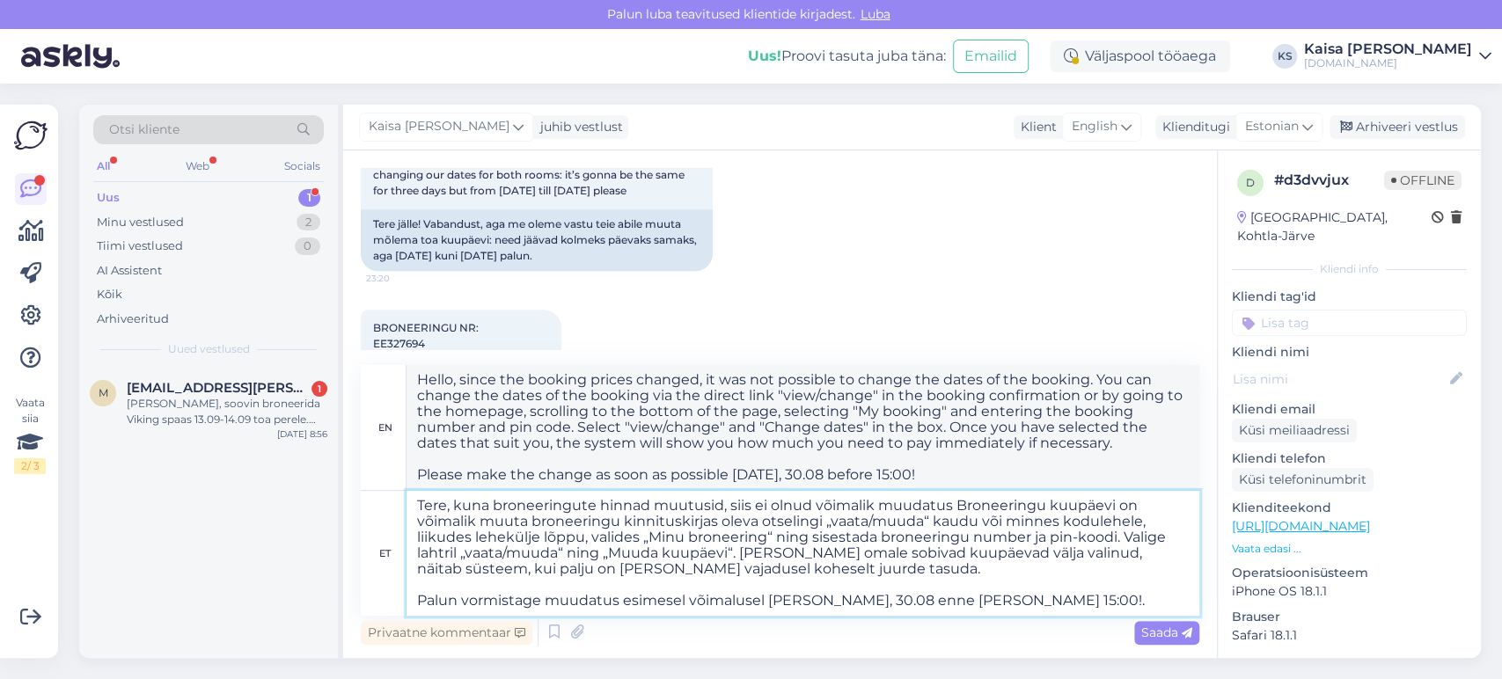
type textarea "Tere, kuna broneeringute hinnad muutusid, siis ei olnud võimalik muudatusBronee…"
type textarea "Hello, since the reservation prices changed, it was not possible to change the …"
type textarea "Tere, kuna broneeringute hinnad muutusid, siis ei olnud võimalik muudatustBrone…"
type textarea "Hello, since the booking prices changed, it was not possible to change the date…"
type textarea "Tere, kuna broneeringute hinnad muutusid, siis ei olnud võimalik muudatust Bron…"
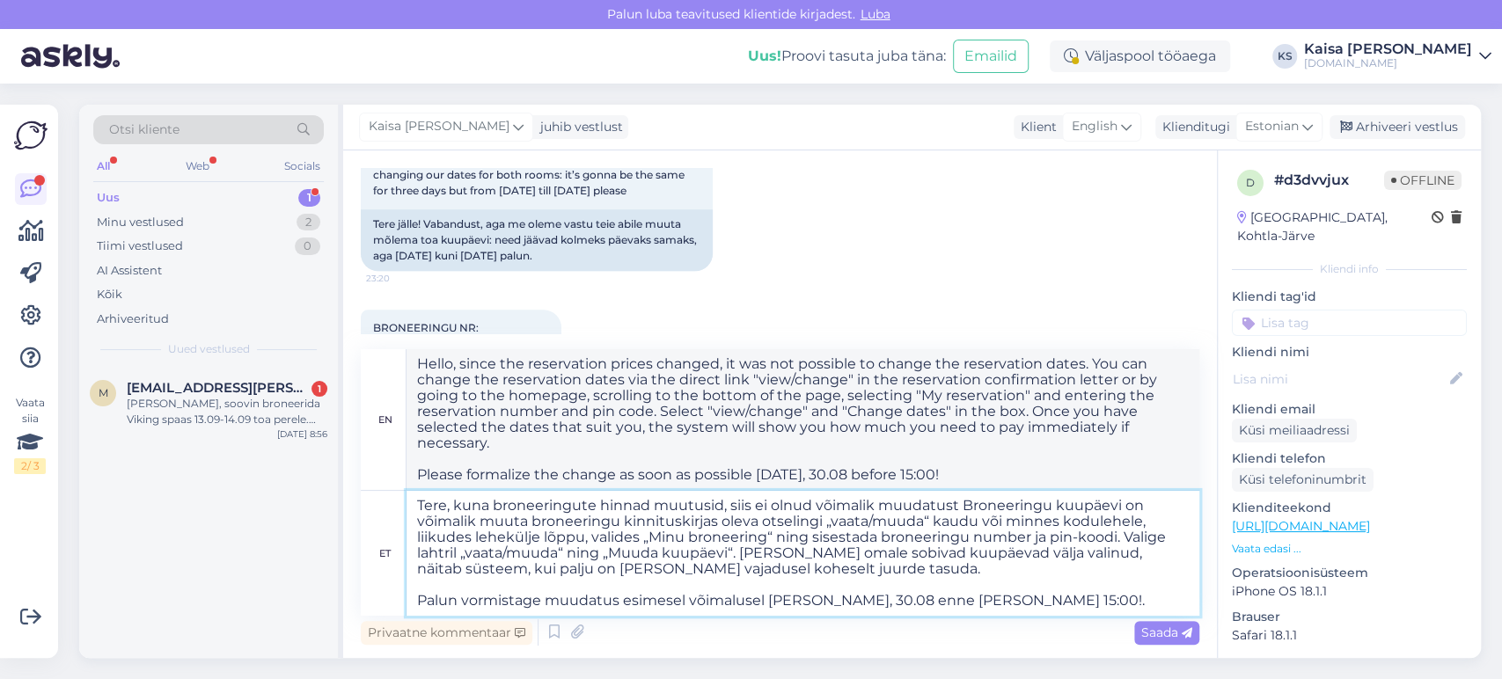
type textarea "Hello, since the reservation prices changed, it was not possible to change the …"
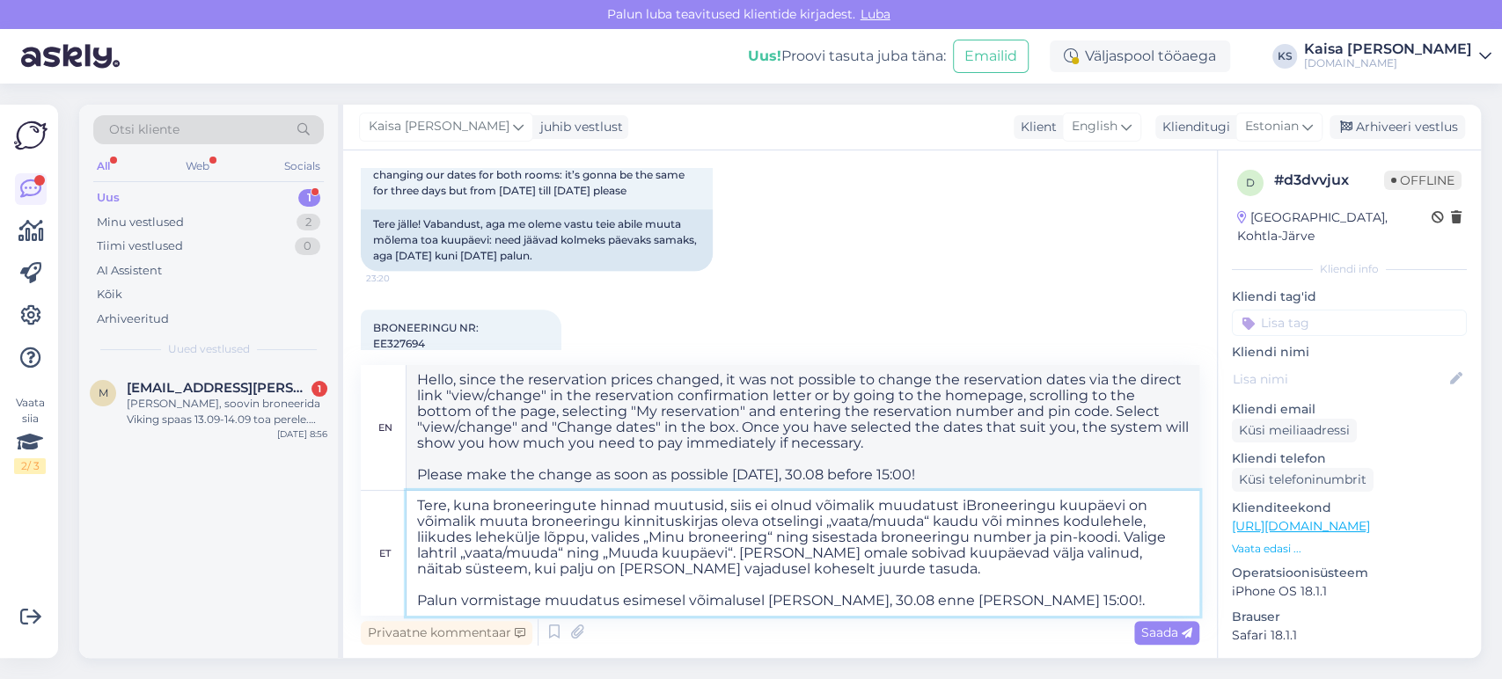
type textarea "Tere, kuna broneeringute hinnad muutusid, siis ei olnud võimalik muudatust isBr…"
type textarea "Hello, since the reservation prices changed, it was not possible to make a chan…"
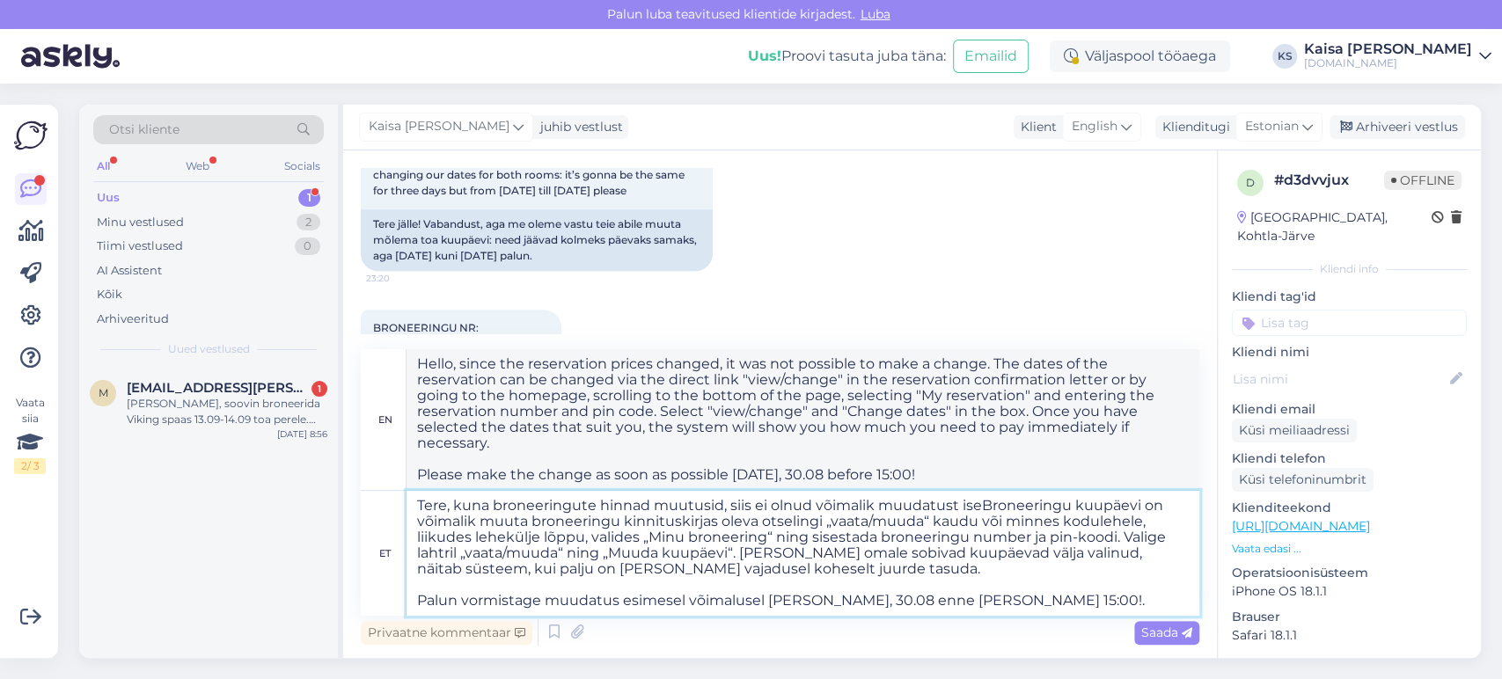
type textarea "Tere, kuna broneeringute hinnad muutusid, siis ei olnud võimalik muudatust ise …"
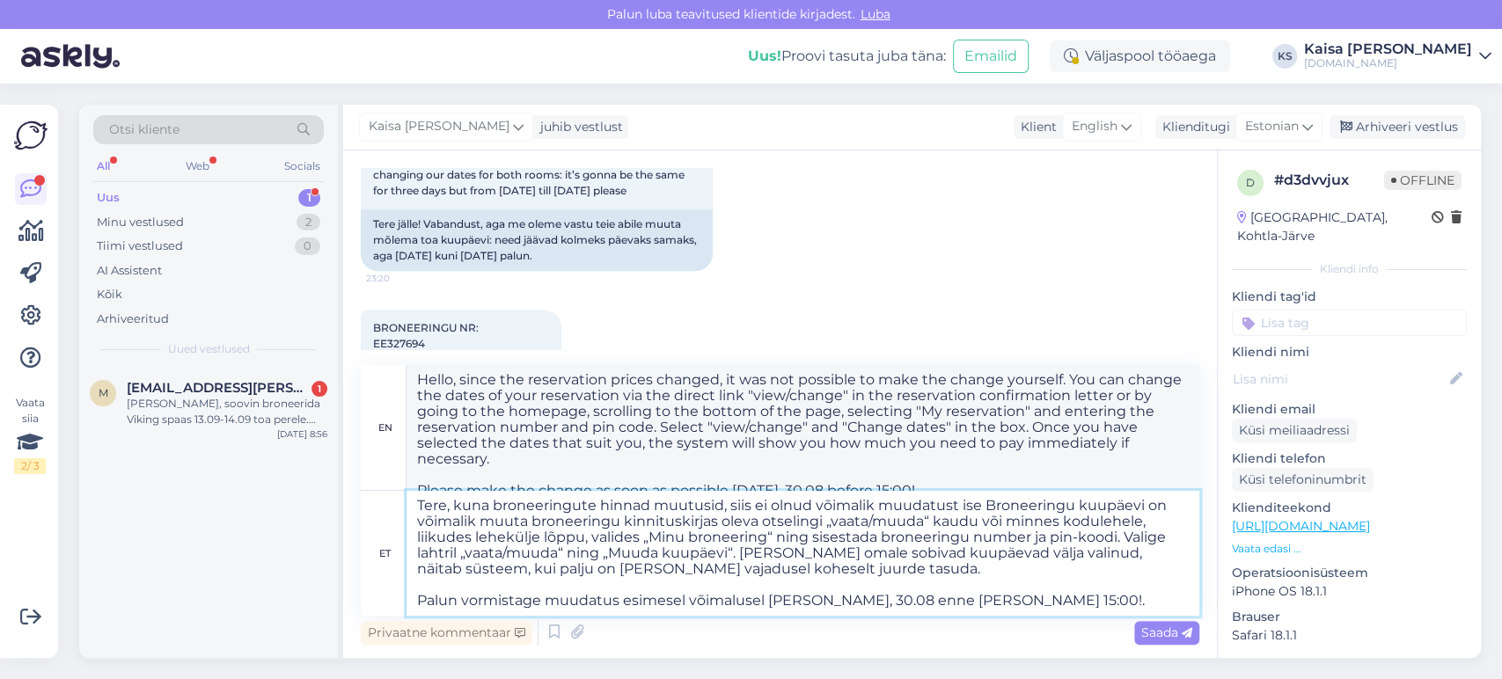
type textarea "Hello, since the reservation prices changed, it was not possible to make the ch…"
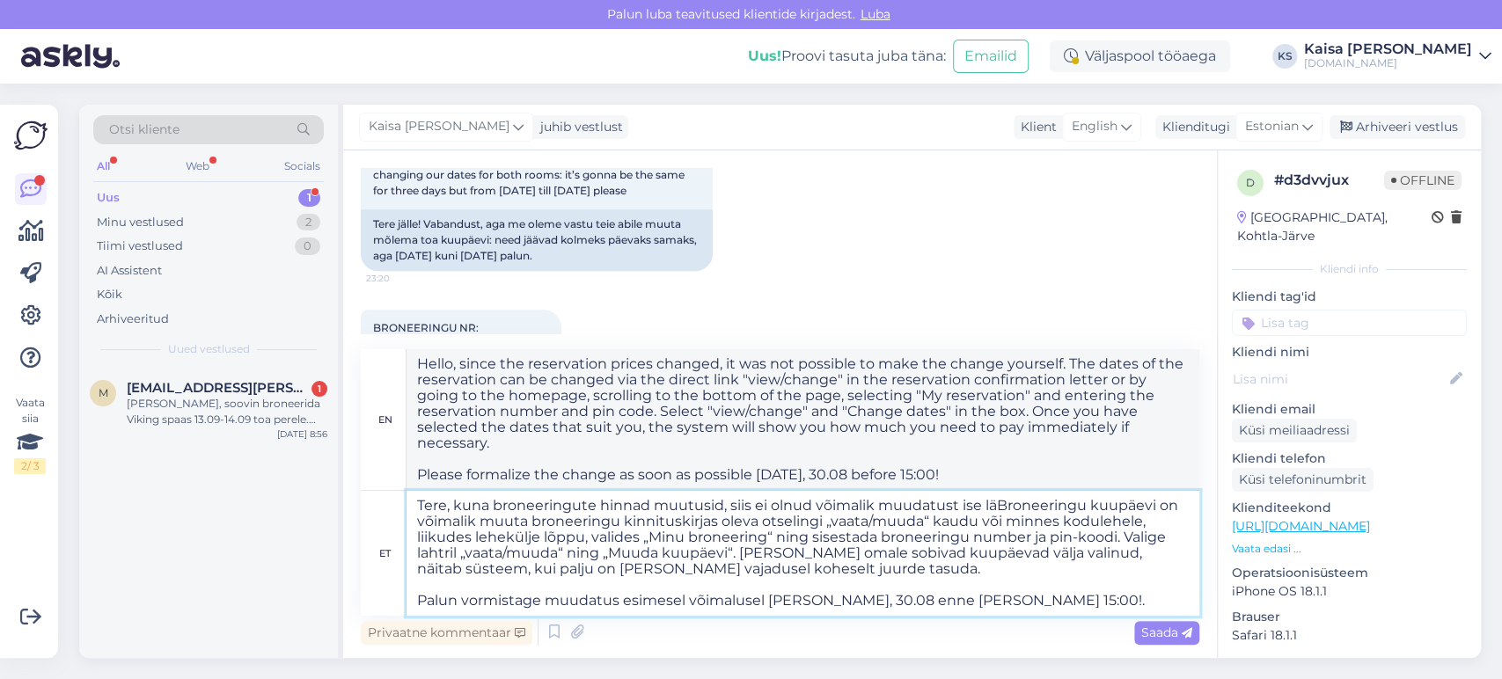
type textarea "Tere, kuna broneeringute hinnad muutusid, siis ei olnud võimalik muudatust ise …"
type textarea "Hello, since the reservation prices changed, it was not possible to make the ch…"
type textarea "Tere, kuna broneeringute hinnad muutusid, siis ei olnud võimalik muudatust ise …"
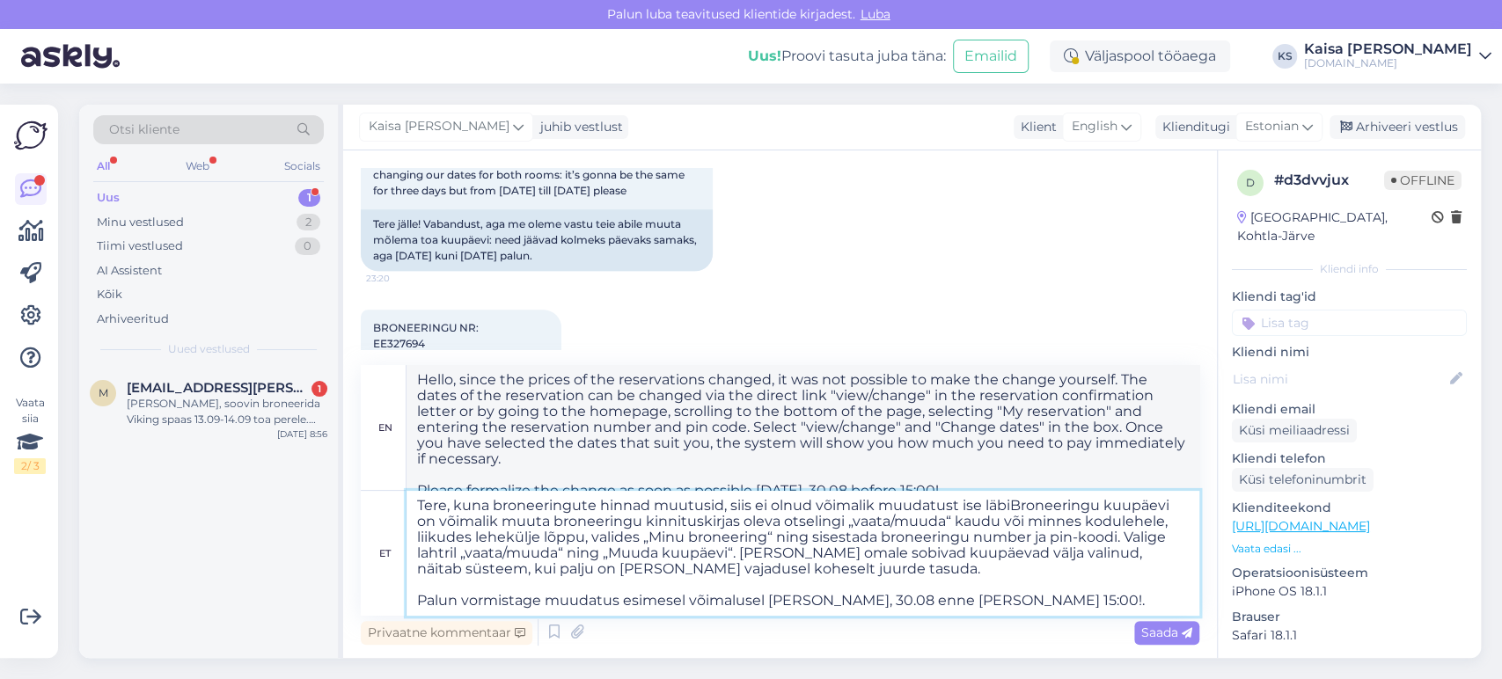
type textarea "Hello, since the booking prices changed, it was not possible to make the change…"
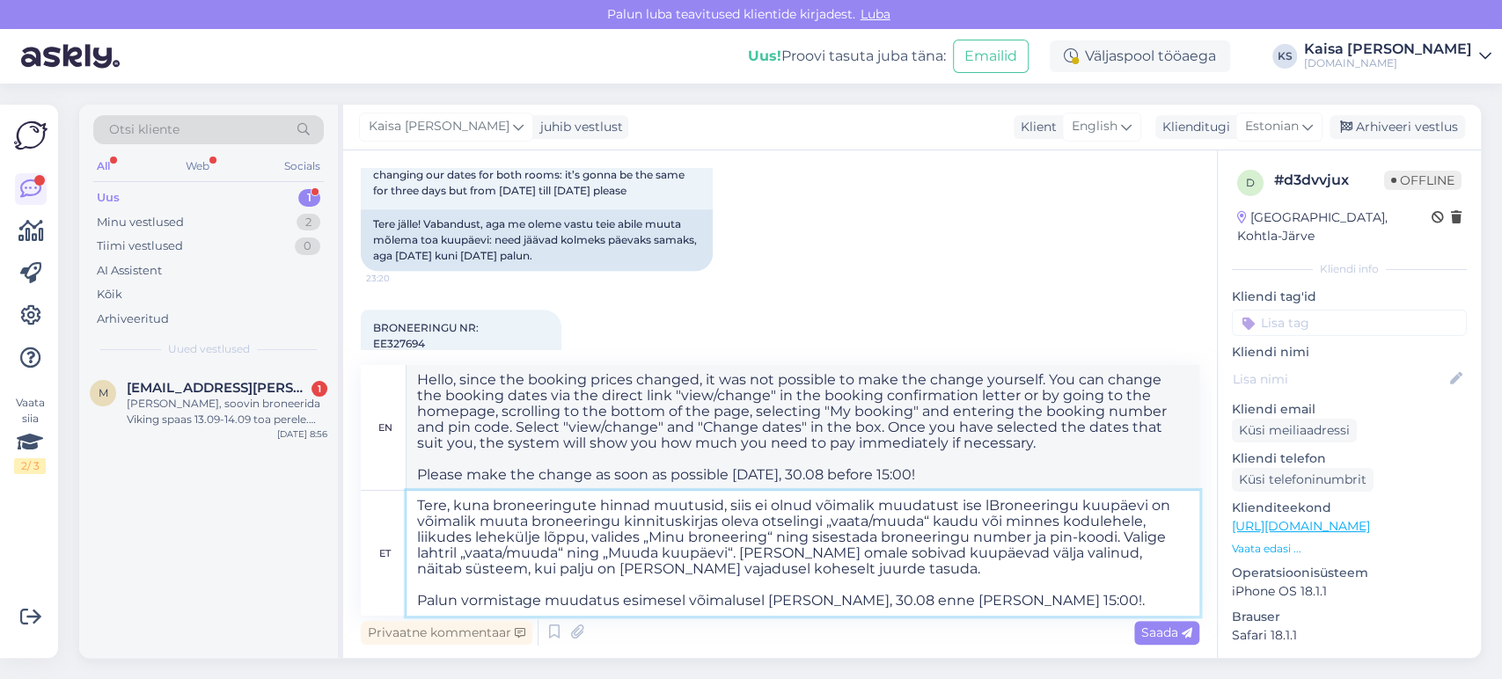
type textarea "Tere, kuna broneeringute hinnad muutusid, siis ei olnud võimalik muudatust ise …"
type textarea "Hello, since the prices of the reservations changed, it was not possible to mak…"
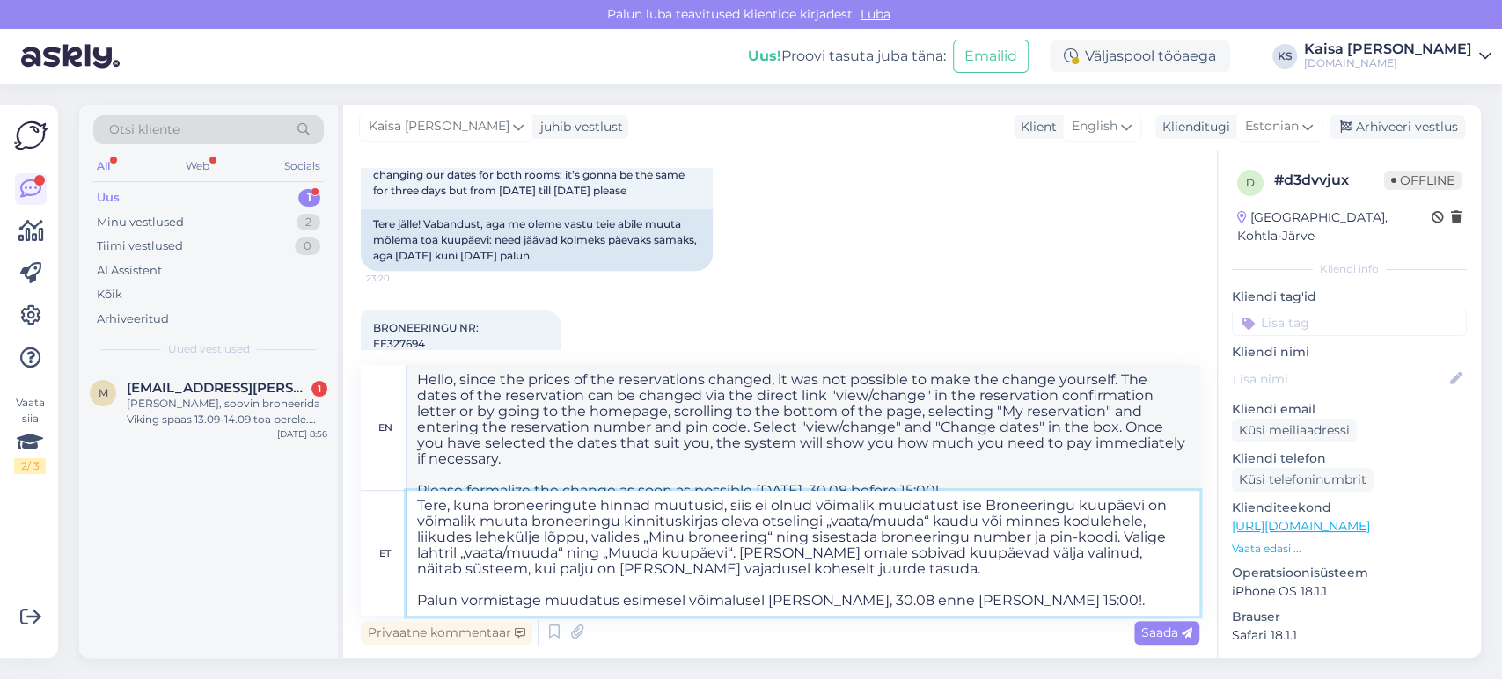
type textarea "Tere, kuna broneeringute hinnad muutusid, siis ei olnud võimalik muudatust iseB…"
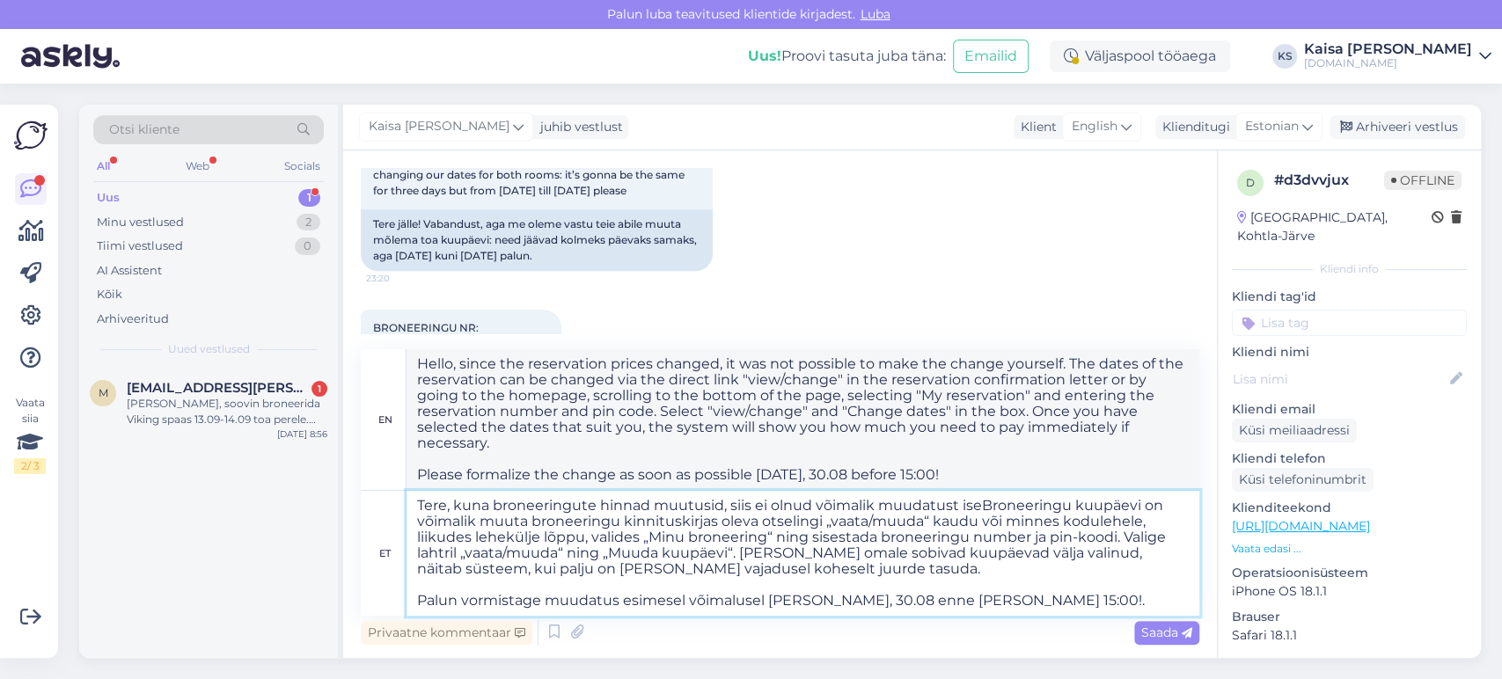
type textarea "Hello, since the reservation prices changed, it was not possible to make the ch…"
type textarea "Tere, kuna broneeringute hinnad muutusid, siis ei olnud võimalik muudatust ise …"
type textarea "Hello, since the reservation prices changed, it was not possible to make the ch…"
type textarea "Tere, kuna broneeringute hinnad muutusid, siis ei olnud võimalik muudatust ise …"
type textarea "Hello, since the reservation prices changed, it was not possible to make the ch…"
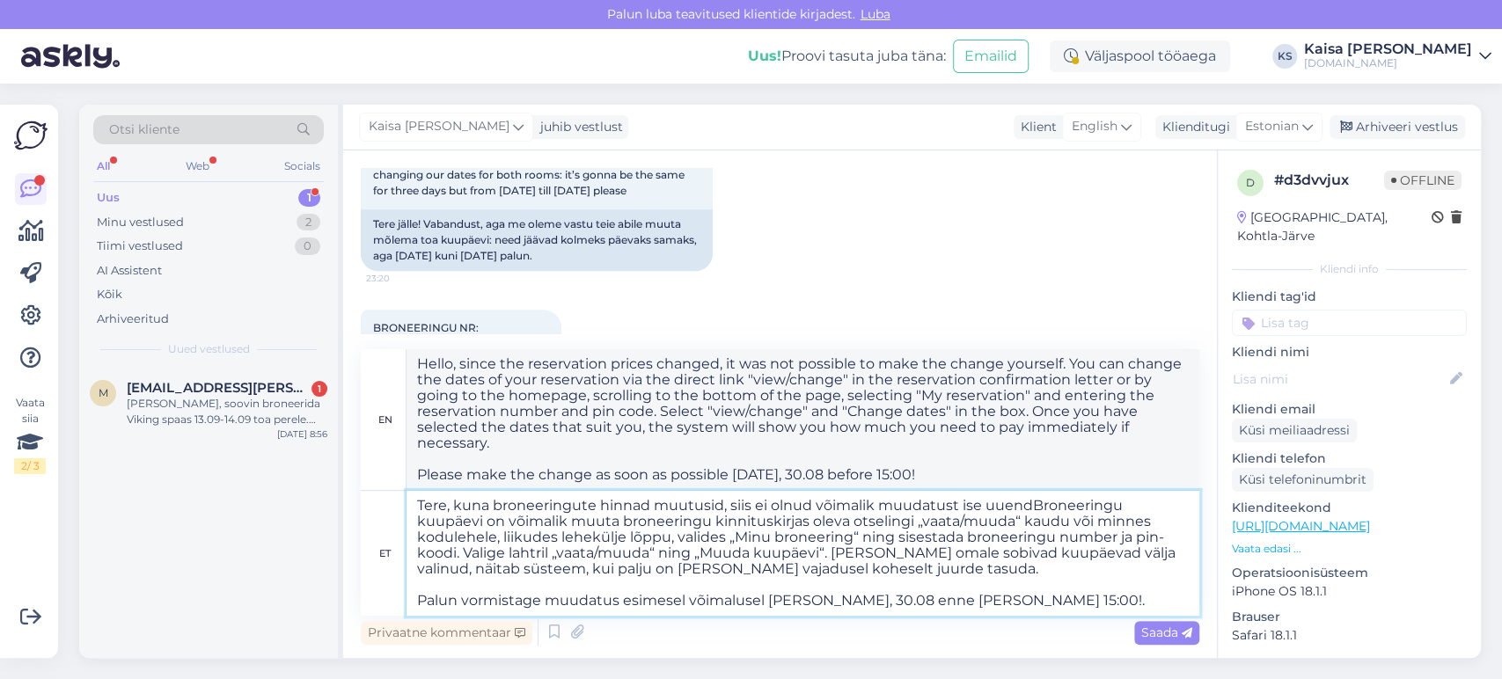
type textarea "Tere, kuna broneeringute hinnad muutusid, siis ei olnud võimalik muudatust ise …"
type textarea "Hello, since the booking prices changed, it was not possible to make the change…"
type textarea "Tere, kuna broneeringute hinnad muutusid, siis ei olnud võimalik muudatust ise …"
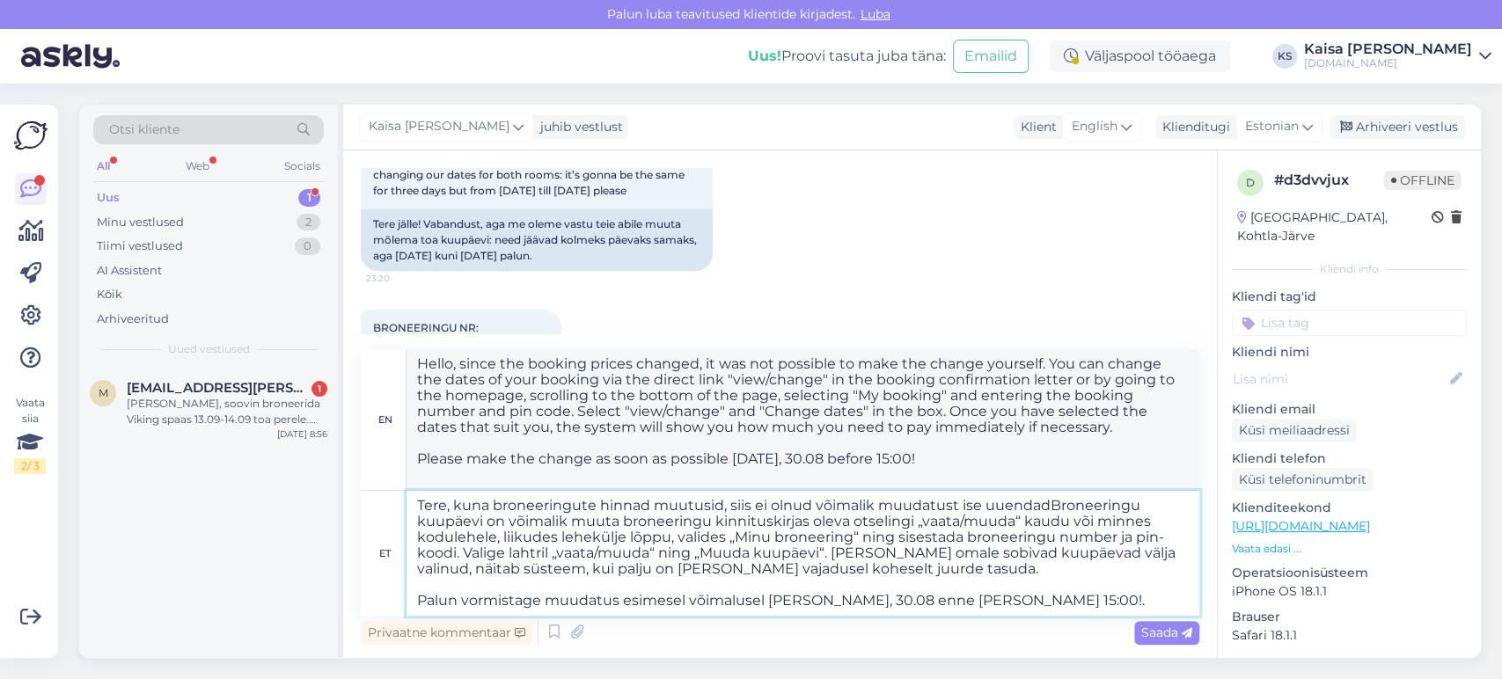
type textarea "Hello, since the reservation prices changed, it was not possible to make the ch…"
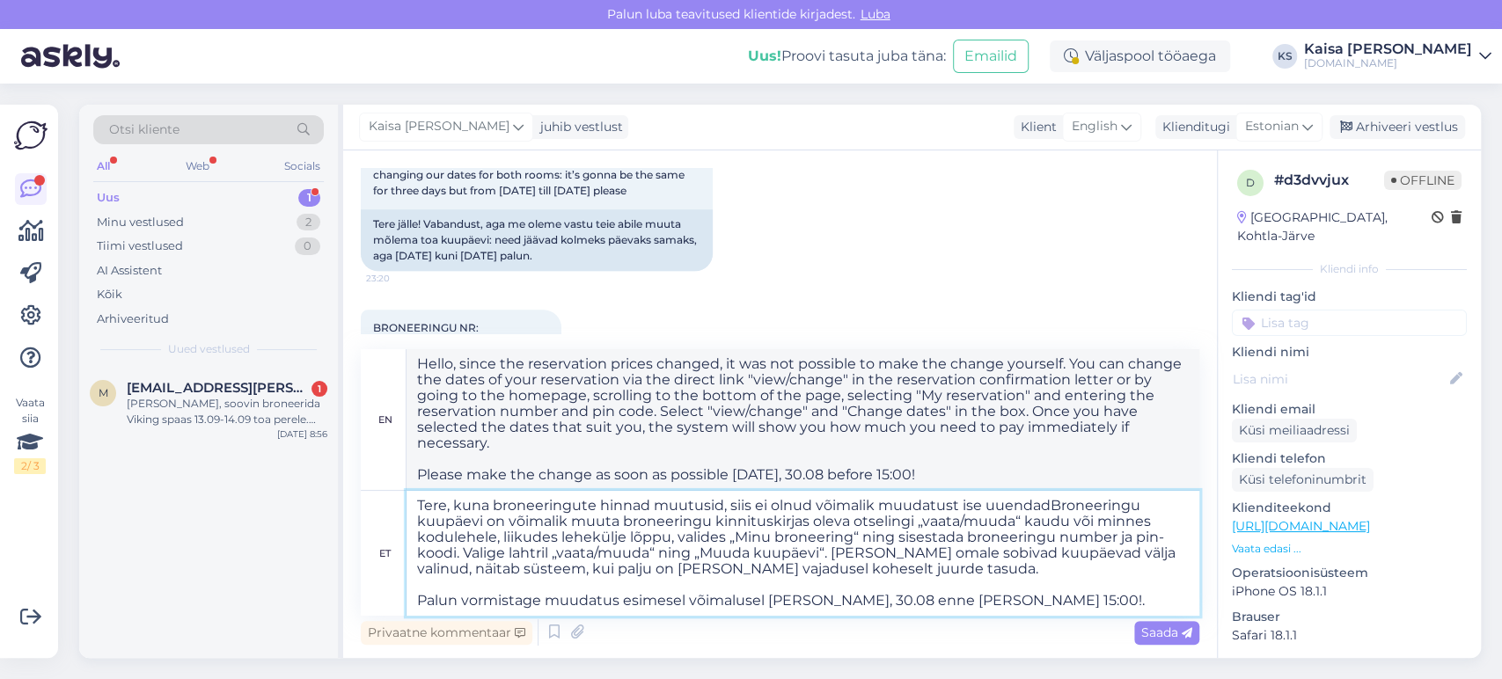
type textarea "Tere, kuna broneeringute hinnad muutusid, siis ei olnud võimalik muudatust ise …"
type textarea "Hello, since the reservation prices changed, it was not possible to update the …"
type textarea "Tere, kuna broneeringute hinnad muutusid, siis ei olnud võimalik muudatust ise …"
type textarea "Hello, since the booking prices changed, it was not possible uuendad.Broneering…"
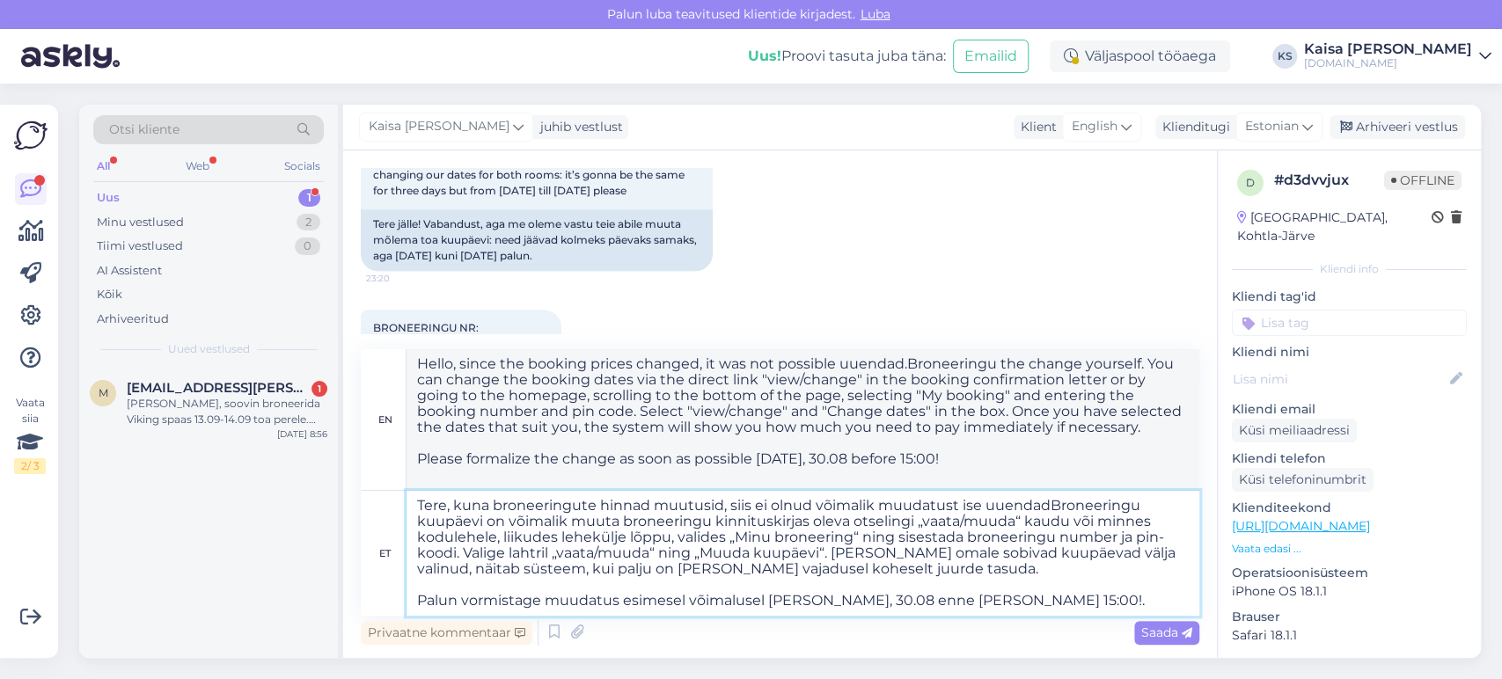
type textarea "Tere, kuna broneeringute hinnad muutusid, siis ei olnud võimalik muudatust ise …"
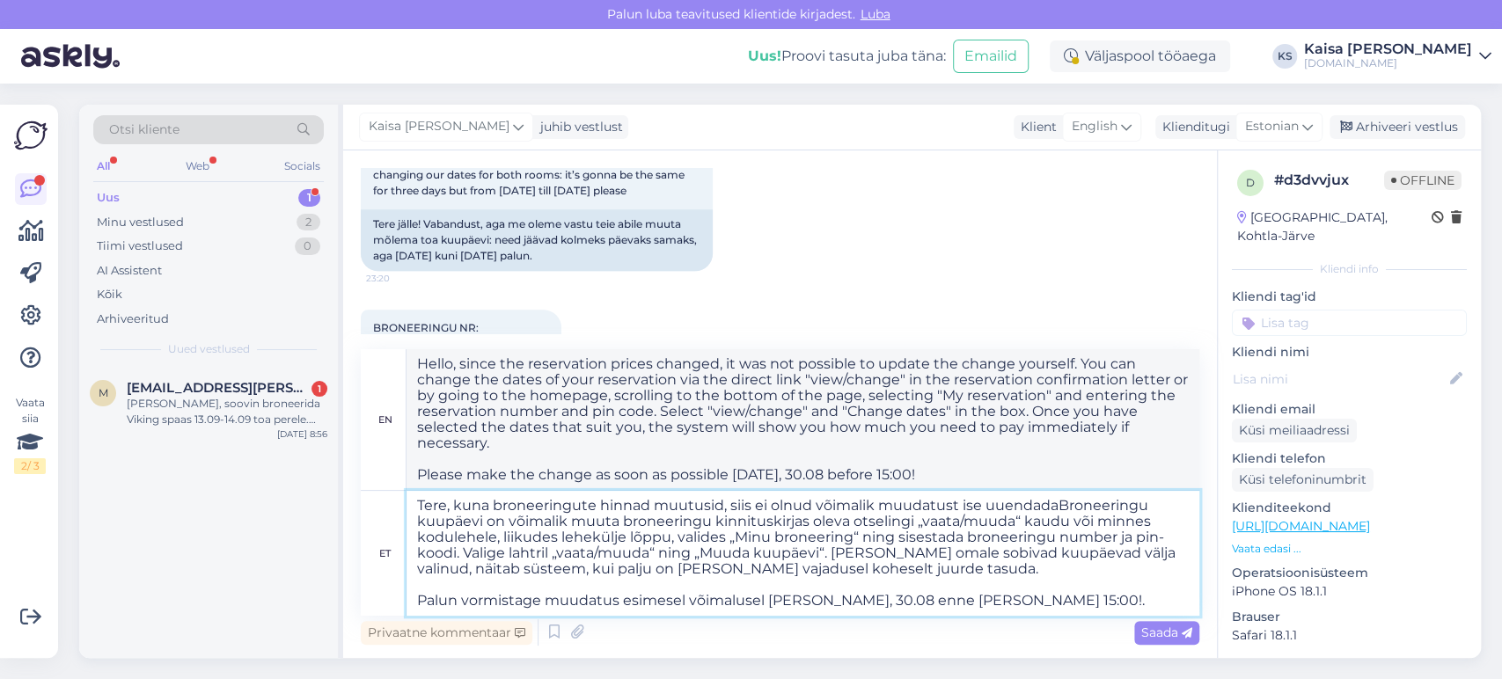
type textarea "Hello, since the booking prices changed, it was not possible to update the chan…"
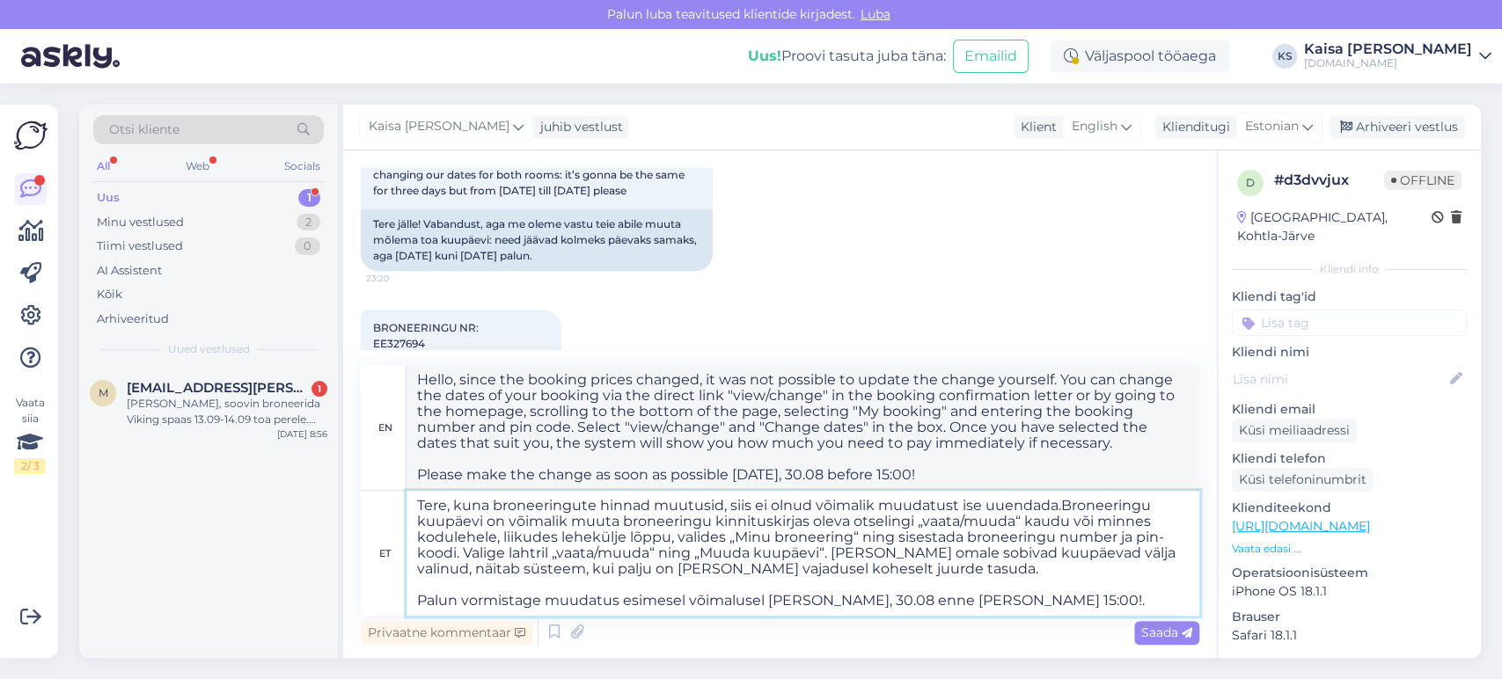
type textarea "Tere, kuna broneeringute hinnad muutusid, siis ei olnud võimalik muudatust ise …"
type textarea "Hello, since the reservation prices changed, it was not possible uuendada.Brone…"
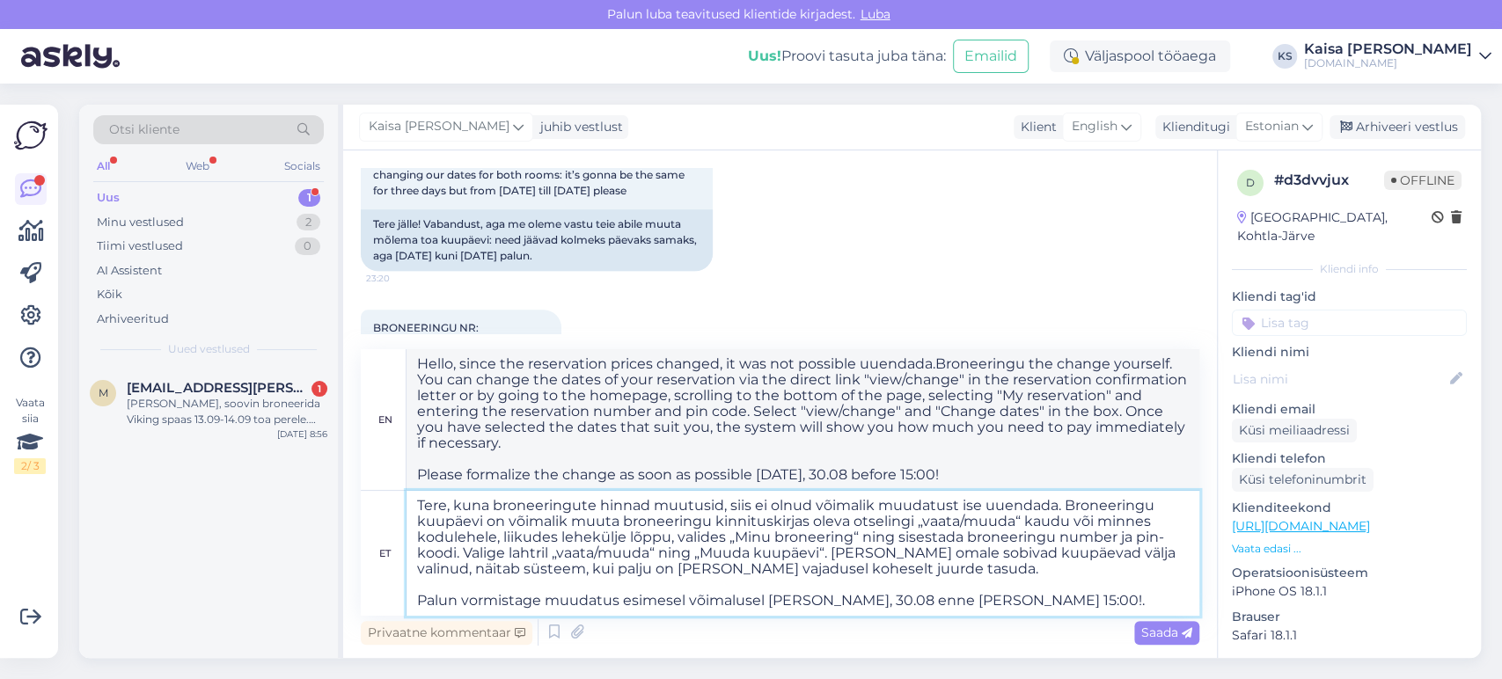
type textarea "Tere, kuna broneeringute hinnad muutusid, siis ei olnud võimalik muudatust ise …"
type textarea "Hello, since the reservation prices changed, it was not possible to update the …"
type textarea "Tere, kuna broneeringute hinnad muutusid, siis ei olnud võimalik muudatust ise …"
type textarea "Hello, since the booking prices changed, it was not possible to update the chan…"
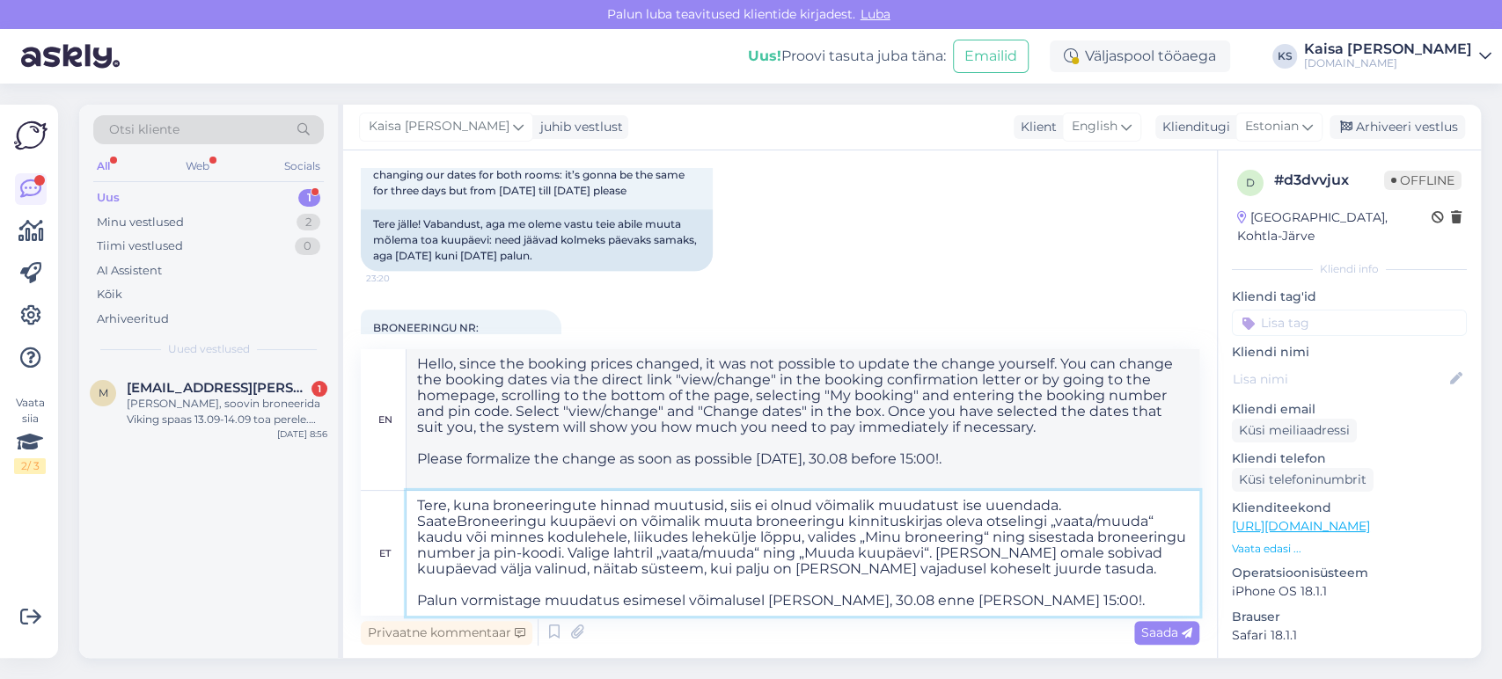
type textarea "Tere, kuna broneeringute hinnad muutusid, siis ei olnud võimalik muudatust ise …"
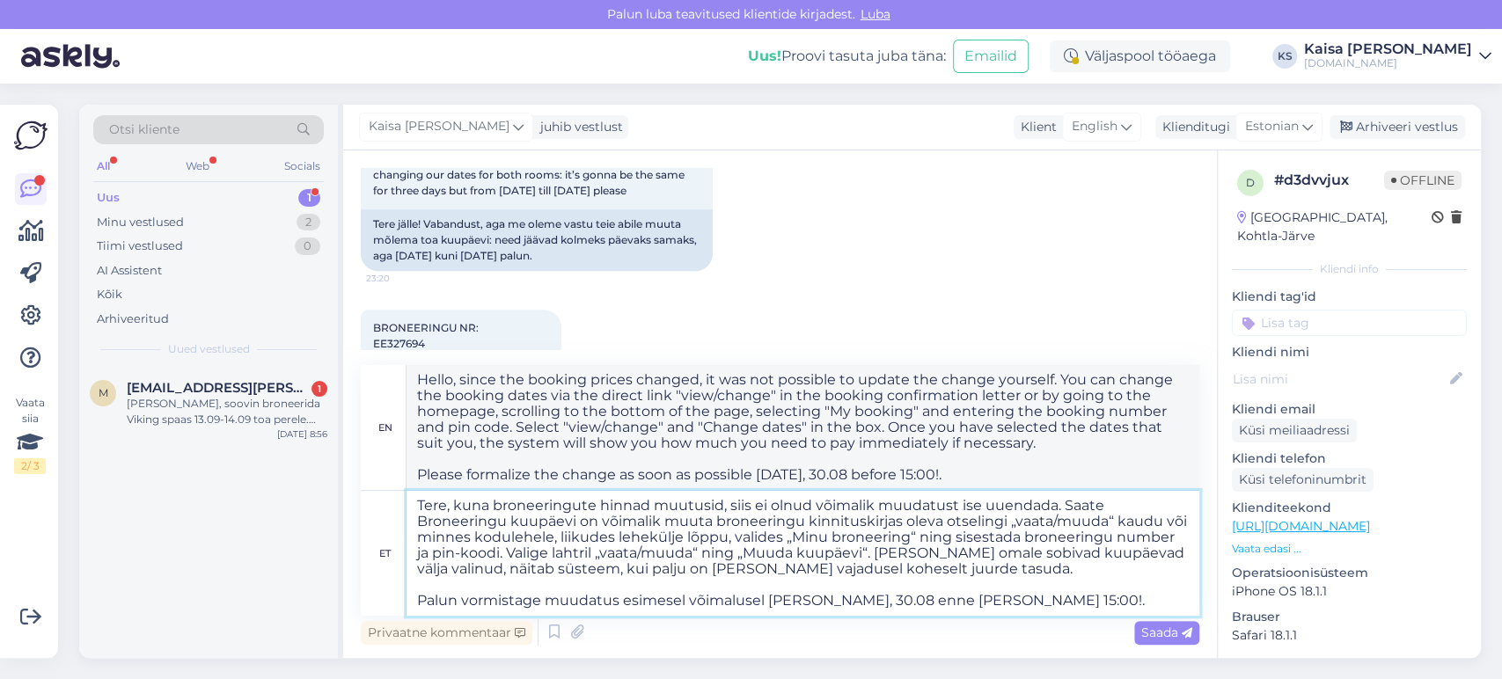
type textarea "Hello, since the booking prices changed, it was not possible to update the chan…"
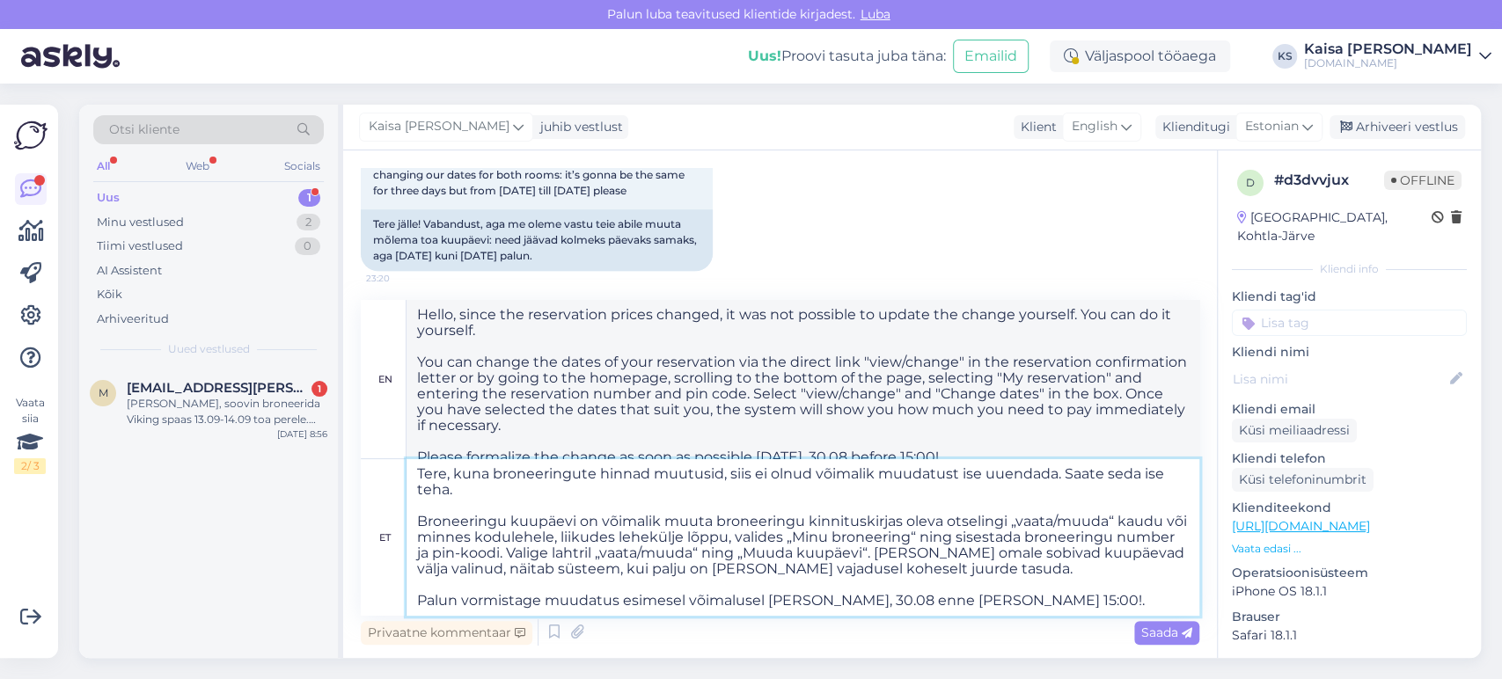
drag, startPoint x: 1057, startPoint y: 477, endPoint x: 976, endPoint y: 475, distance: 80.1
click at [960, 479] on textarea "Tere, kuna broneeringute hinnad muutusid, siis ei olnud võimalik muudatust ise …" at bounding box center [802, 537] width 793 height 157
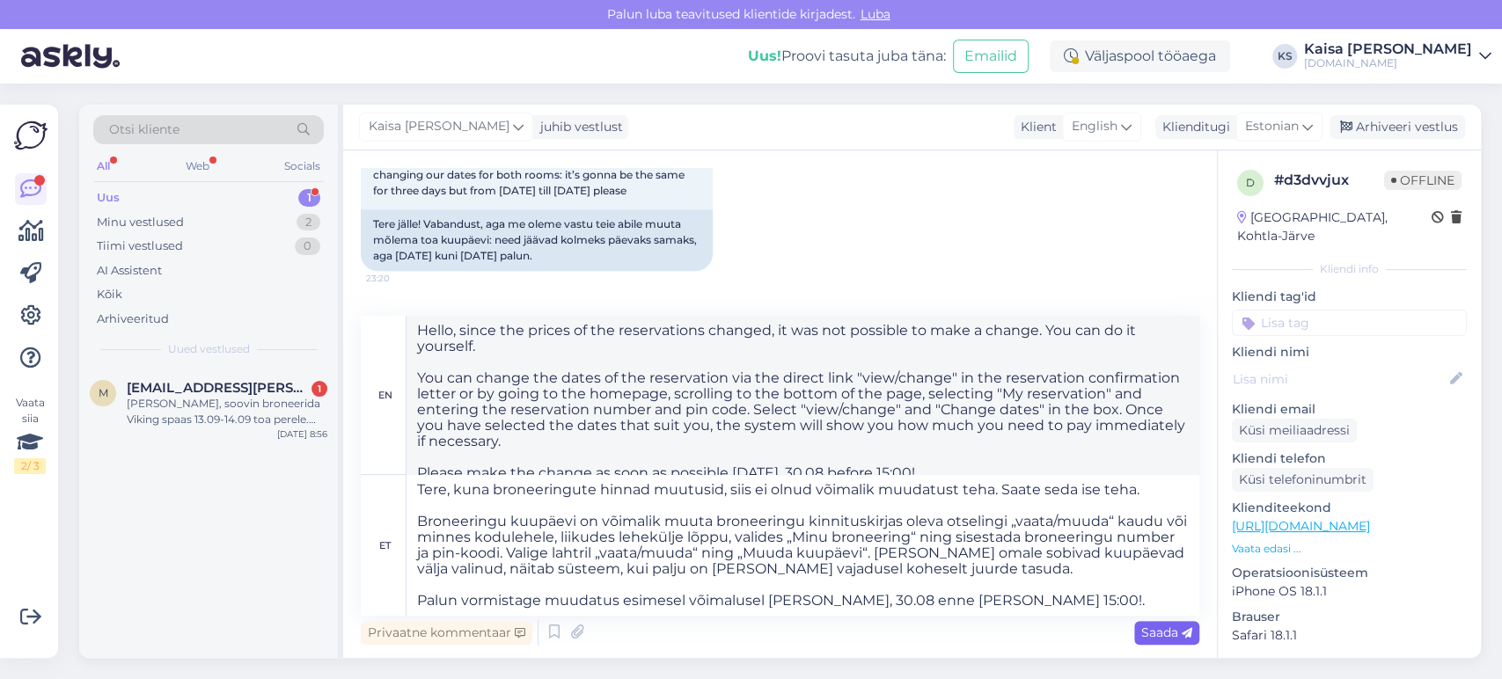
click at [1157, 639] on span "Saada" at bounding box center [1166, 633] width 51 height 16
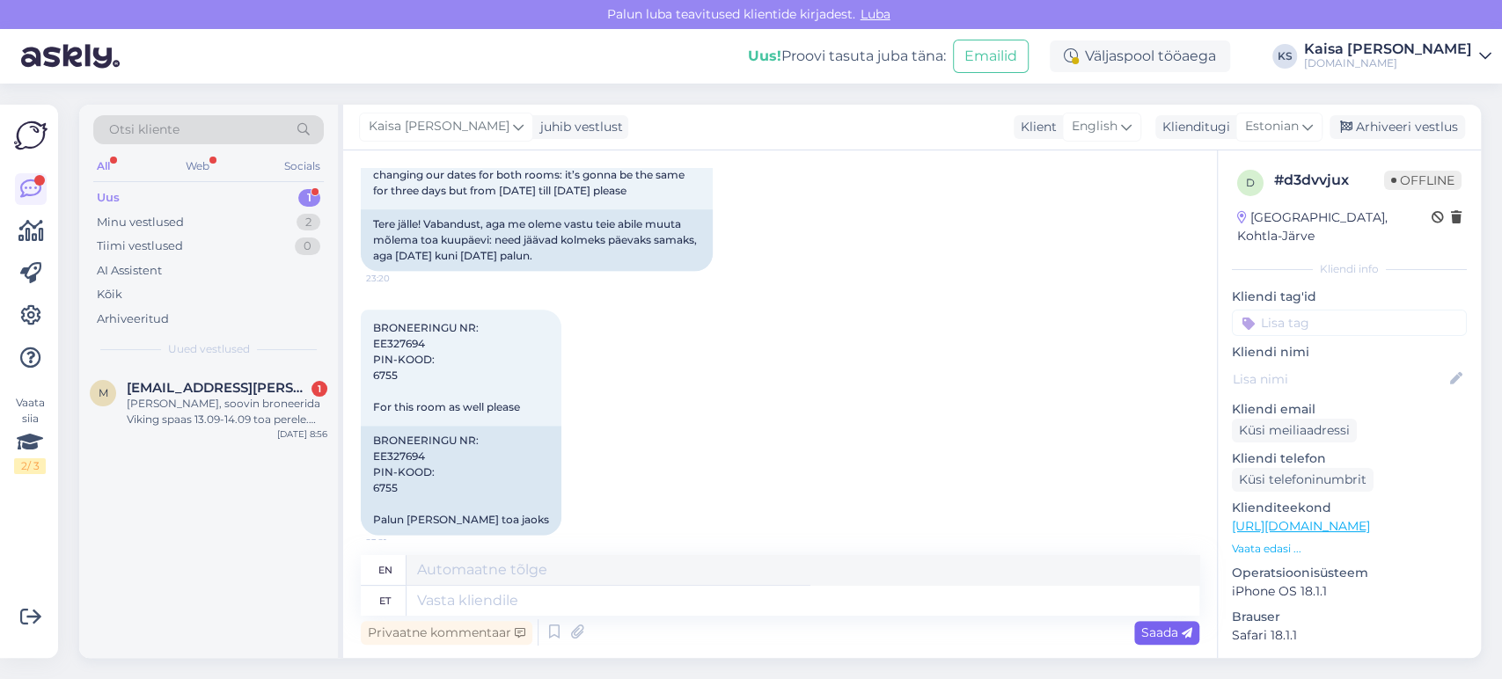
scroll to position [2584, 0]
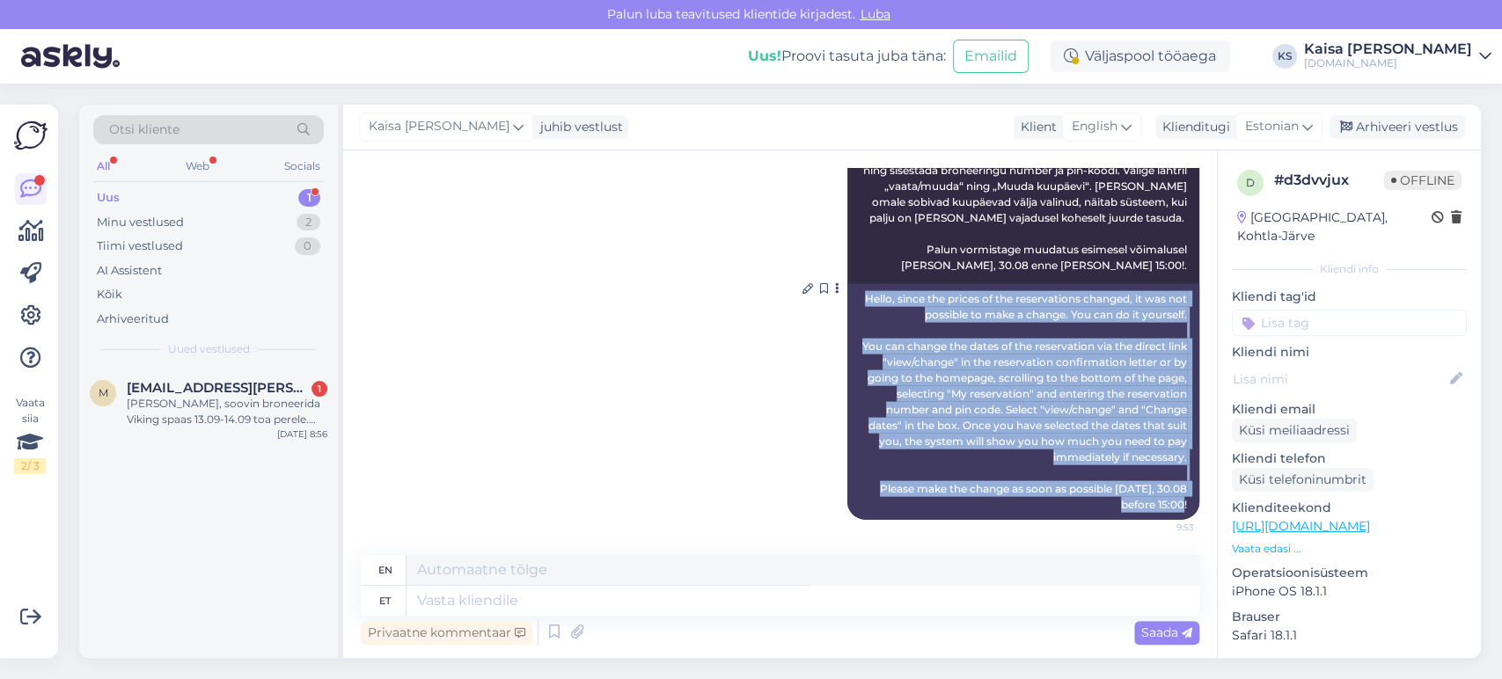
drag, startPoint x: 845, startPoint y: 296, endPoint x: 1174, endPoint y: 510, distance: 392.4
click at [1174, 510] on div "Hello, since the prices of the reservations changed, it was not possible to mak…" at bounding box center [1023, 402] width 352 height 236
copy div "Hello, since the prices of the reservations changed, it was not possible to mak…"
click at [1419, 122] on div "Arhiveeri vestlus" at bounding box center [1396, 127] width 135 height 24
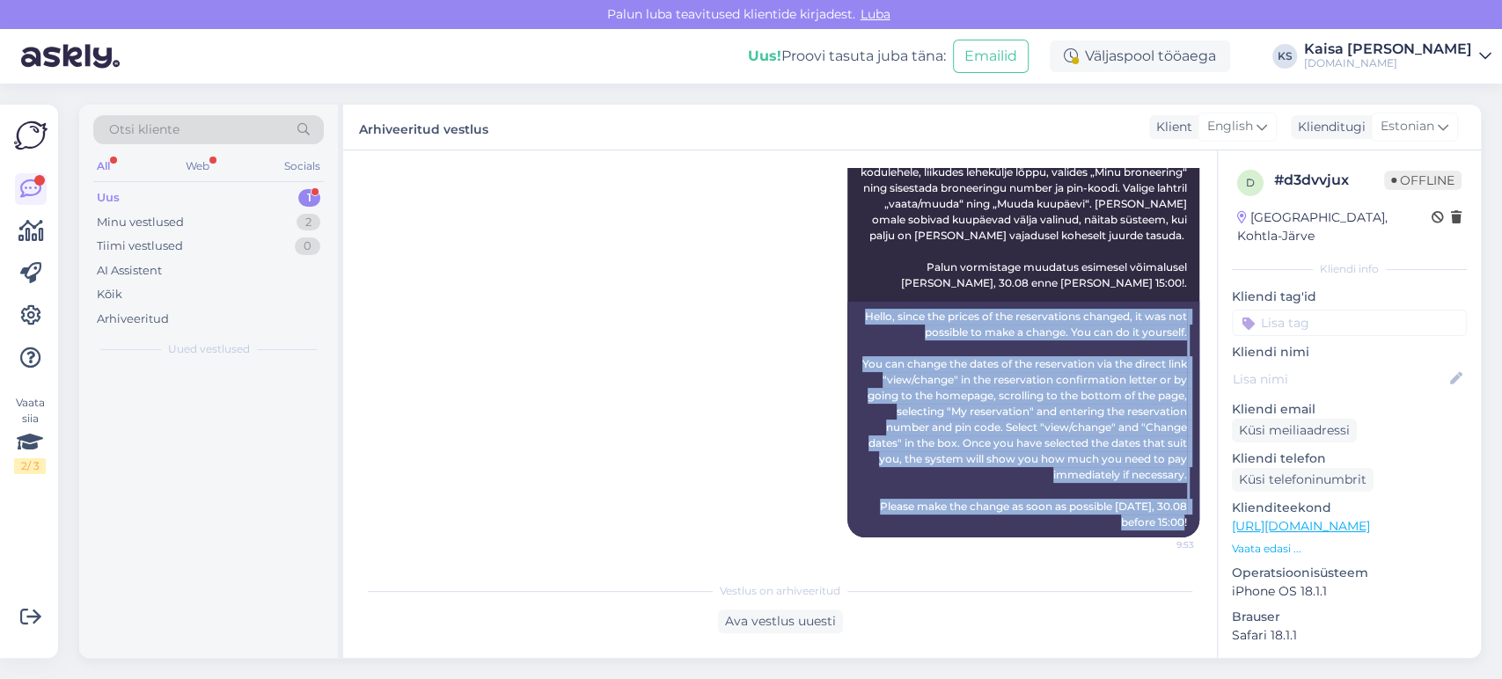
scroll to position [2566, 0]
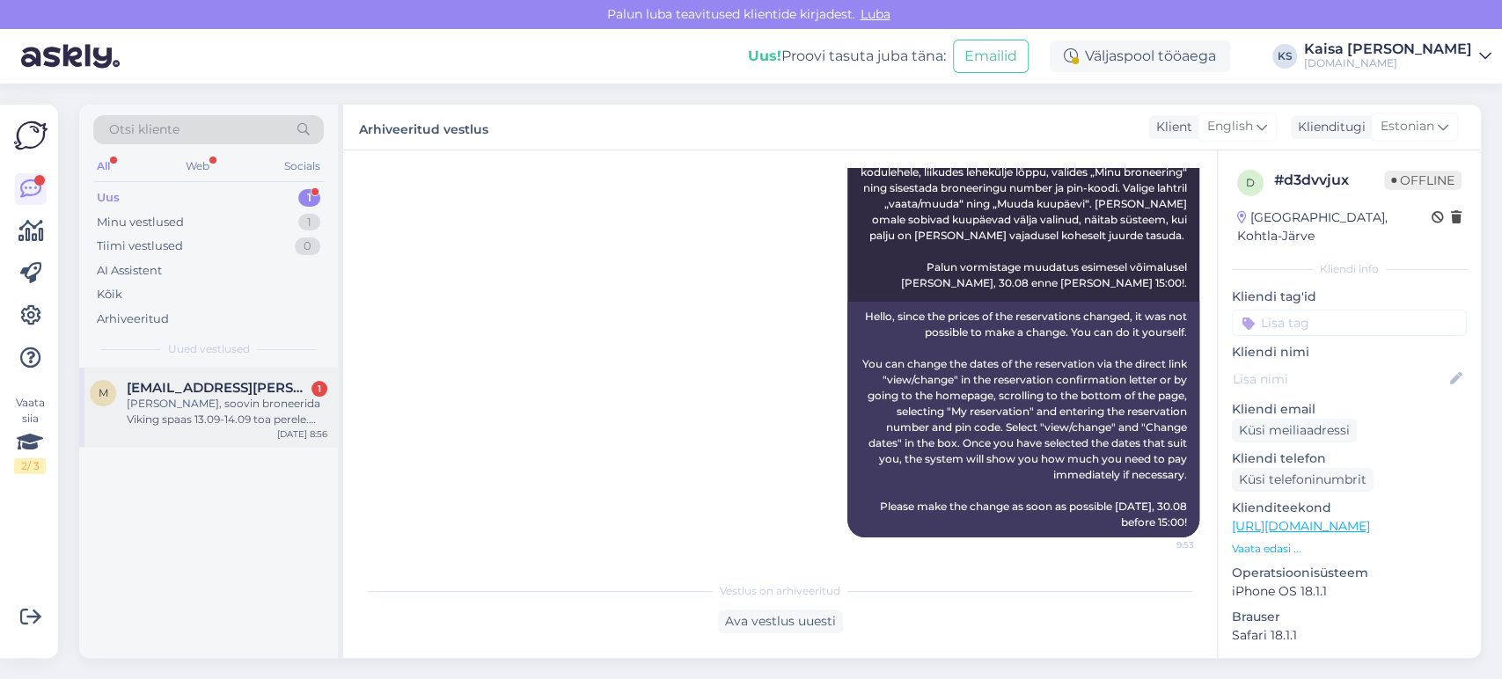
click at [248, 401] on div "[PERSON_NAME], soovin broneerida Viking spaas 13.09-14.09 toa perele. Miks see …" at bounding box center [227, 412] width 201 height 32
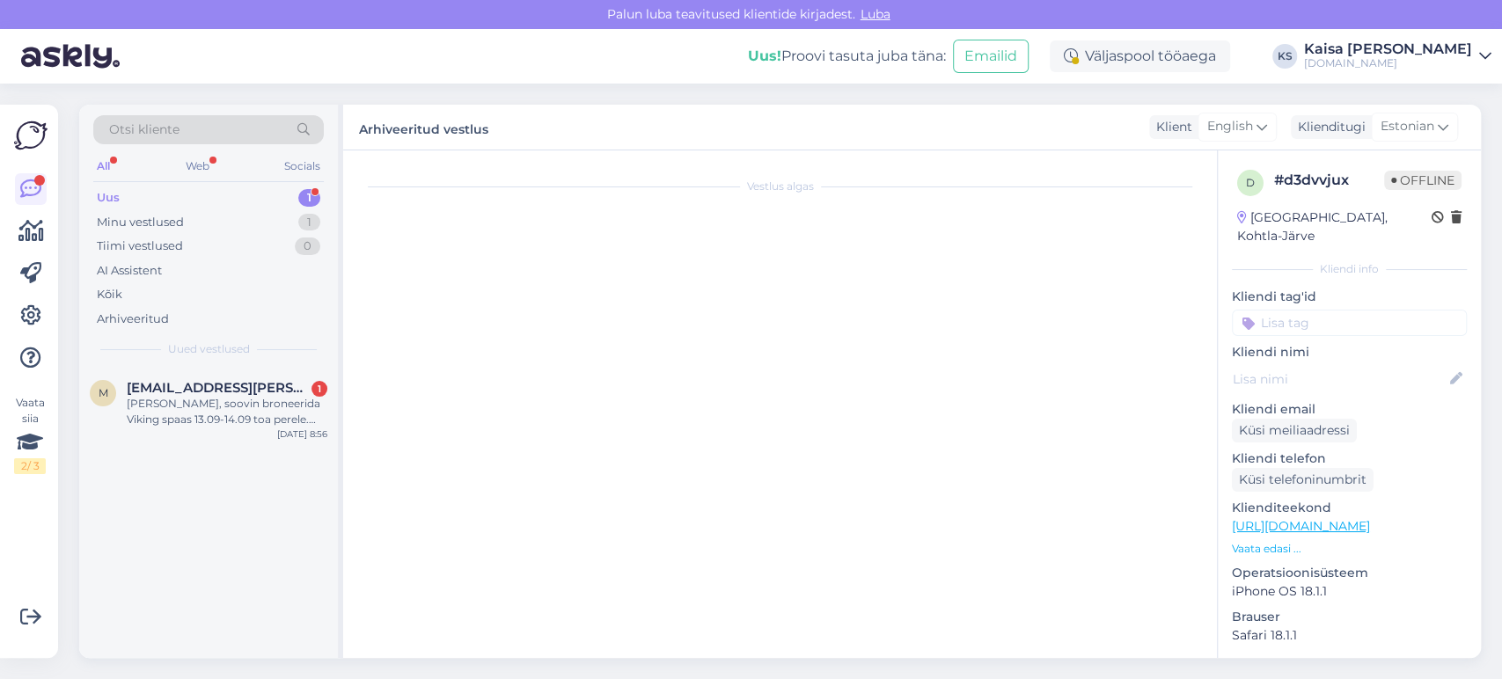
scroll to position [0, 0]
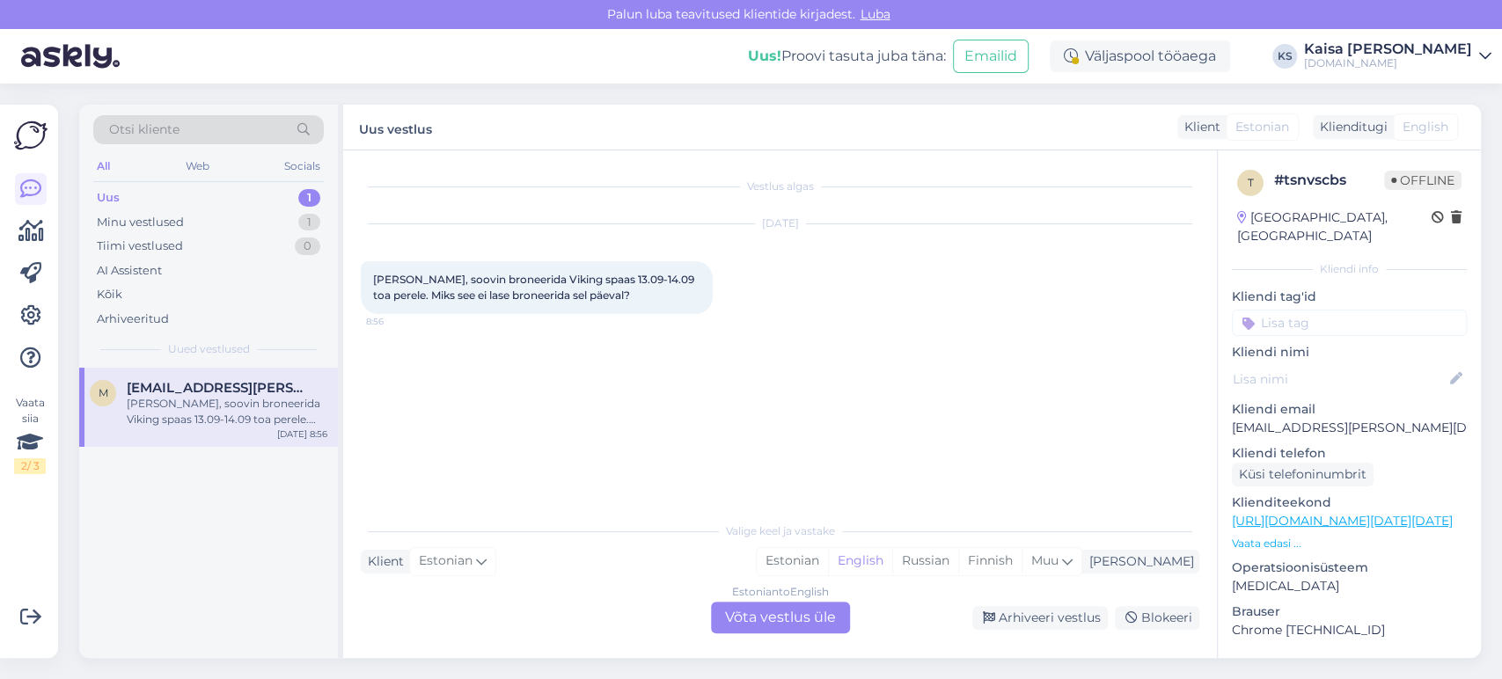
click at [1257, 536] on p "Vaata edasi ..." at bounding box center [1349, 544] width 235 height 16
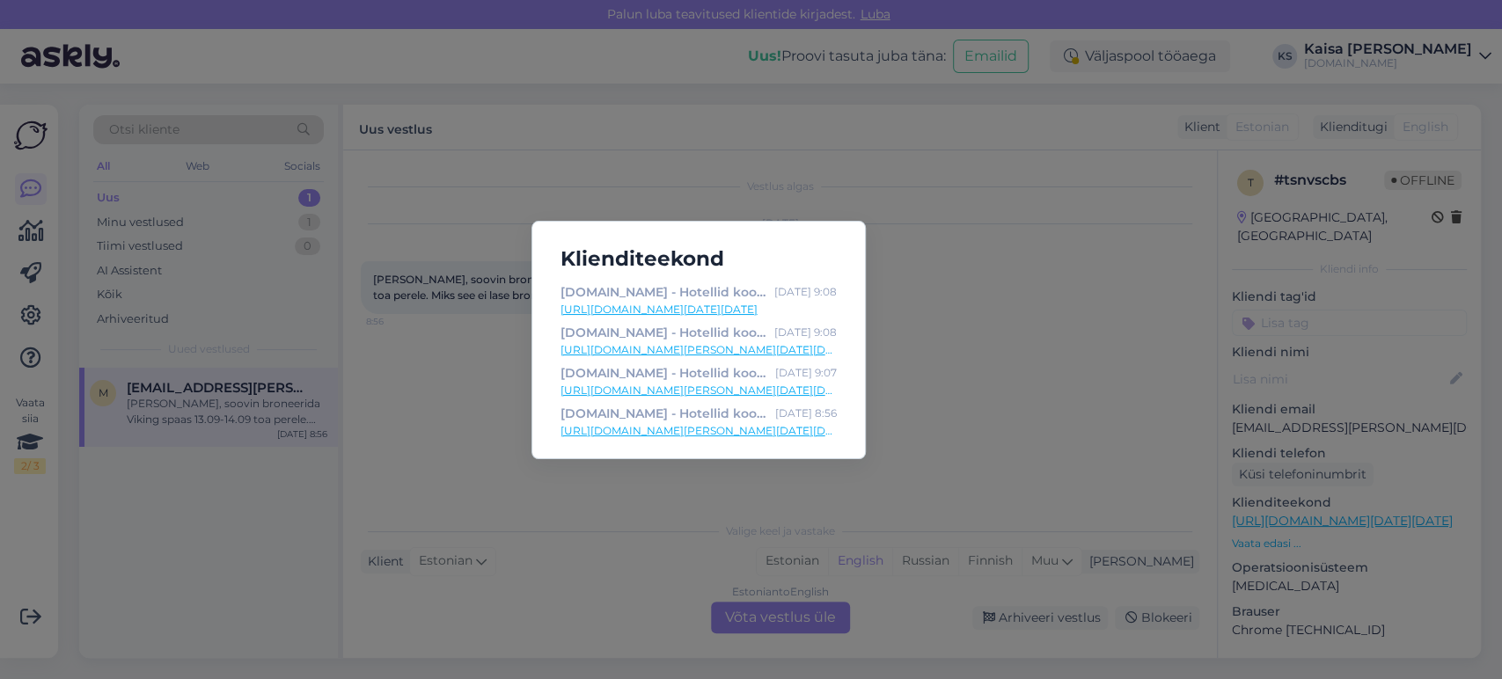
click at [796, 428] on link "[URL][DOMAIN_NAME][PERSON_NAME][DATE][DATE]" at bounding box center [698, 431] width 276 height 16
click at [480, 401] on div "Klienditeekond [DOMAIN_NAME] - Hotellid koos võluvate lisavõimalustega [DATE] 9…" at bounding box center [751, 339] width 1502 height 679
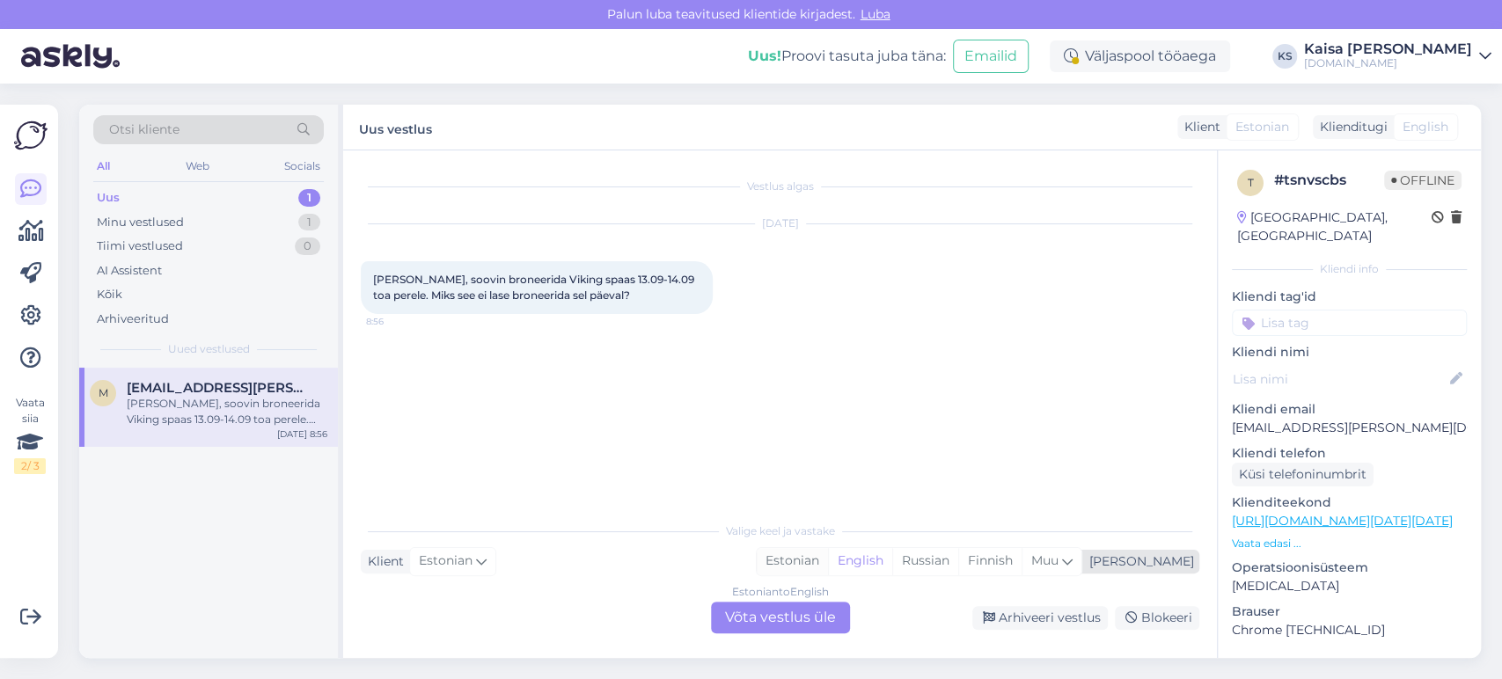
click at [828, 563] on div "Estonian" at bounding box center [792, 561] width 71 height 26
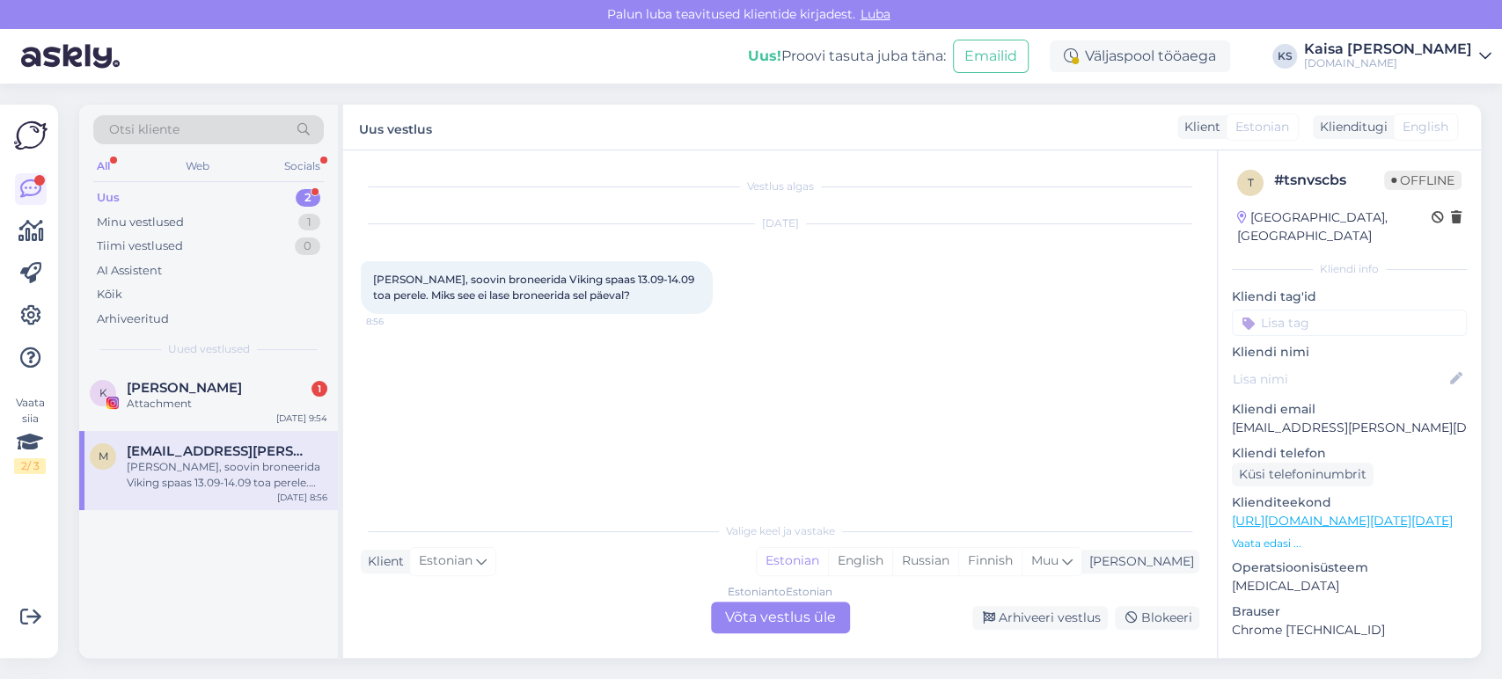
click at [816, 614] on div "Estonian to Estonian Võta vestlus üle" at bounding box center [780, 618] width 139 height 32
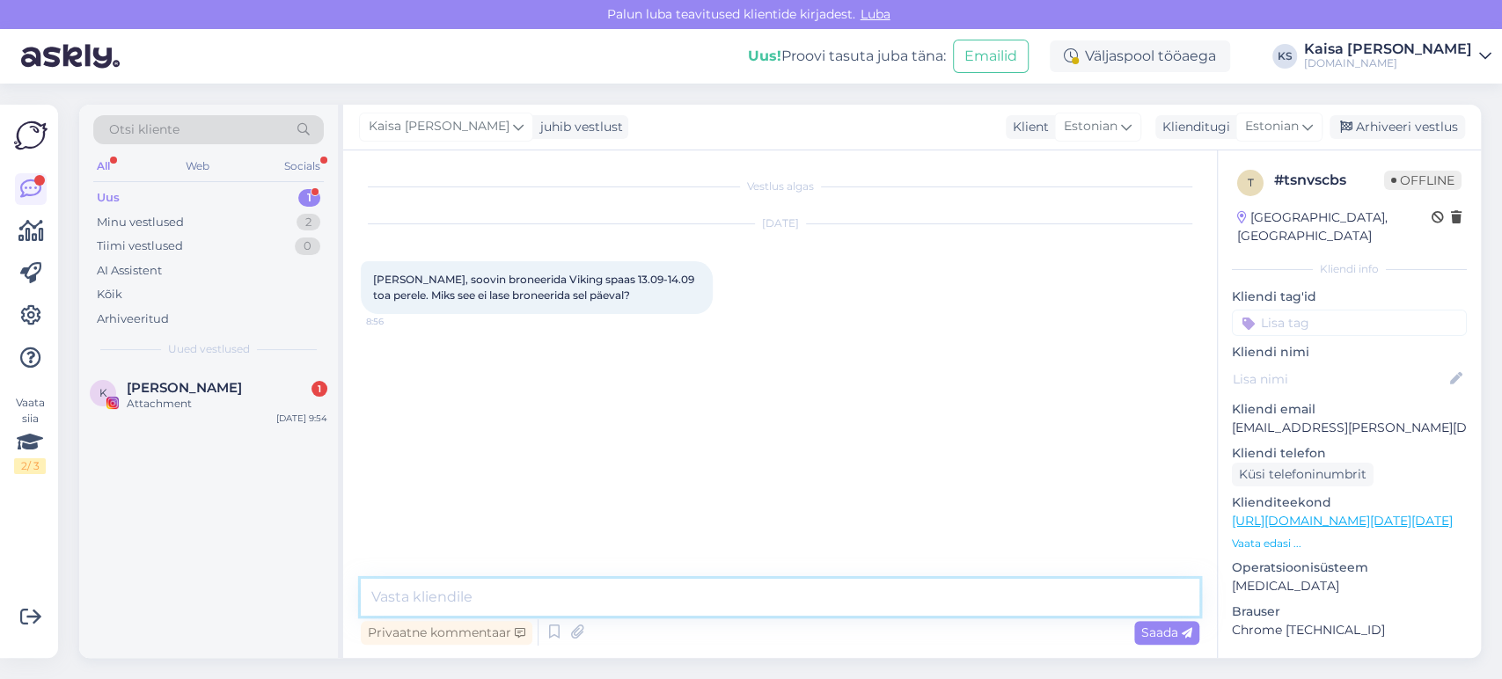
click at [820, 607] on textarea at bounding box center [780, 597] width 838 height 37
click at [410, 598] on textarea "Tere, saadaval on [PERSON_NAME] superior tuba." at bounding box center [780, 597] width 838 height 37
click at [553, 603] on textarea "Tere, 13.09 on saadaval on [PERSON_NAME] superior tuba." at bounding box center [780, 597] width 838 height 37
click at [1070, 596] on textarea "Tere, 13.09 on saadaval [PERSON_NAME] superior tuba." at bounding box center [780, 597] width 838 height 37
paste textarea "[URL][DOMAIN_NAME][DATE][DATE]"
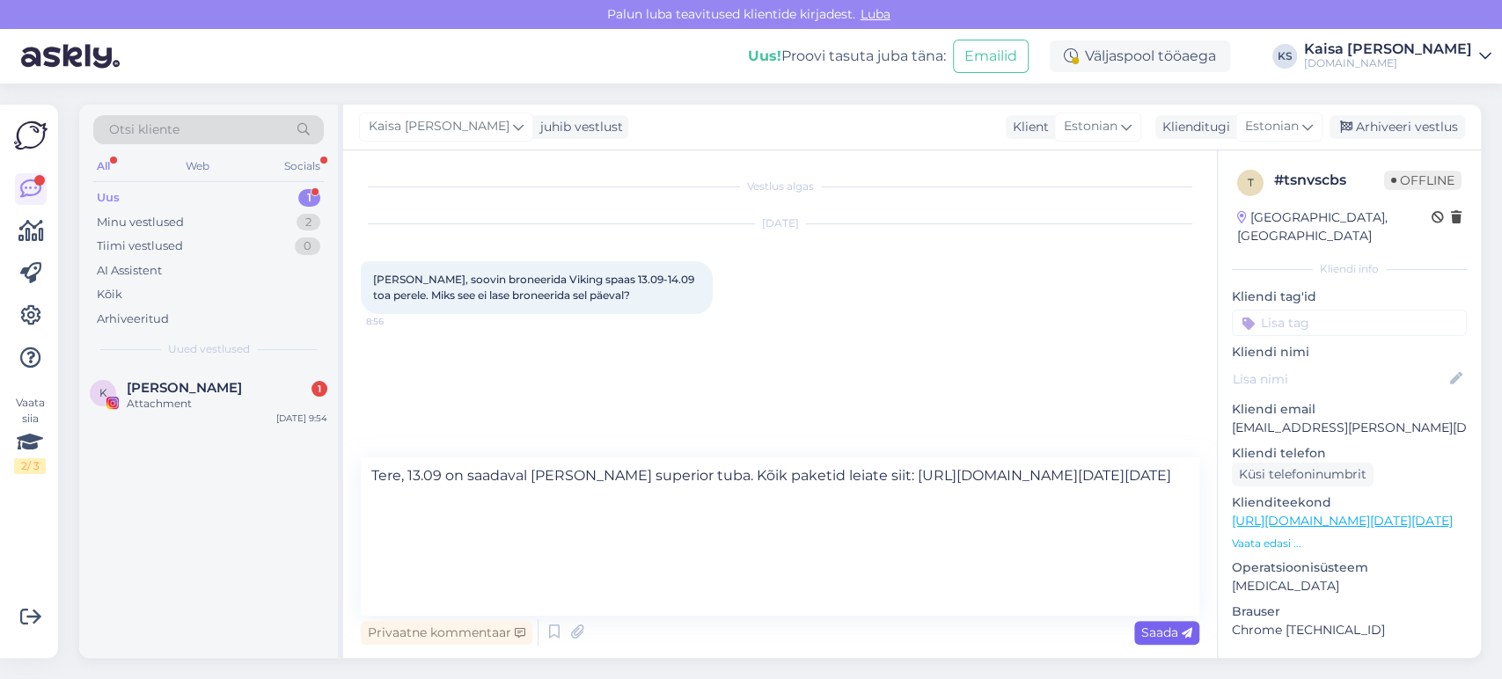
click at [1167, 630] on span "Saada" at bounding box center [1166, 633] width 51 height 16
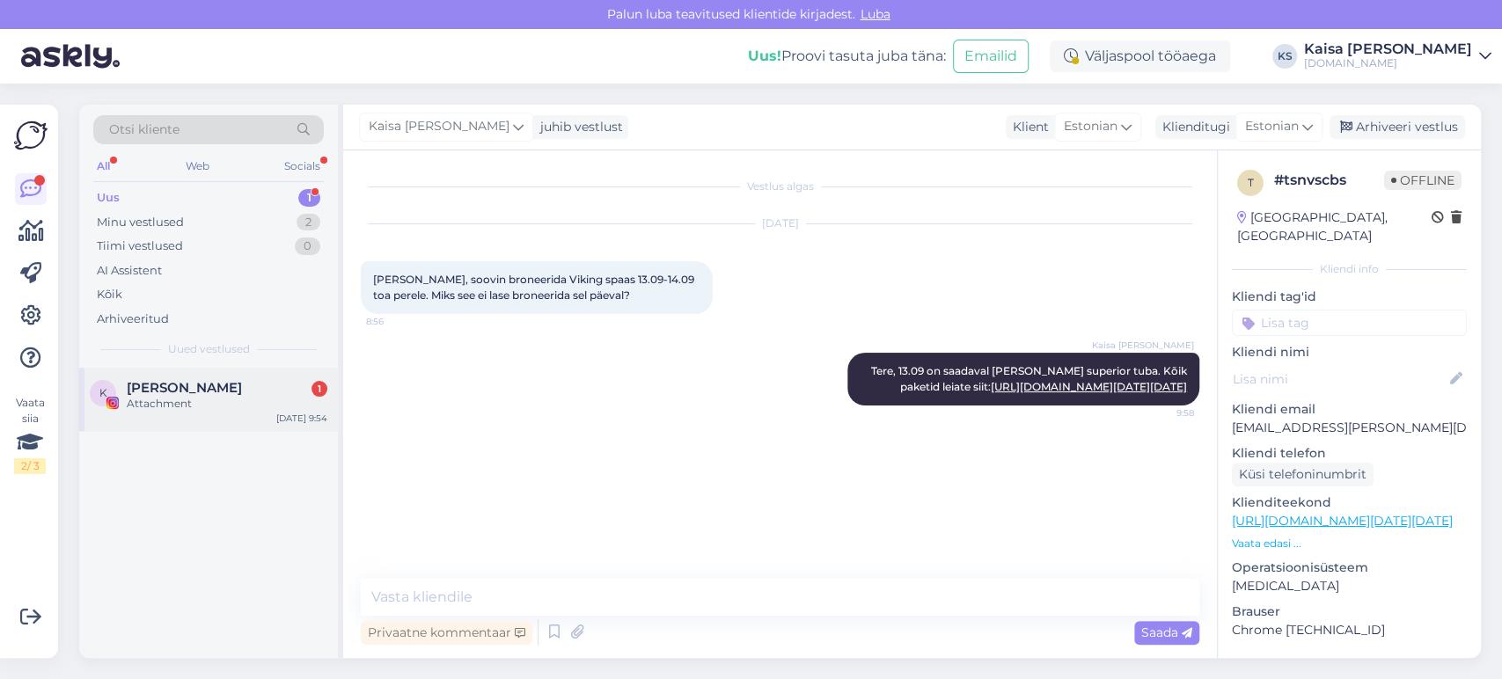
click at [274, 400] on div "Attachment" at bounding box center [227, 404] width 201 height 16
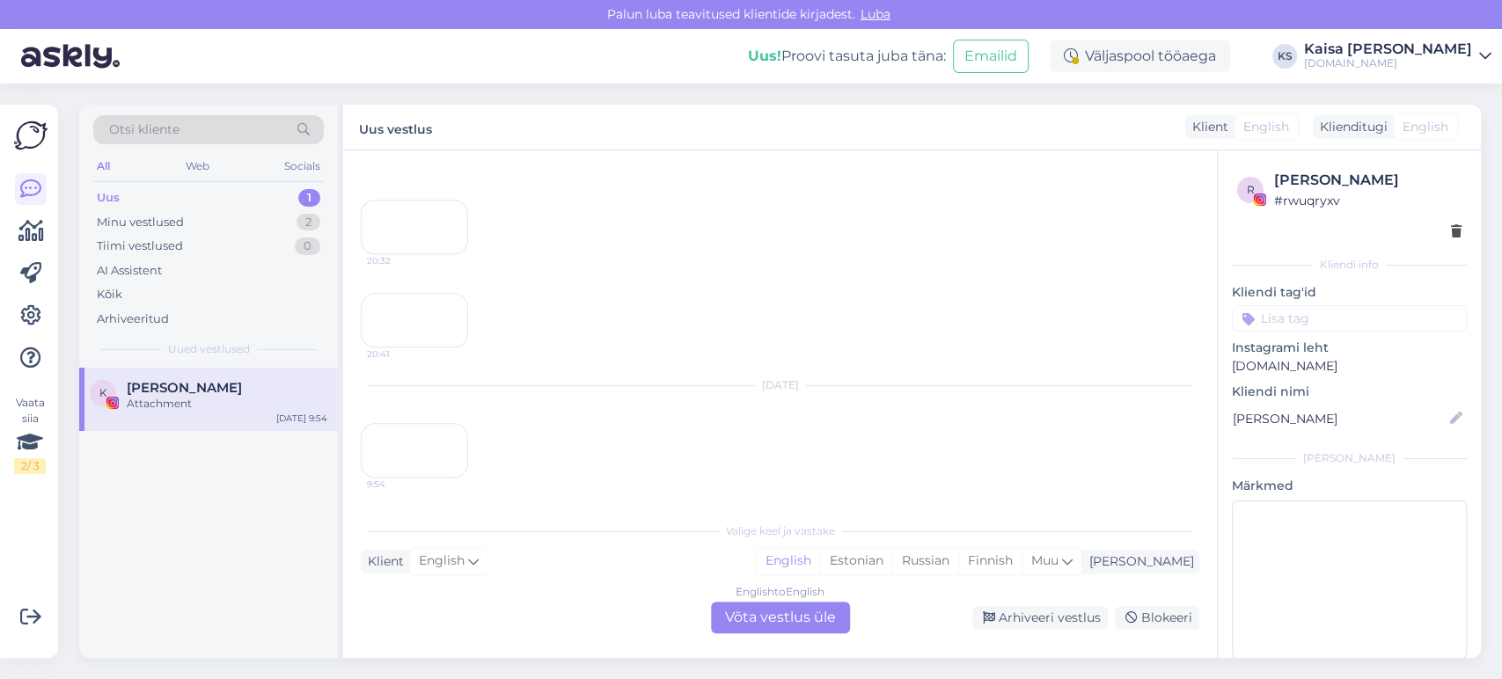
scroll to position [1812, 0]
click at [1057, 621] on div "Arhiveeri vestlus" at bounding box center [1039, 618] width 135 height 24
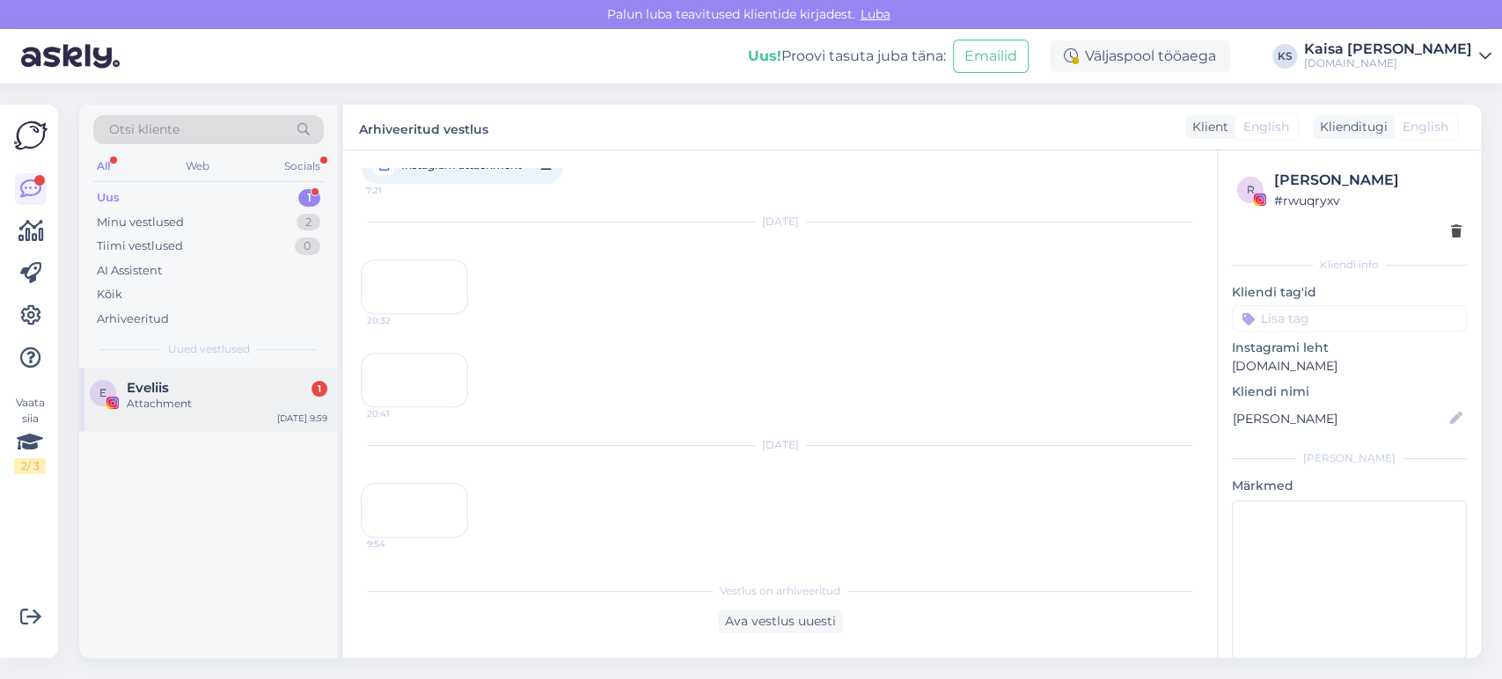
click at [261, 411] on div "Attachment" at bounding box center [227, 404] width 201 height 16
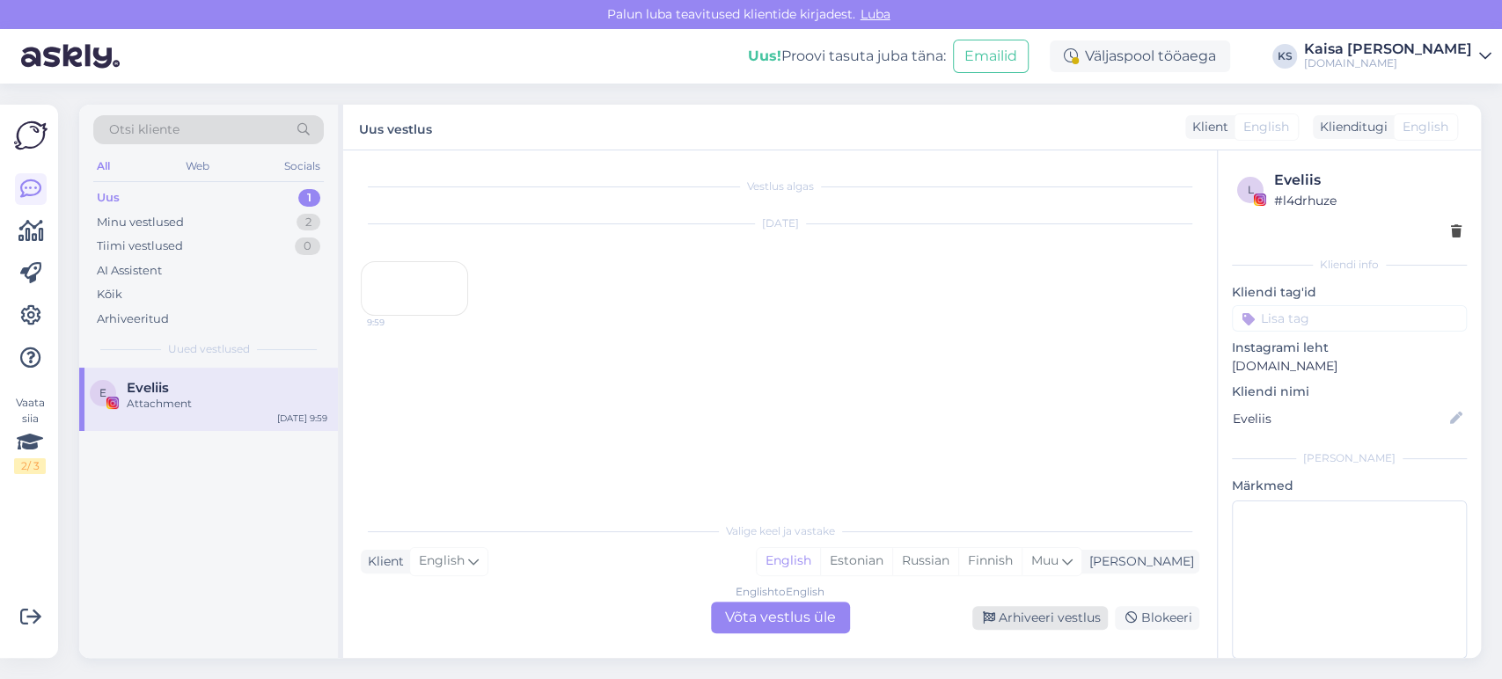
click at [1017, 618] on div "Arhiveeri vestlus" at bounding box center [1039, 618] width 135 height 24
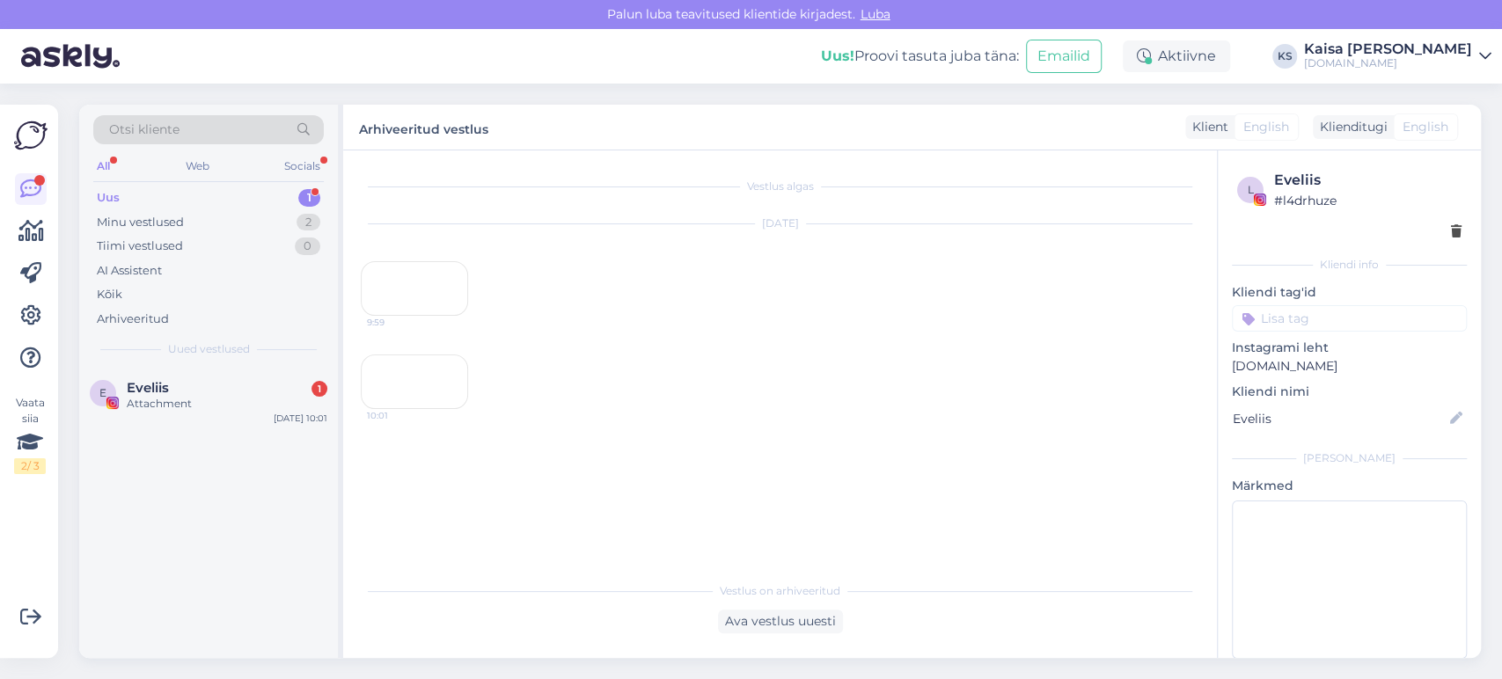
scroll to position [82, 0]
click at [224, 428] on div "d #d3dvvjux 1 Hello! Thanks for your answer! But in my reservation letter I cou…" at bounding box center [208, 407] width 259 height 79
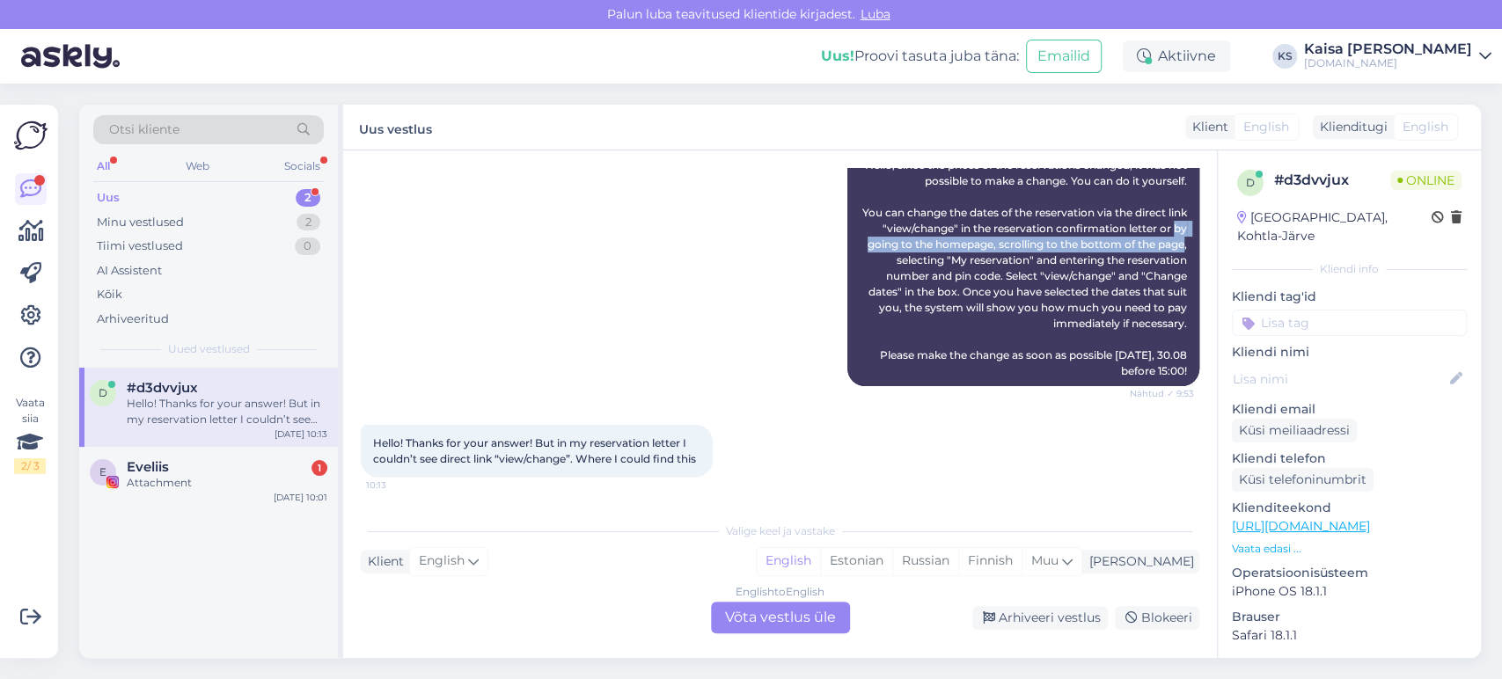
drag, startPoint x: 866, startPoint y: 228, endPoint x: 934, endPoint y: 239, distance: 69.6
click at [934, 239] on div "Hello, since the prices of the reservations changed, it was not possible to mak…" at bounding box center [1023, 268] width 352 height 236
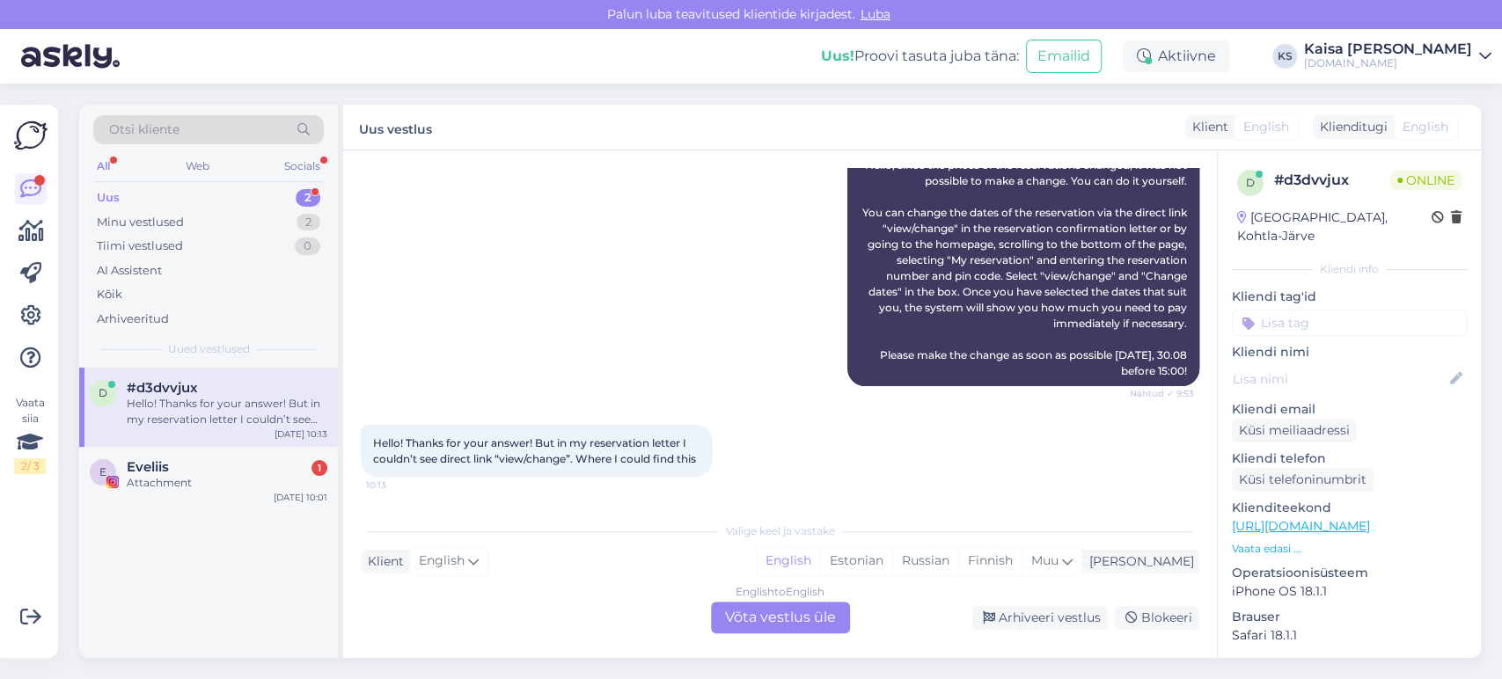
click at [1007, 277] on div "Hello, since the prices of the reservations changed, it was not possible to mak…" at bounding box center [1023, 268] width 352 height 236
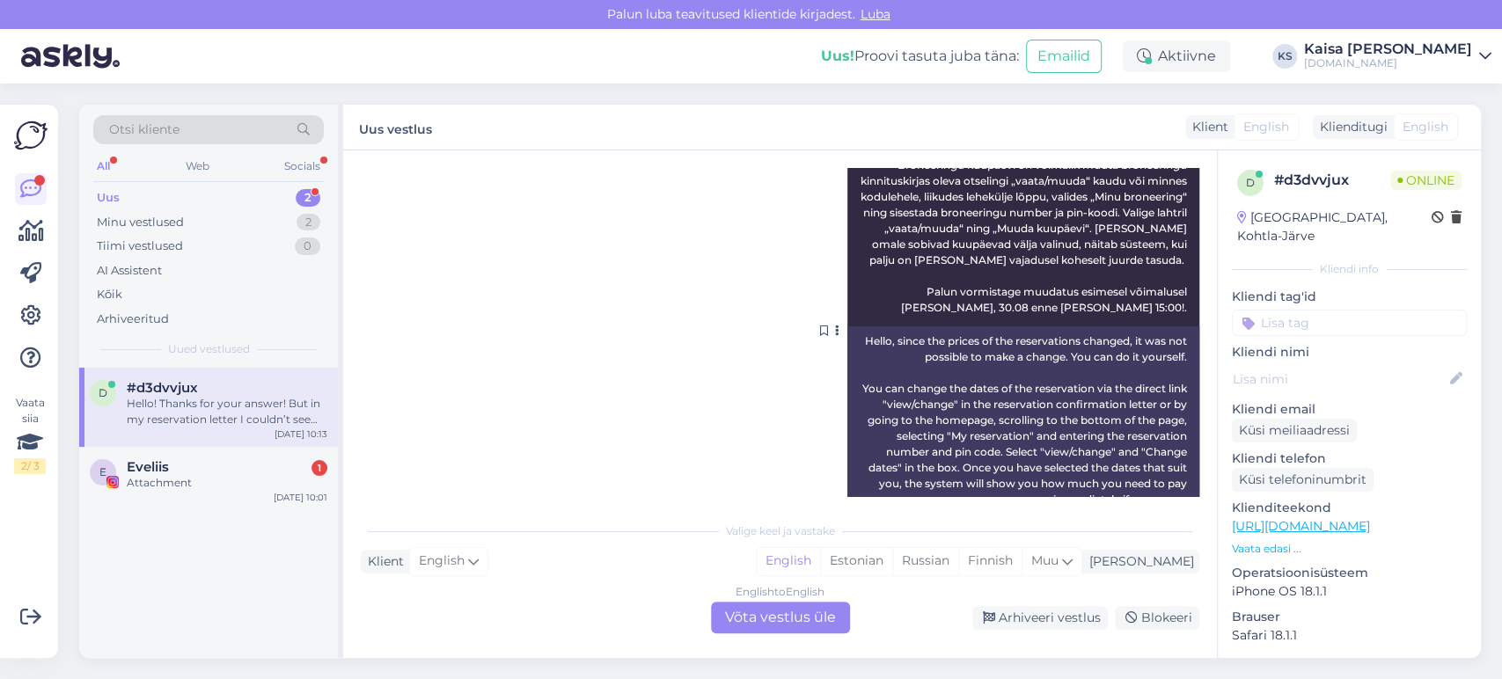
scroll to position [2440, 0]
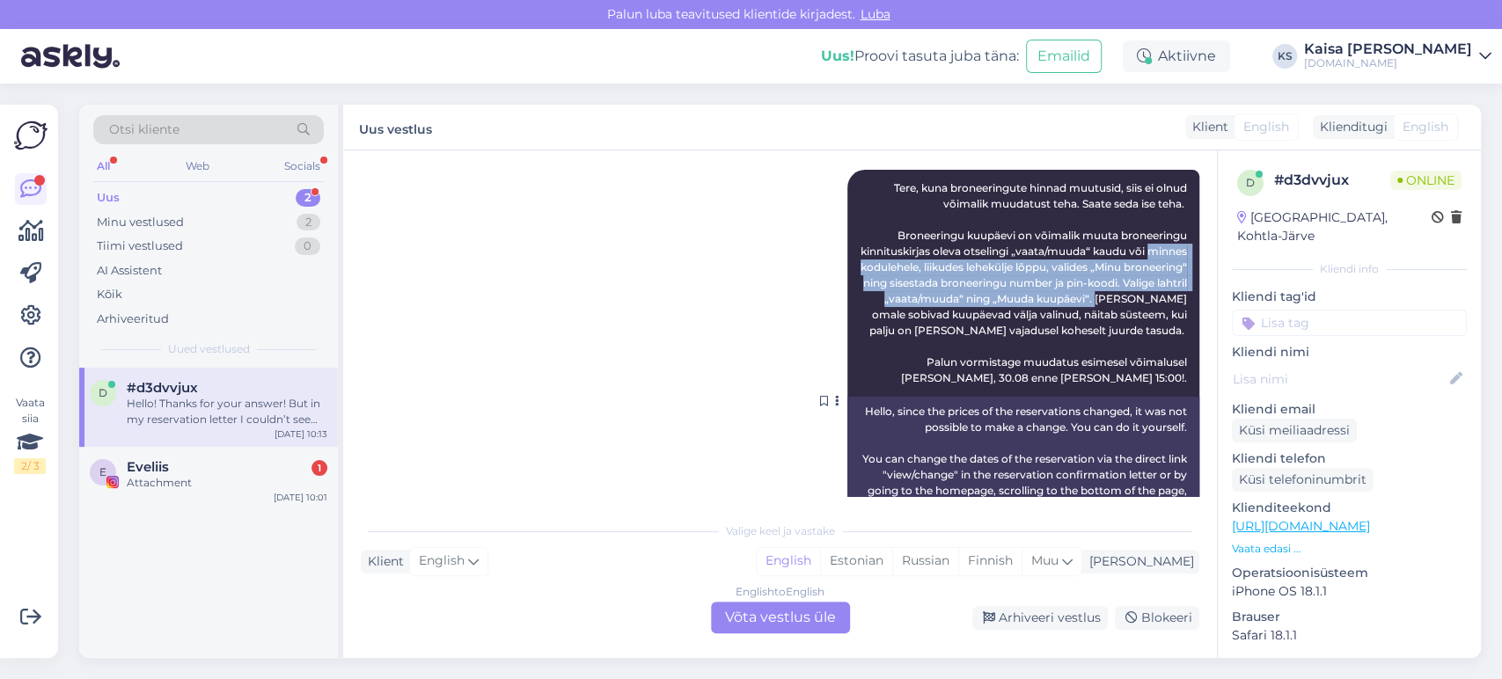
drag, startPoint x: 859, startPoint y: 299, endPoint x: 1174, endPoint y: 333, distance: 316.7
click at [1174, 333] on div "Kaisa [PERSON_NAME] Tere, kuna broneeringute hinnad muutusid, siis ei olnud või…" at bounding box center [1023, 283] width 352 height 227
copy span "minnes kodulehele, liikudes lehekülje lõppu, valides „Minu broneering“ ning sis…"
click at [892, 562] on div "Estonian" at bounding box center [856, 561] width 72 height 26
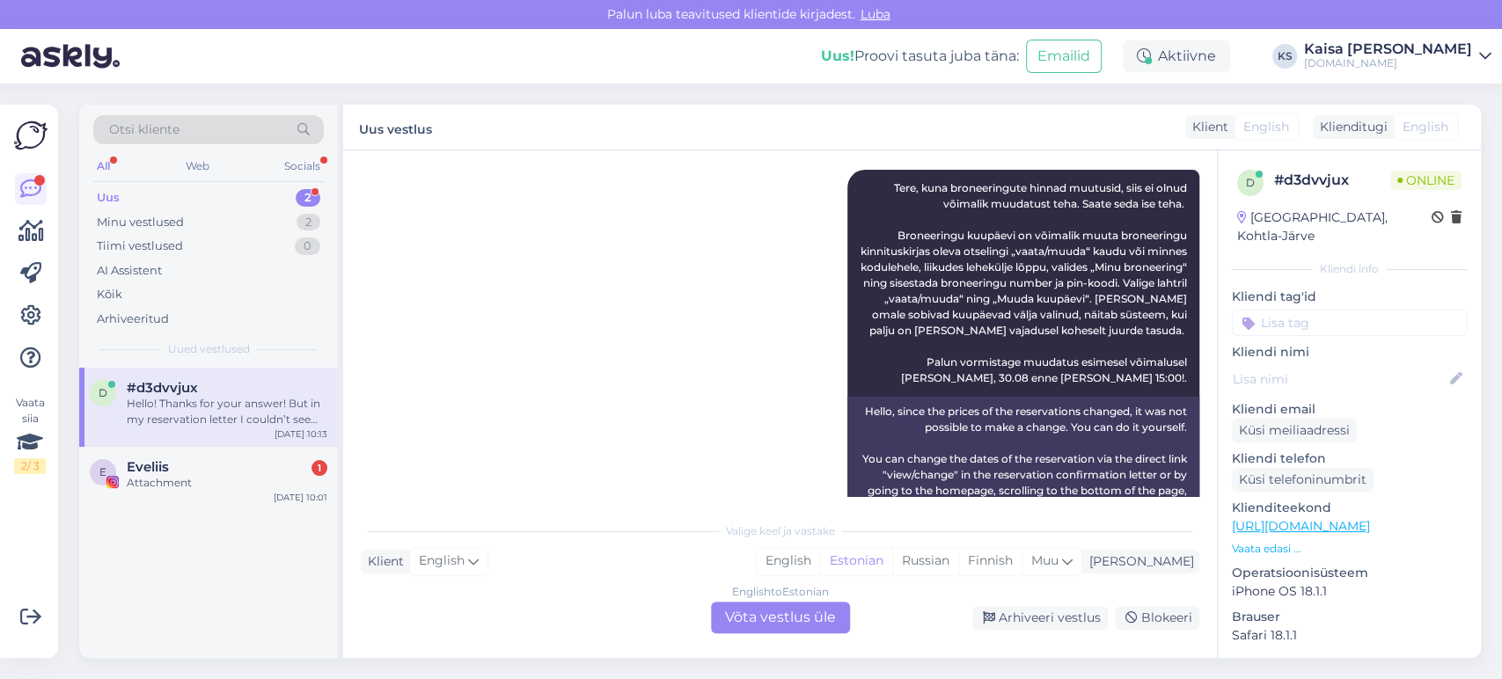
click at [819, 620] on div "English to Estonian Võta vestlus üle" at bounding box center [780, 618] width 139 height 32
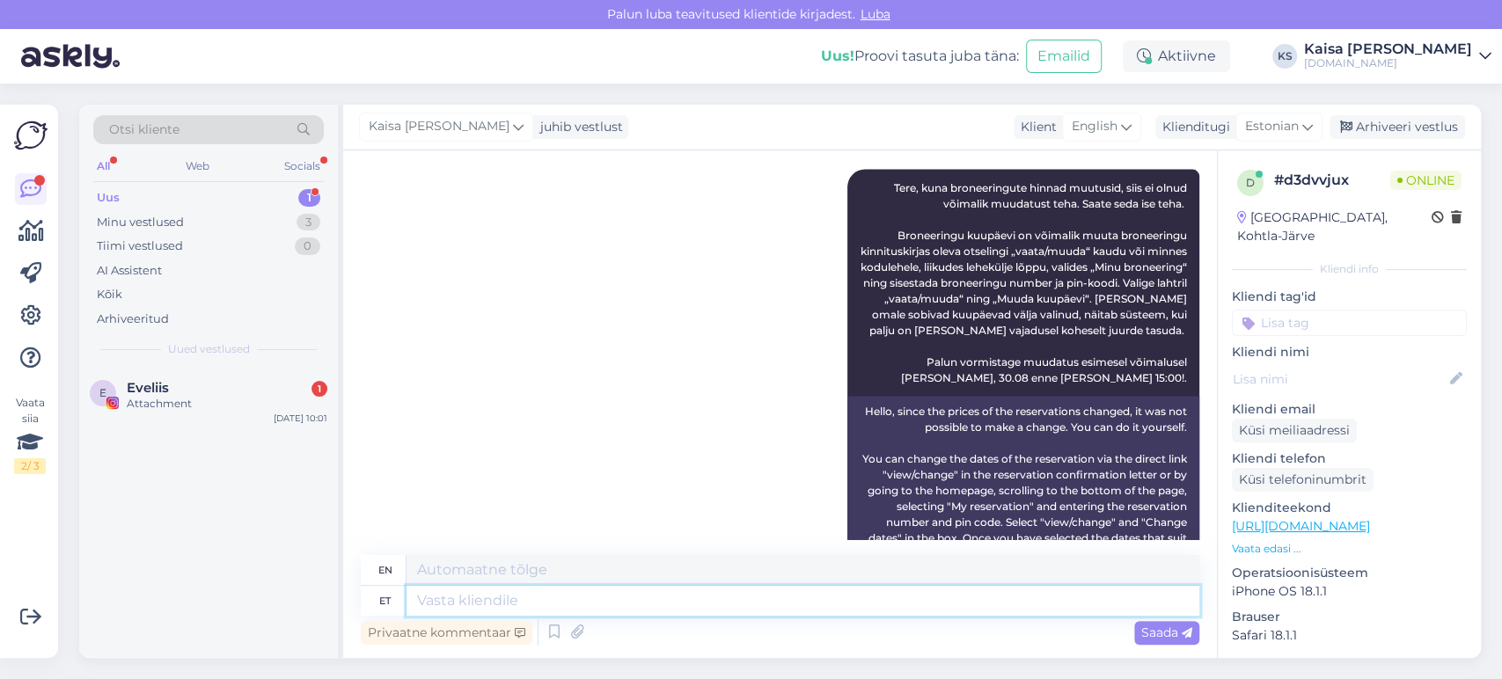
click at [808, 604] on textarea at bounding box center [802, 601] width 793 height 30
paste textarea "minnes kodulehele, liikudes lehekülje lõppu, valides „Minu broneering“ ning sis…"
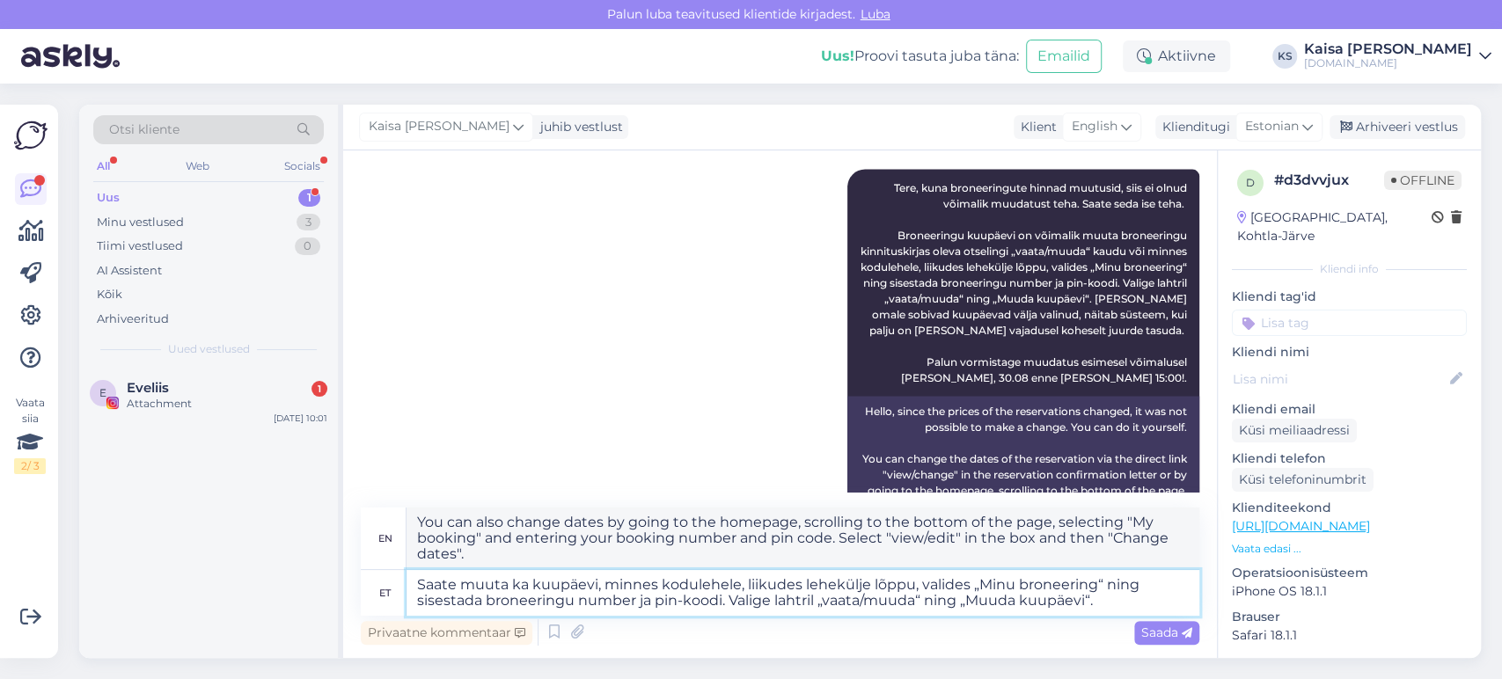
click at [733, 583] on textarea "Saate muuta ka kuupäevi, minnes kodulehele, liikudes lehekülje lõppu, valides „…" at bounding box center [802, 593] width 793 height 46
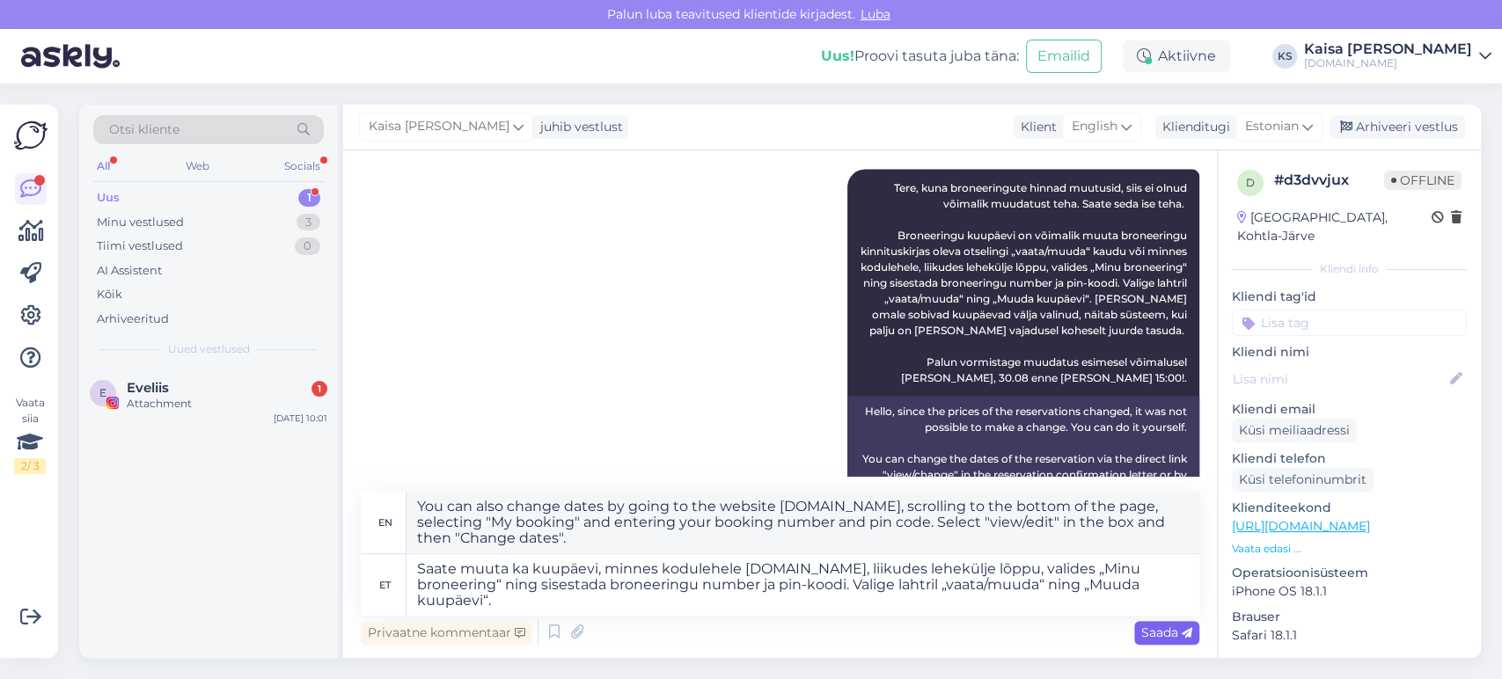
click at [1168, 633] on span "Saada" at bounding box center [1166, 633] width 51 height 16
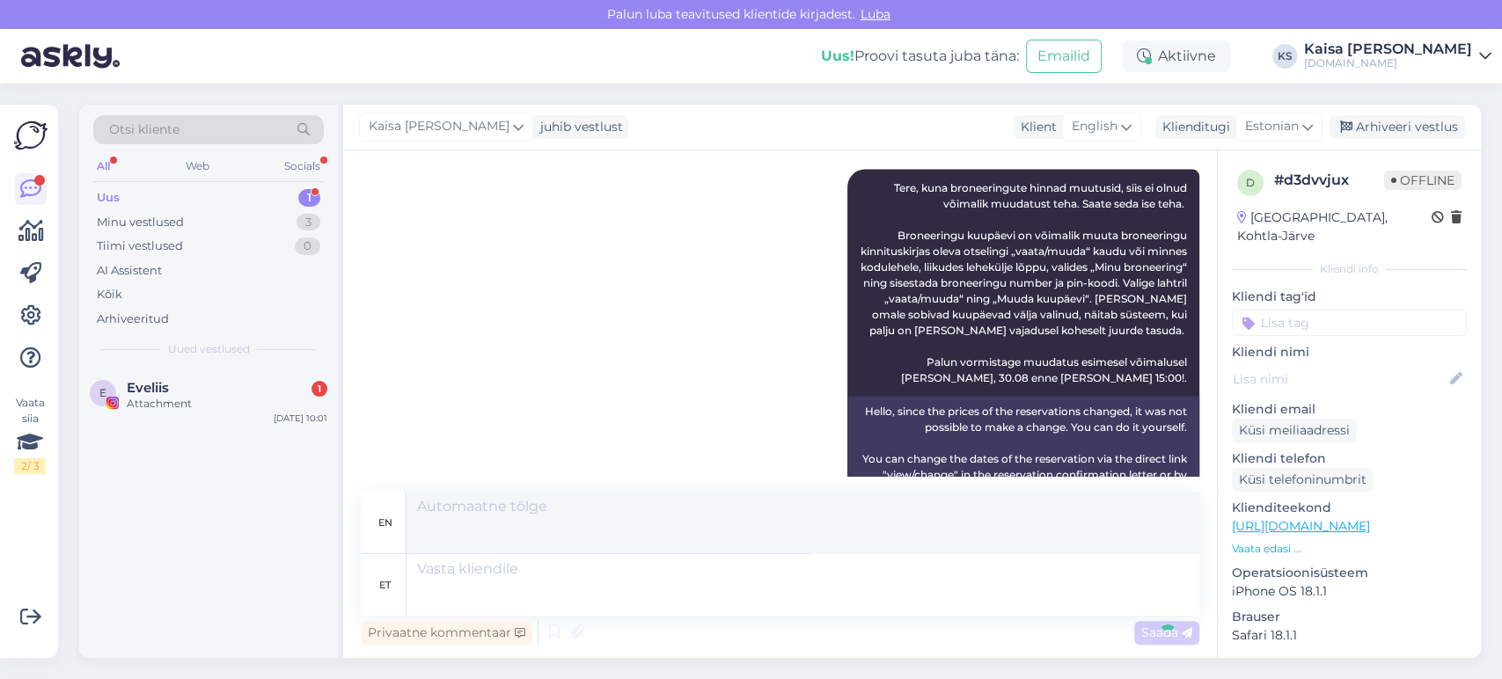
scroll to position [2954, 0]
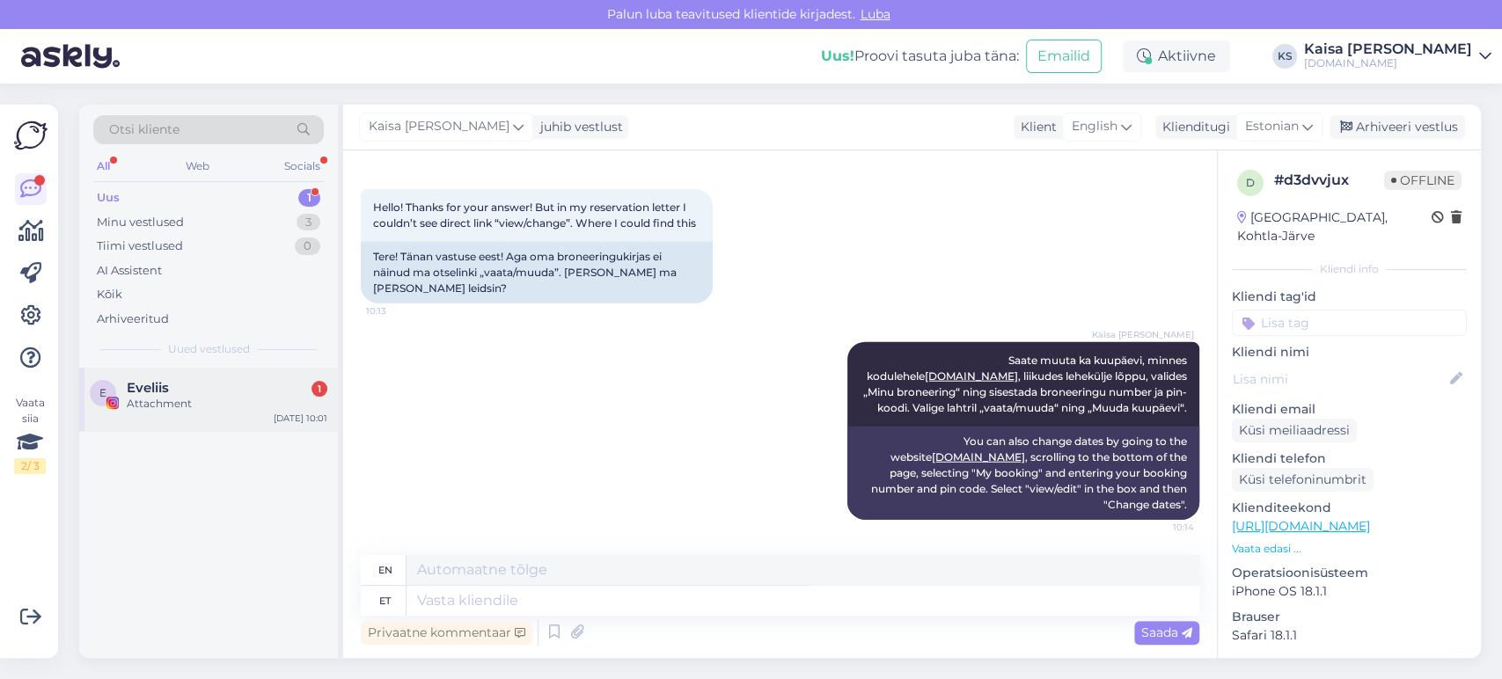
click at [278, 391] on div "Eveliis 1" at bounding box center [227, 388] width 201 height 16
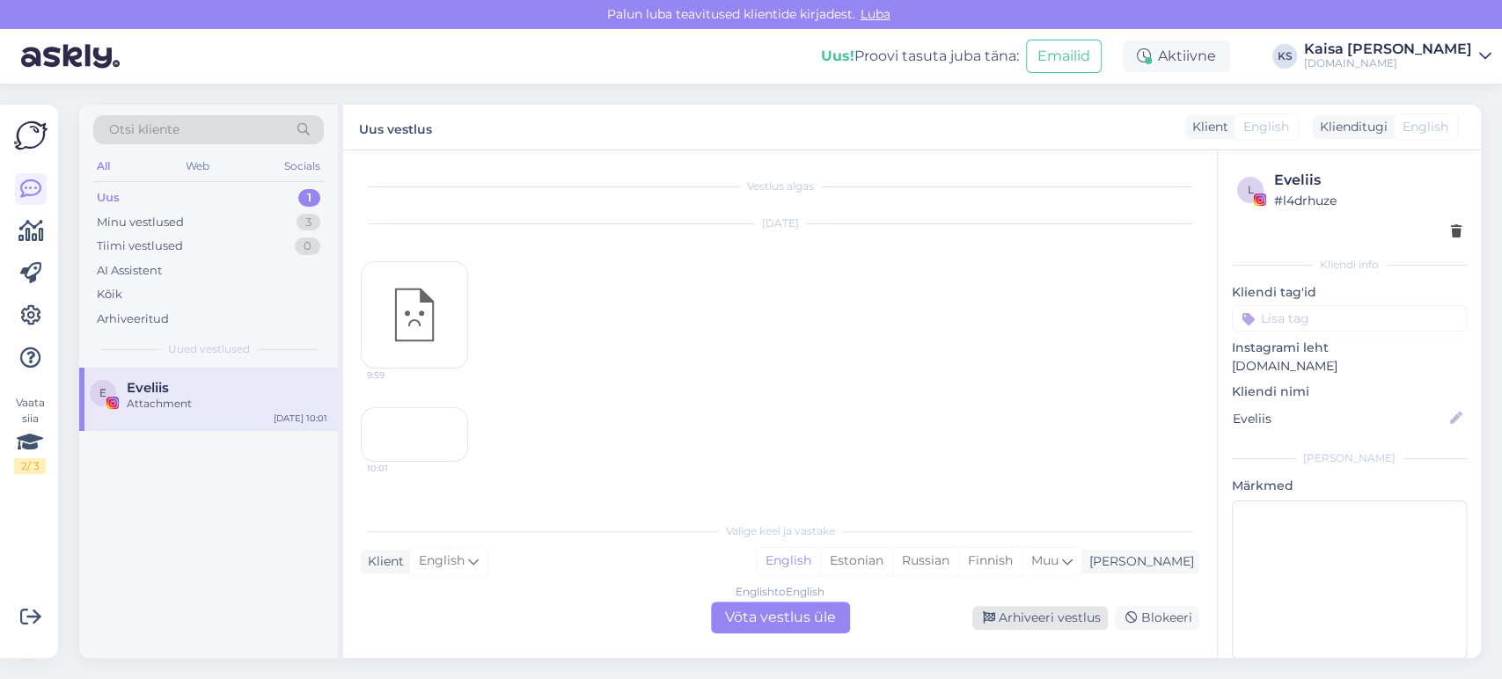
scroll to position [89, 0]
click at [1027, 612] on div "Arhiveeri vestlus" at bounding box center [1039, 618] width 135 height 24
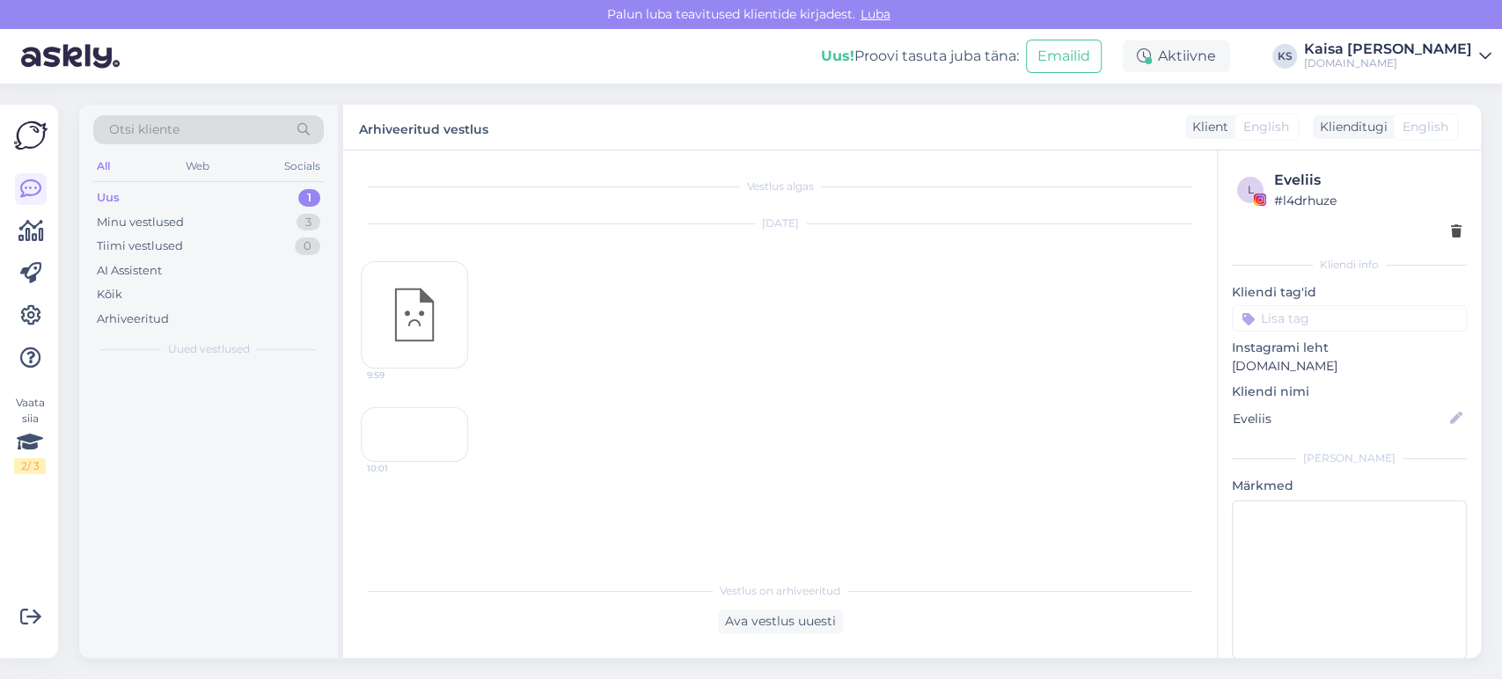
scroll to position [55, 0]
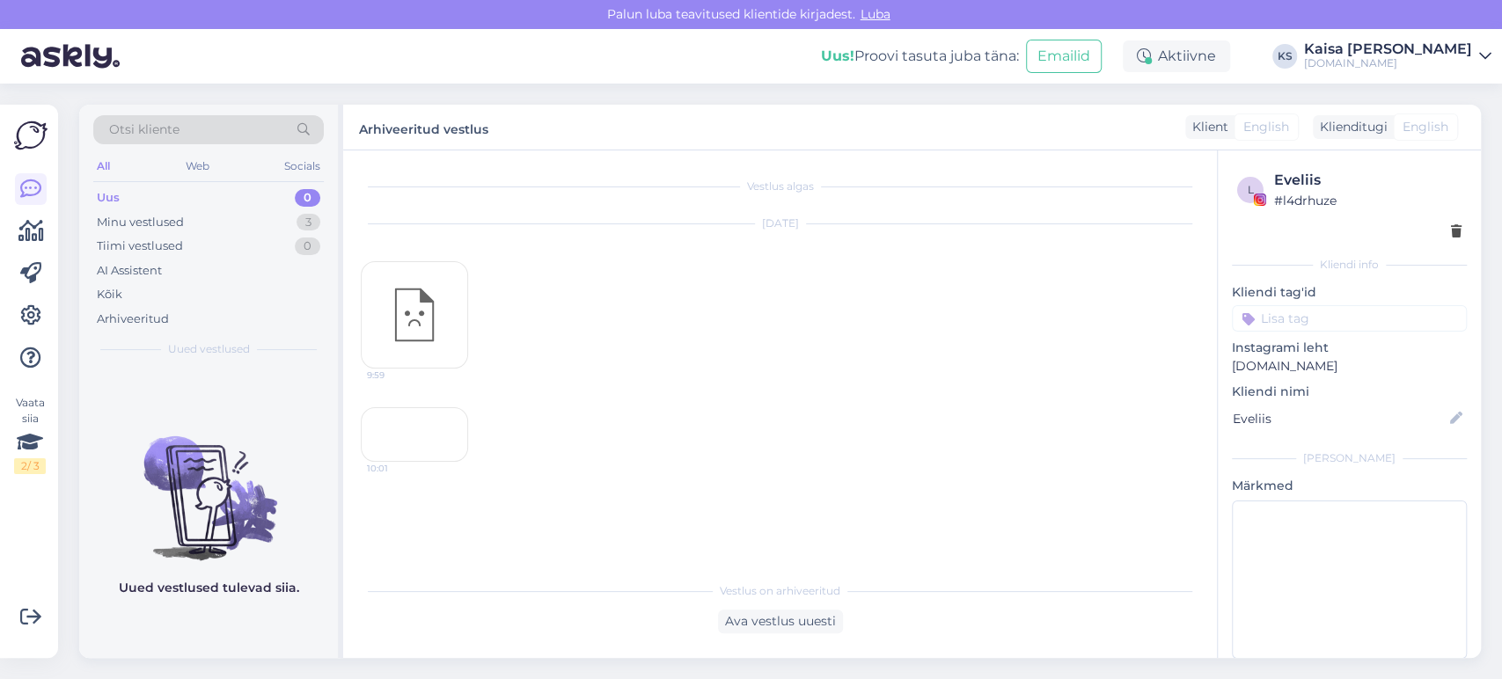
click at [415, 449] on div "10:01" at bounding box center [414, 434] width 107 height 55
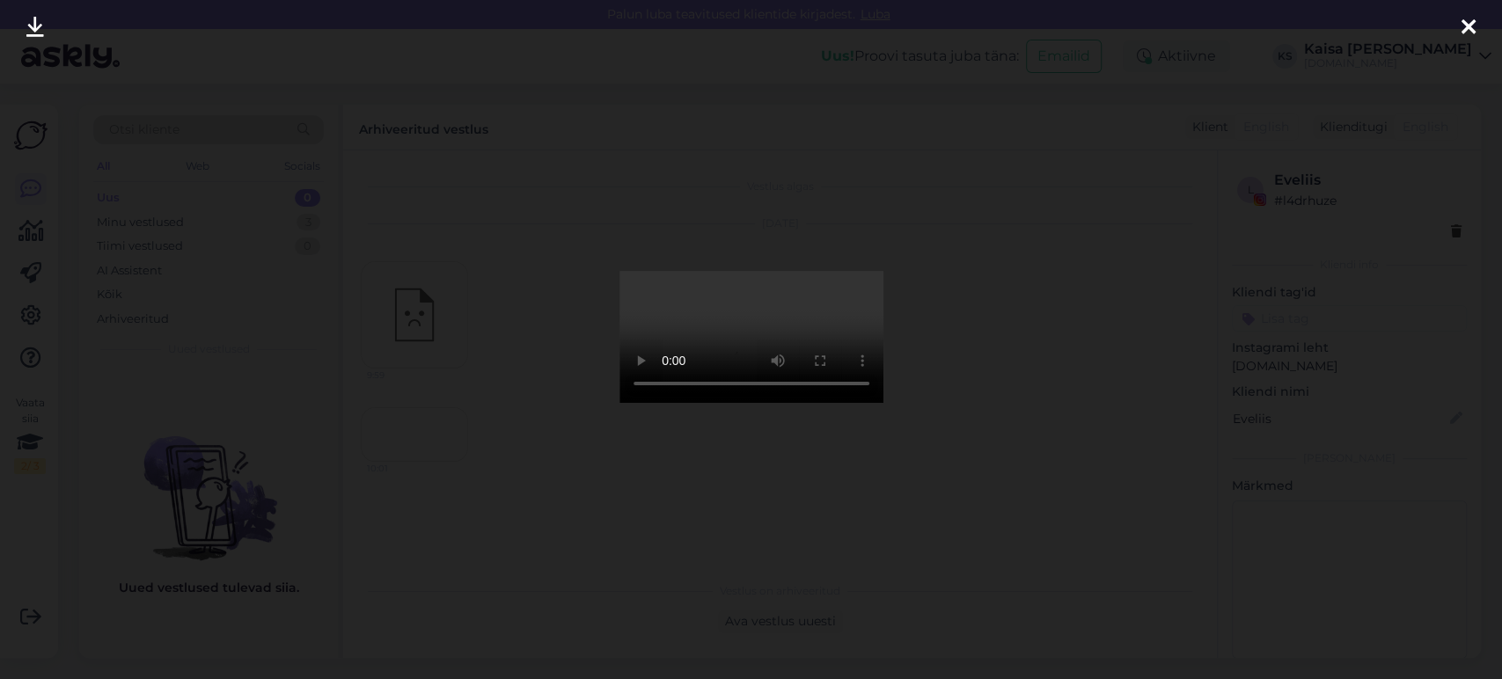
click at [1466, 27] on icon at bounding box center [1468, 28] width 14 height 23
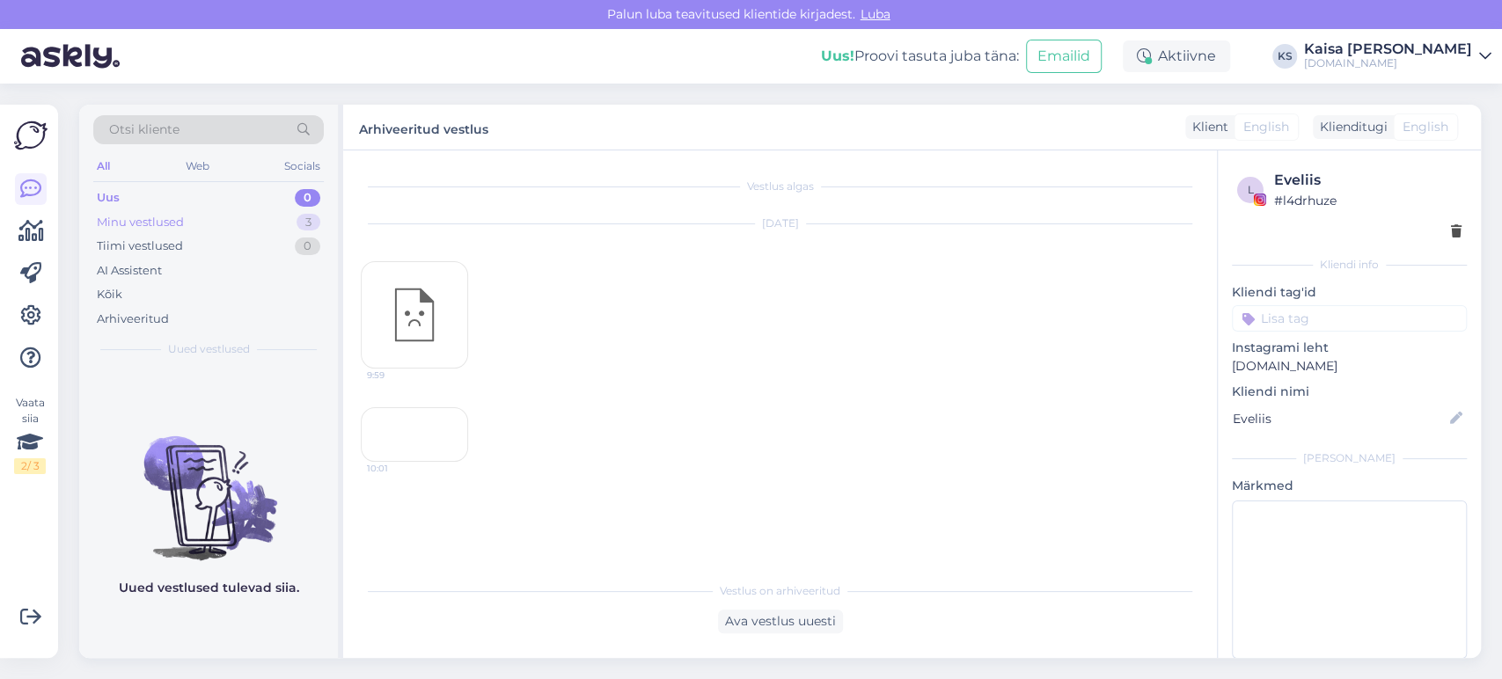
click at [236, 232] on div "Minu vestlused 3" at bounding box center [208, 222] width 230 height 25
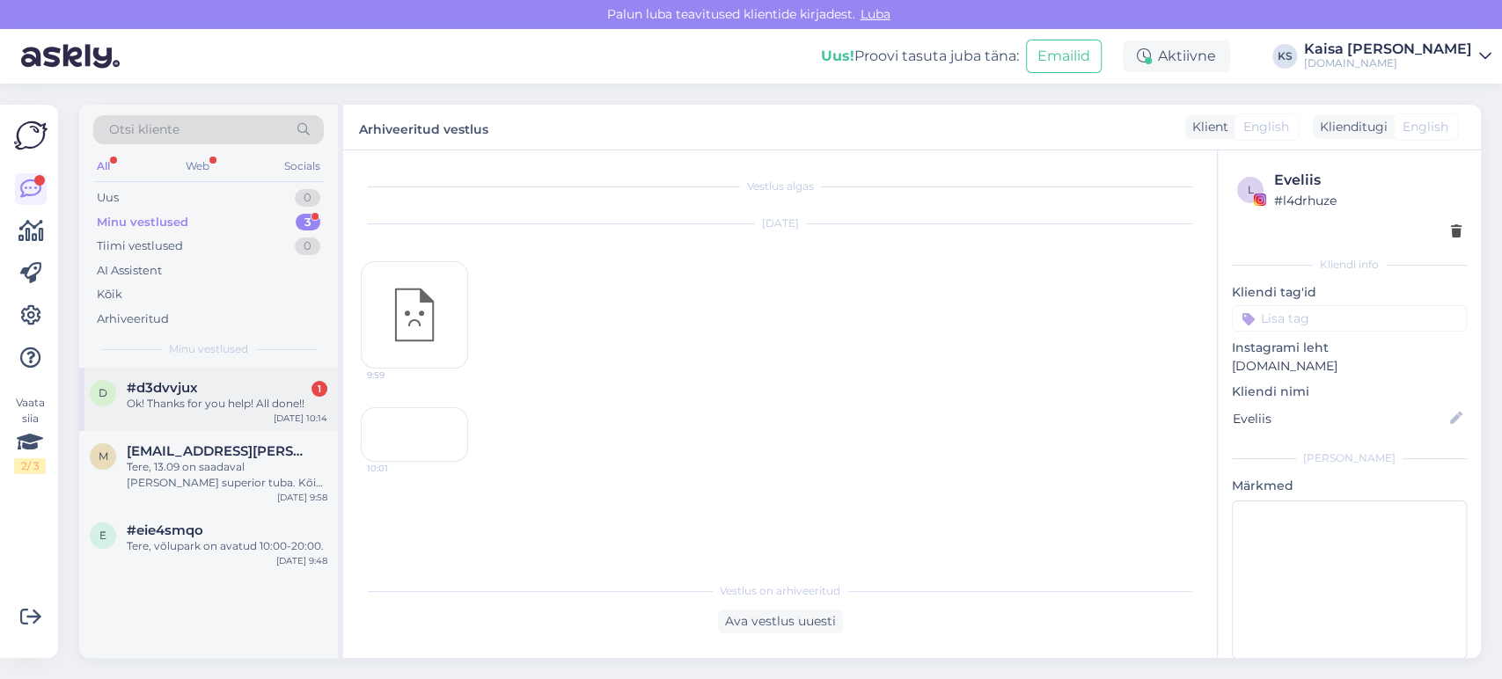
click at [216, 386] on div "#d3dvvjux 1" at bounding box center [227, 388] width 201 height 16
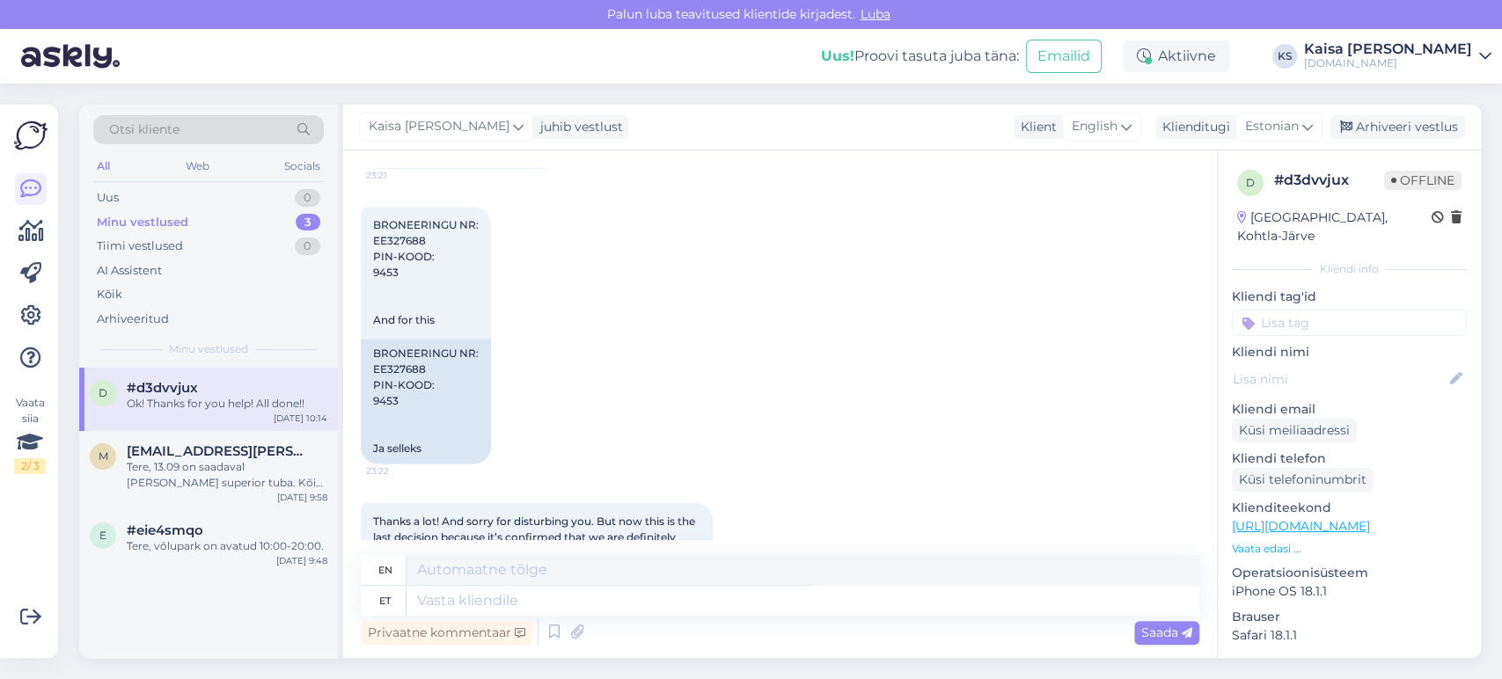
scroll to position [1788, 0]
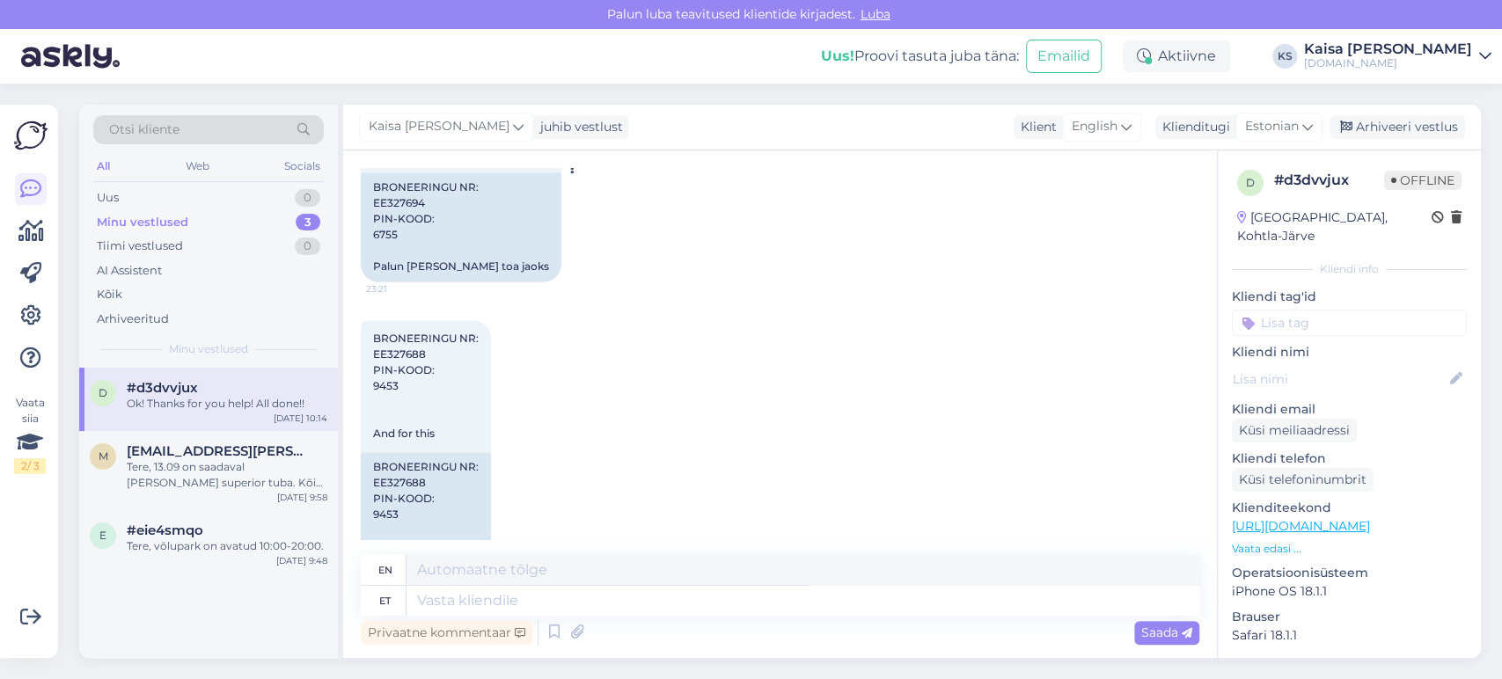
click at [403, 235] on div "BRONEERINGU NR: EE327694 PIN-KOOD: 6755 Palun [PERSON_NAME] toa jaoks" at bounding box center [461, 226] width 201 height 109
copy div "EE327694"
click at [413, 378] on span "BRONEERINGU NR: EE327688 PIN-KOOD: 9453 And for this" at bounding box center [426, 386] width 106 height 108
click at [413, 379] on span "BRONEERINGU NR: EE327688 PIN-KOOD: 9453 And for this" at bounding box center [426, 386] width 106 height 108
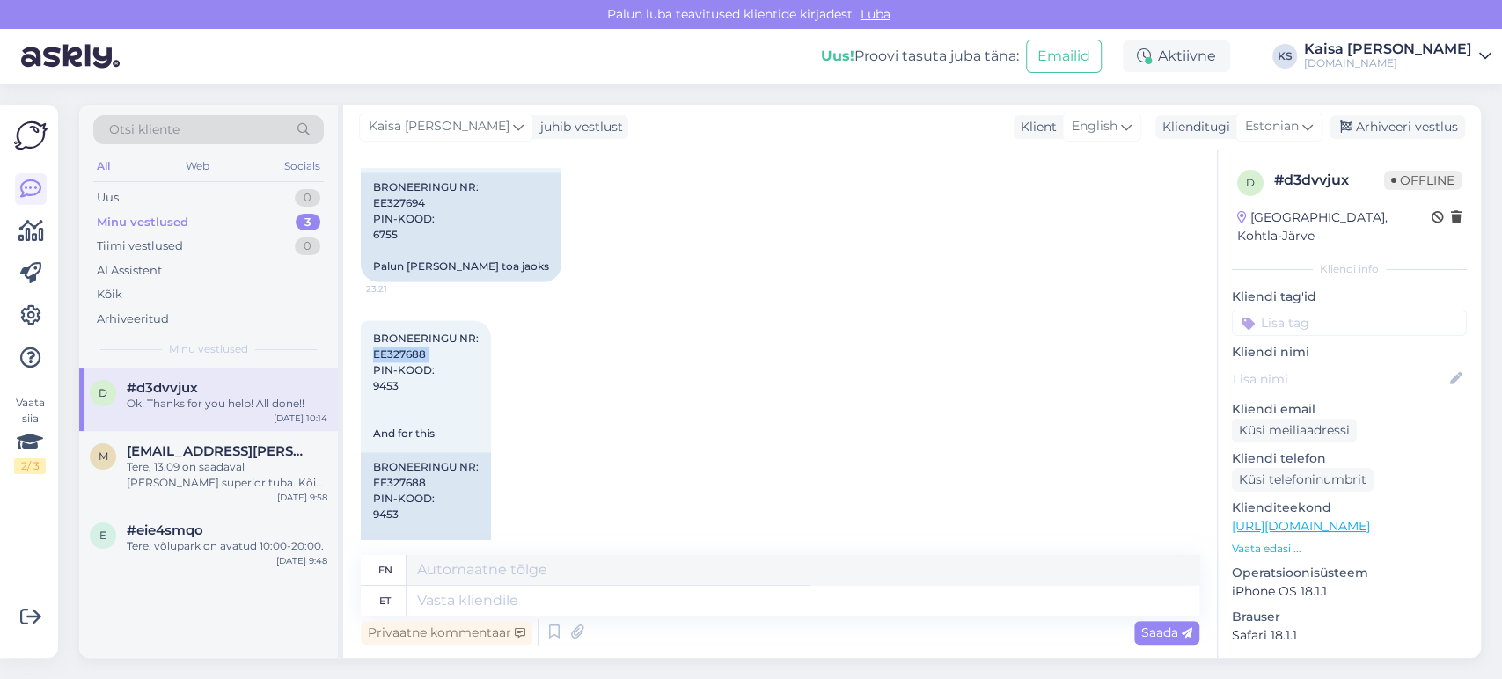
copy span "EE327688"
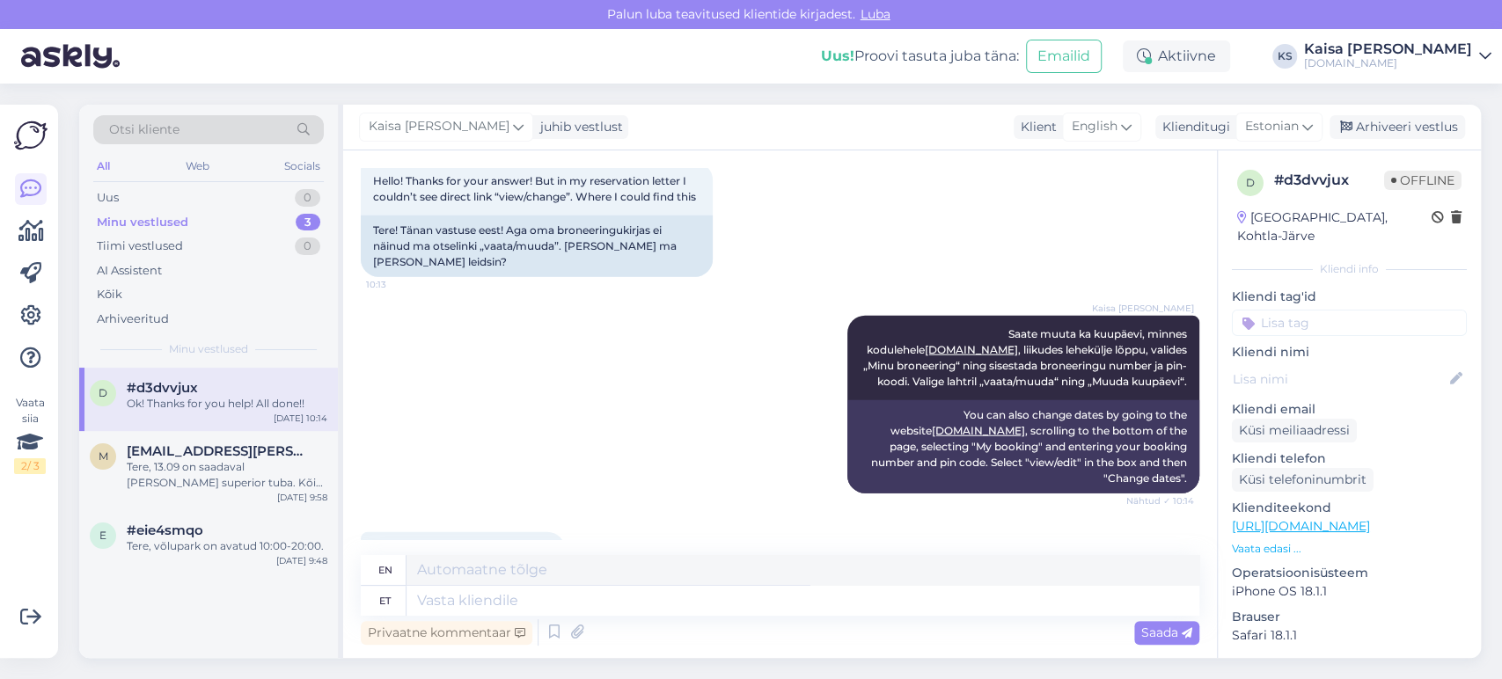
scroll to position [3059, 0]
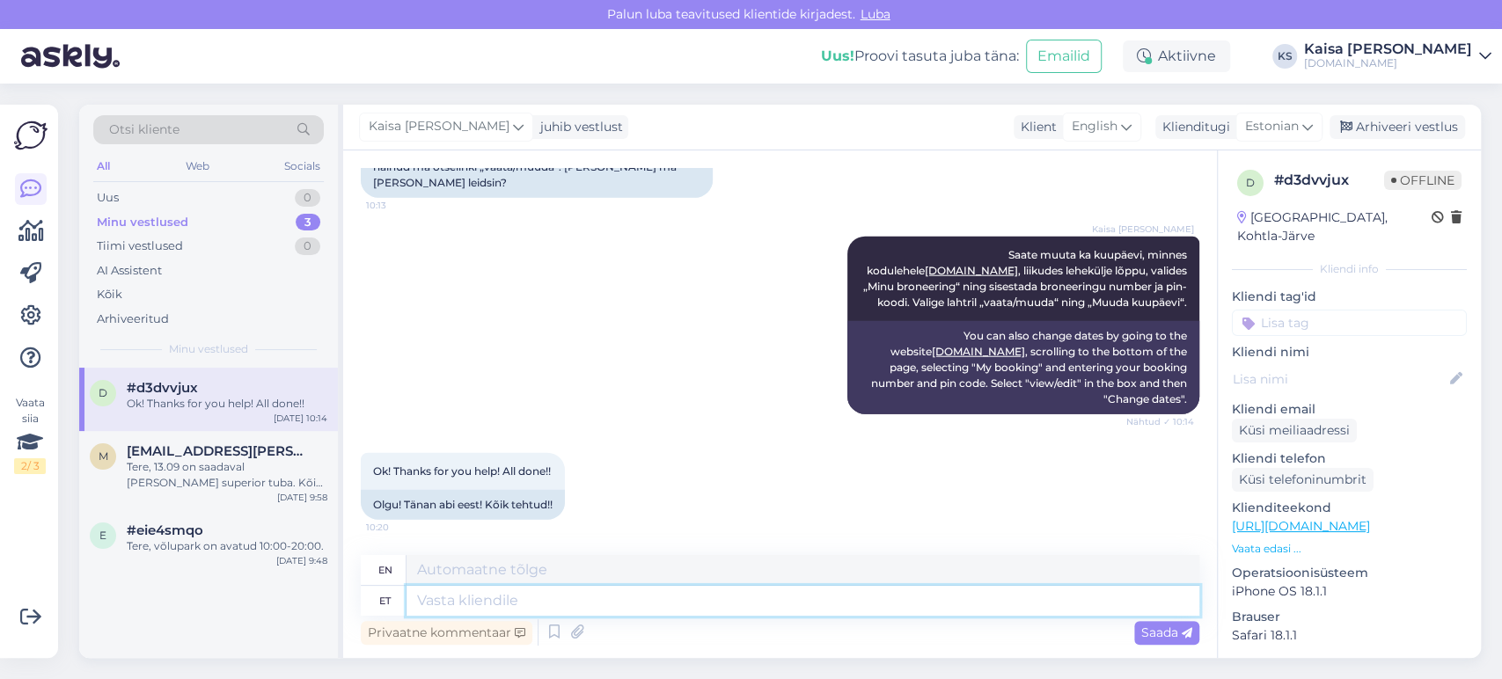
click at [635, 598] on textarea at bounding box center [802, 601] width 793 height 30
drag, startPoint x: 455, startPoint y: 600, endPoint x: 408, endPoint y: 598, distance: 46.7
click at [408, 598] on textarea "Palun, suurepärane, ilusat puhkust!" at bounding box center [802, 601] width 793 height 30
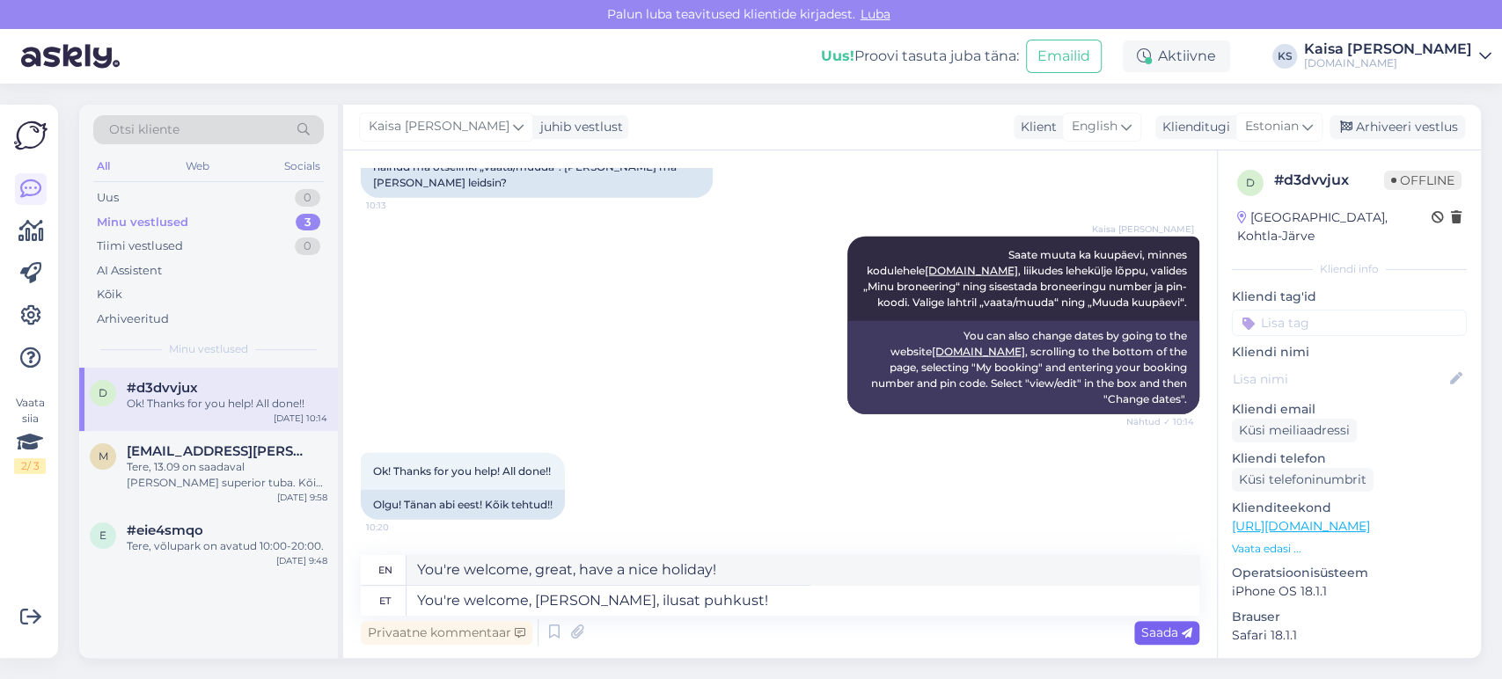
click at [1163, 628] on span "Saada" at bounding box center [1166, 633] width 51 height 16
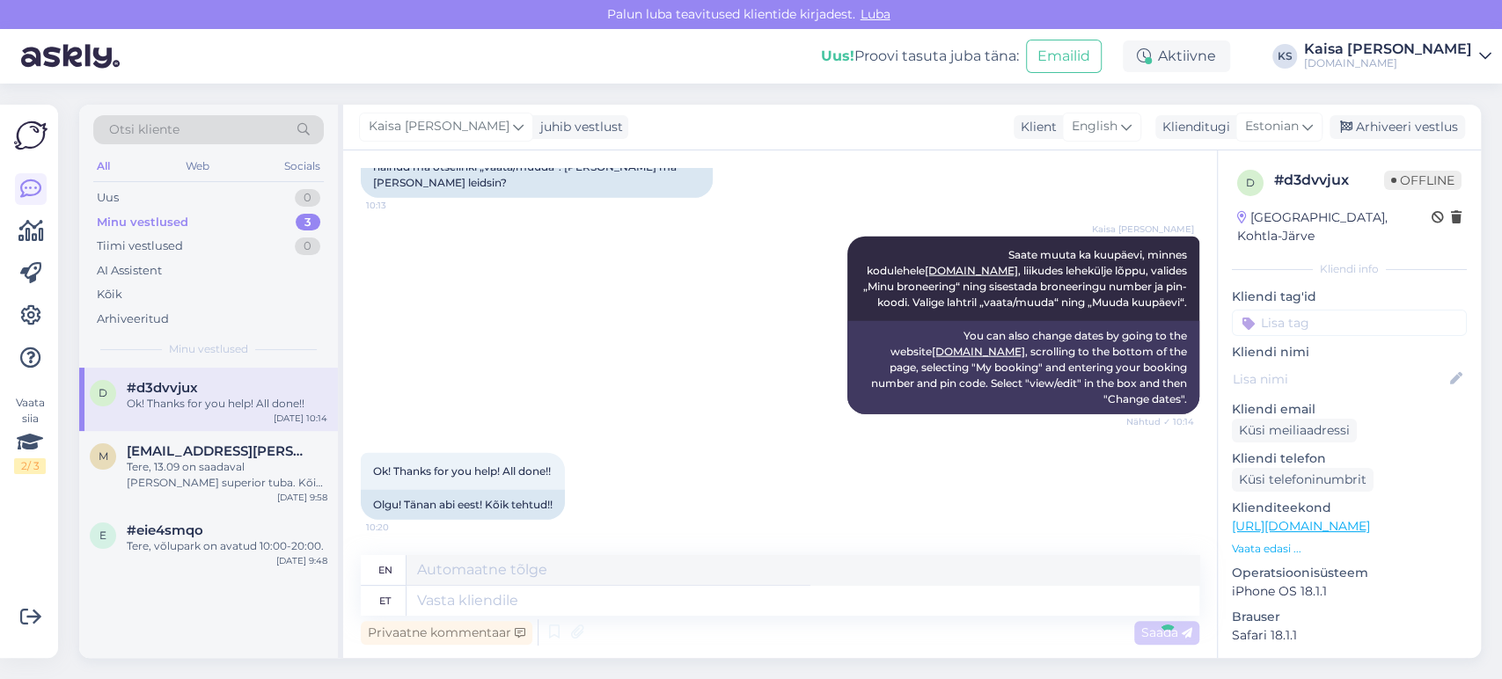
scroll to position [3165, 0]
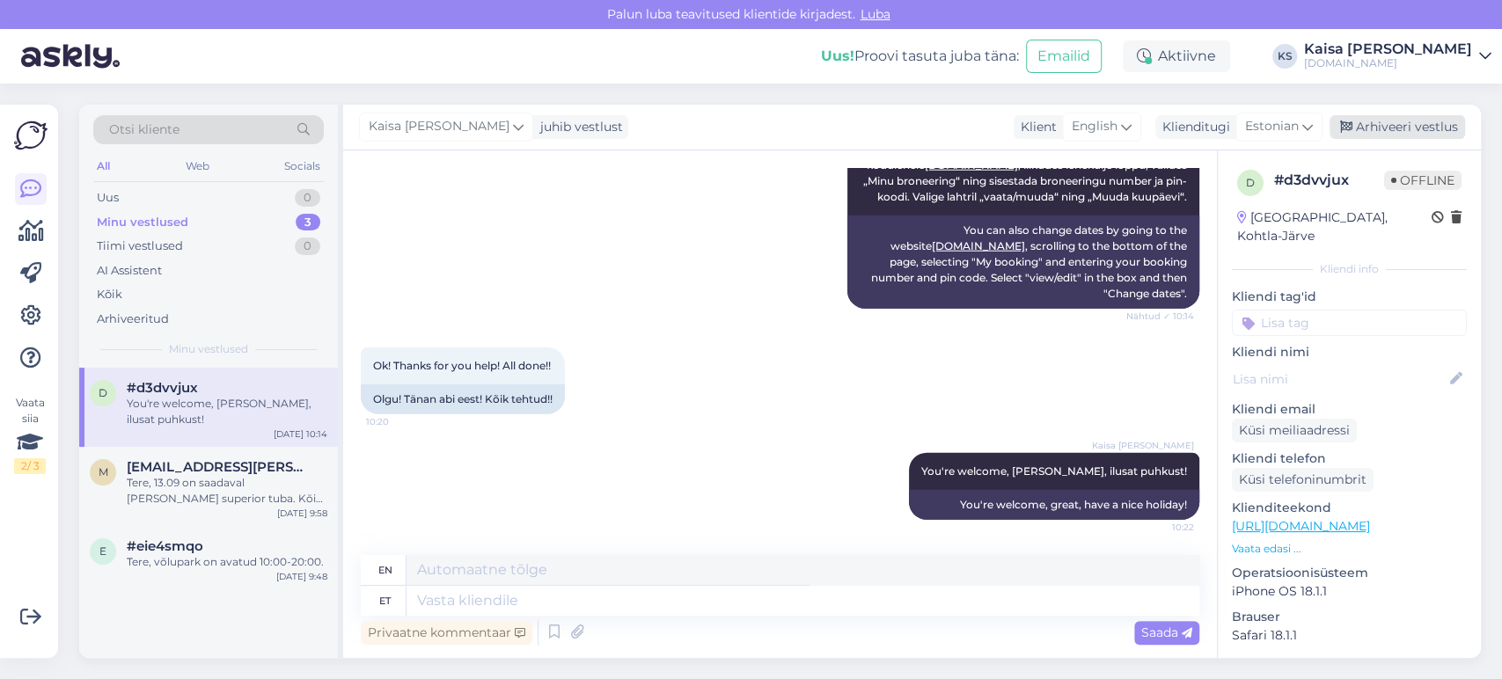
click at [1407, 132] on div "Arhiveeri vestlus" at bounding box center [1396, 127] width 135 height 24
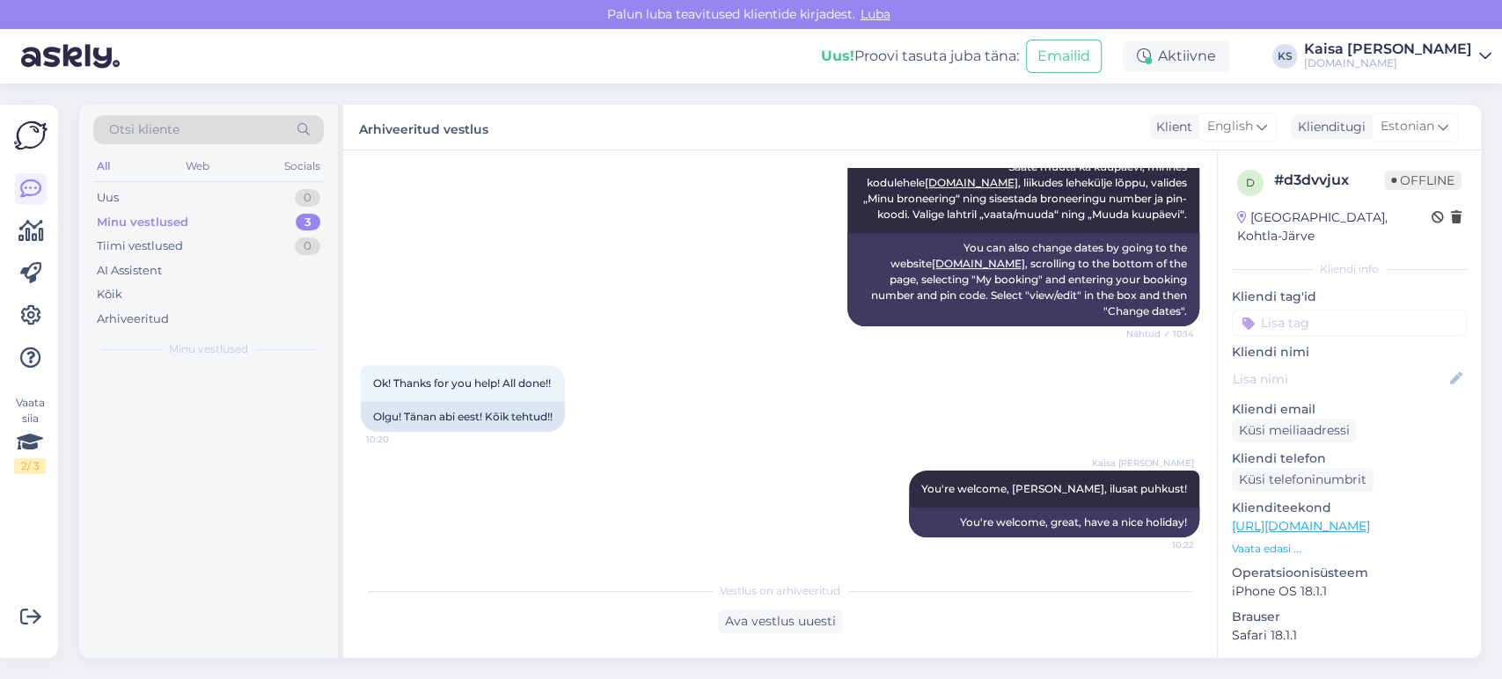
scroll to position [3147, 0]
